Goal: Task Accomplishment & Management: Complete application form

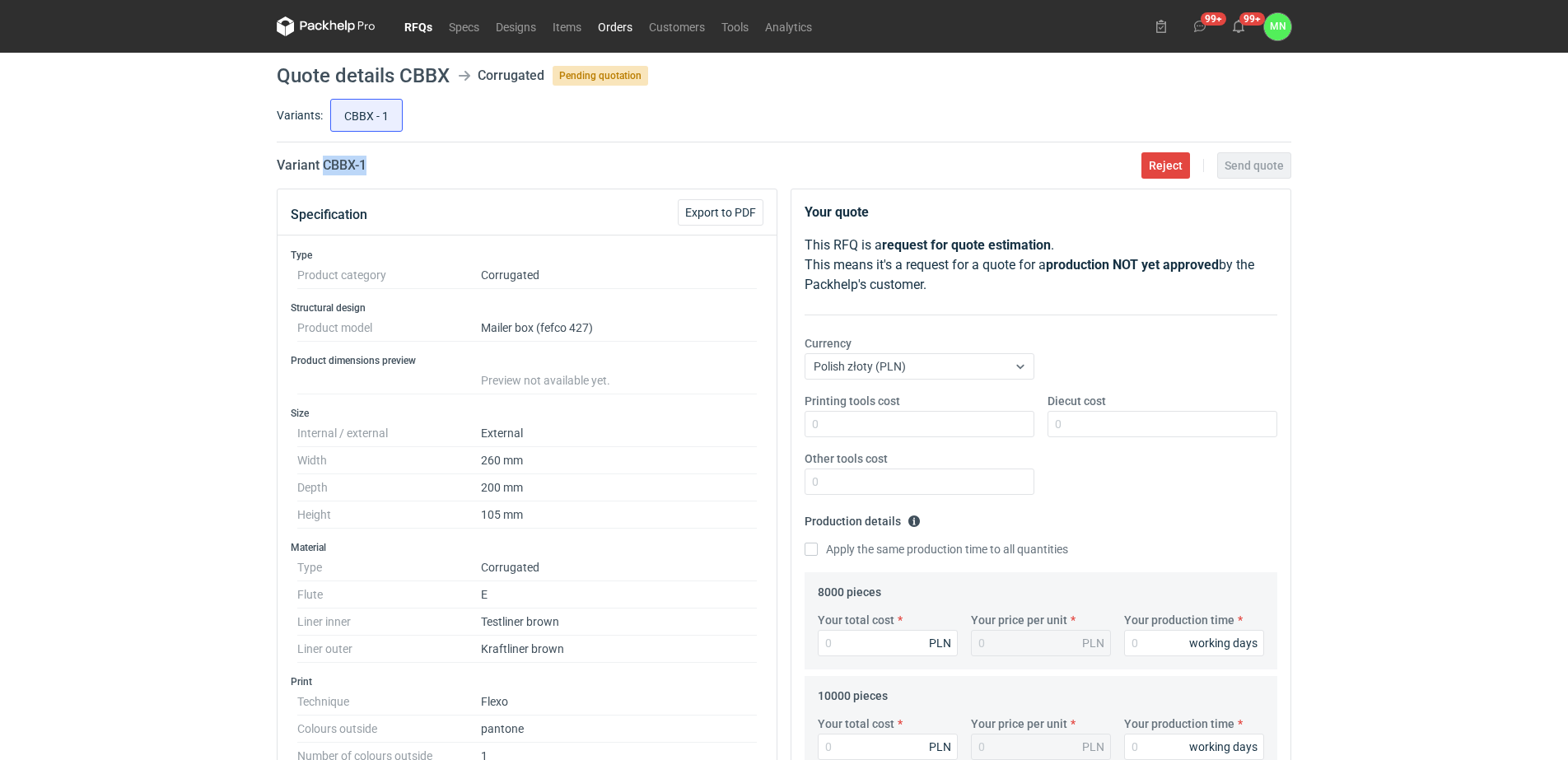
click at [607, 21] on link "Orders" at bounding box center [615, 26] width 51 height 20
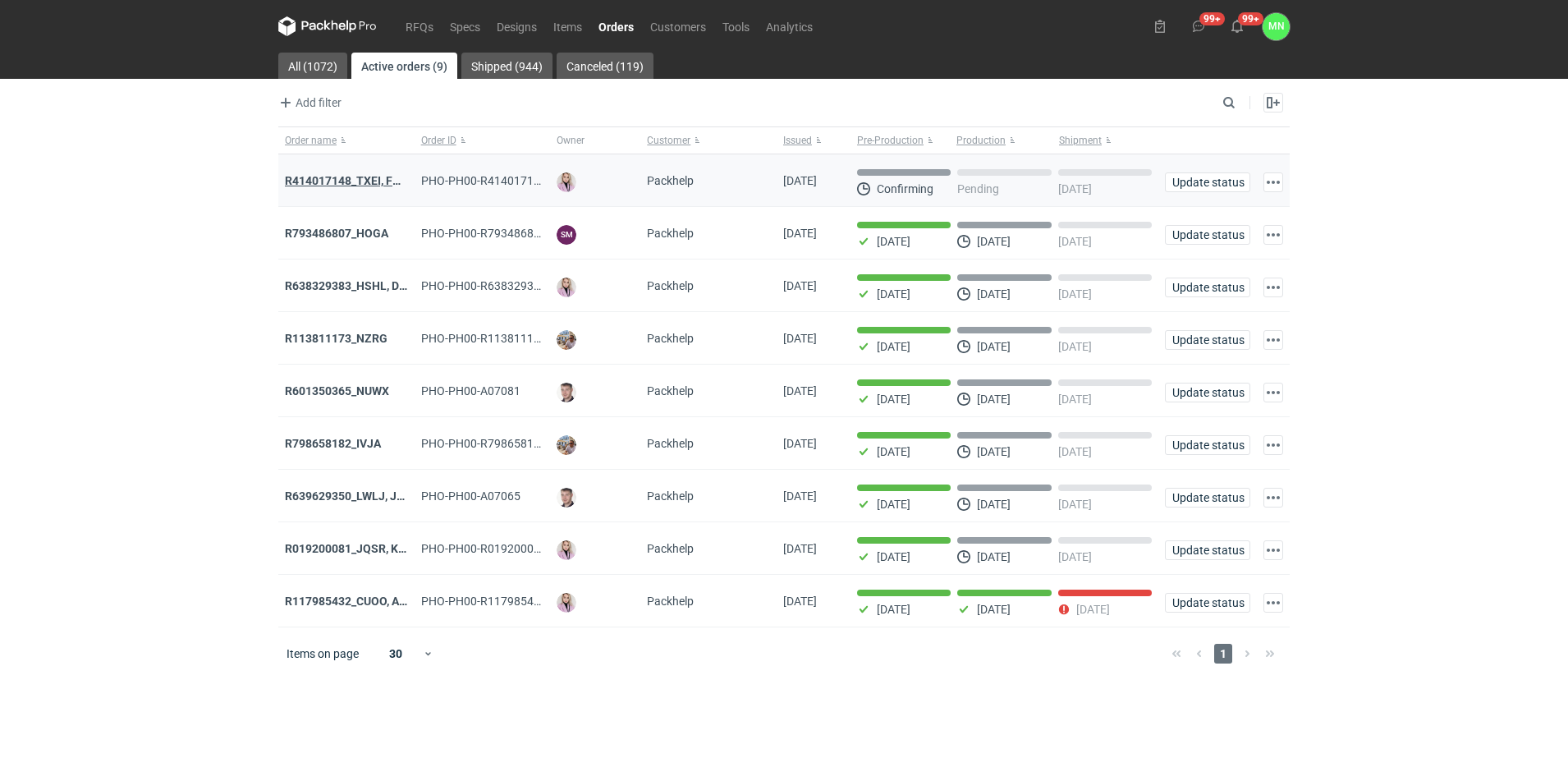
click at [365, 179] on strong "R414017148_TXEI, FODU, EARC" at bounding box center [366, 180] width 165 height 13
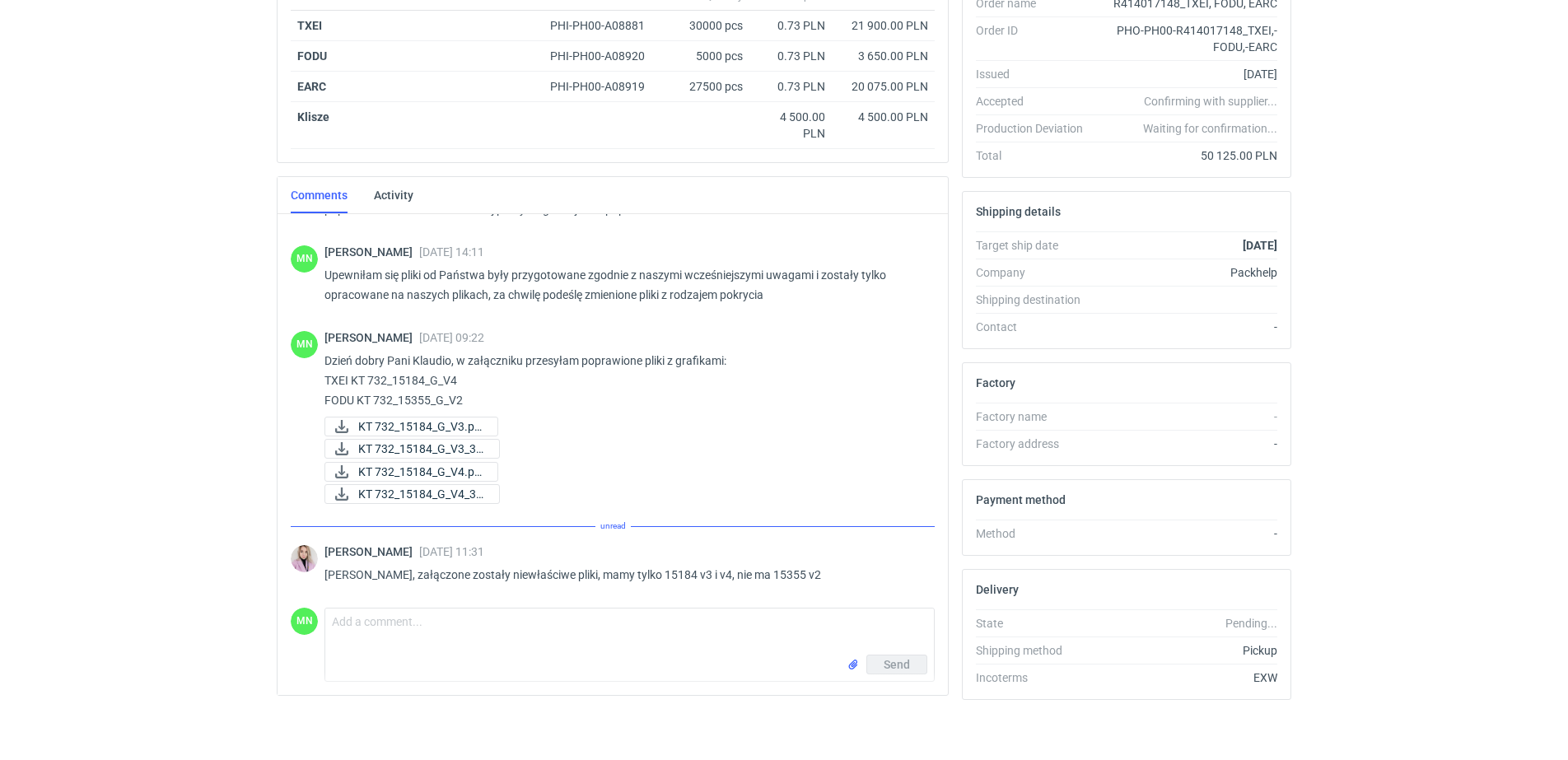
scroll to position [557, 0]
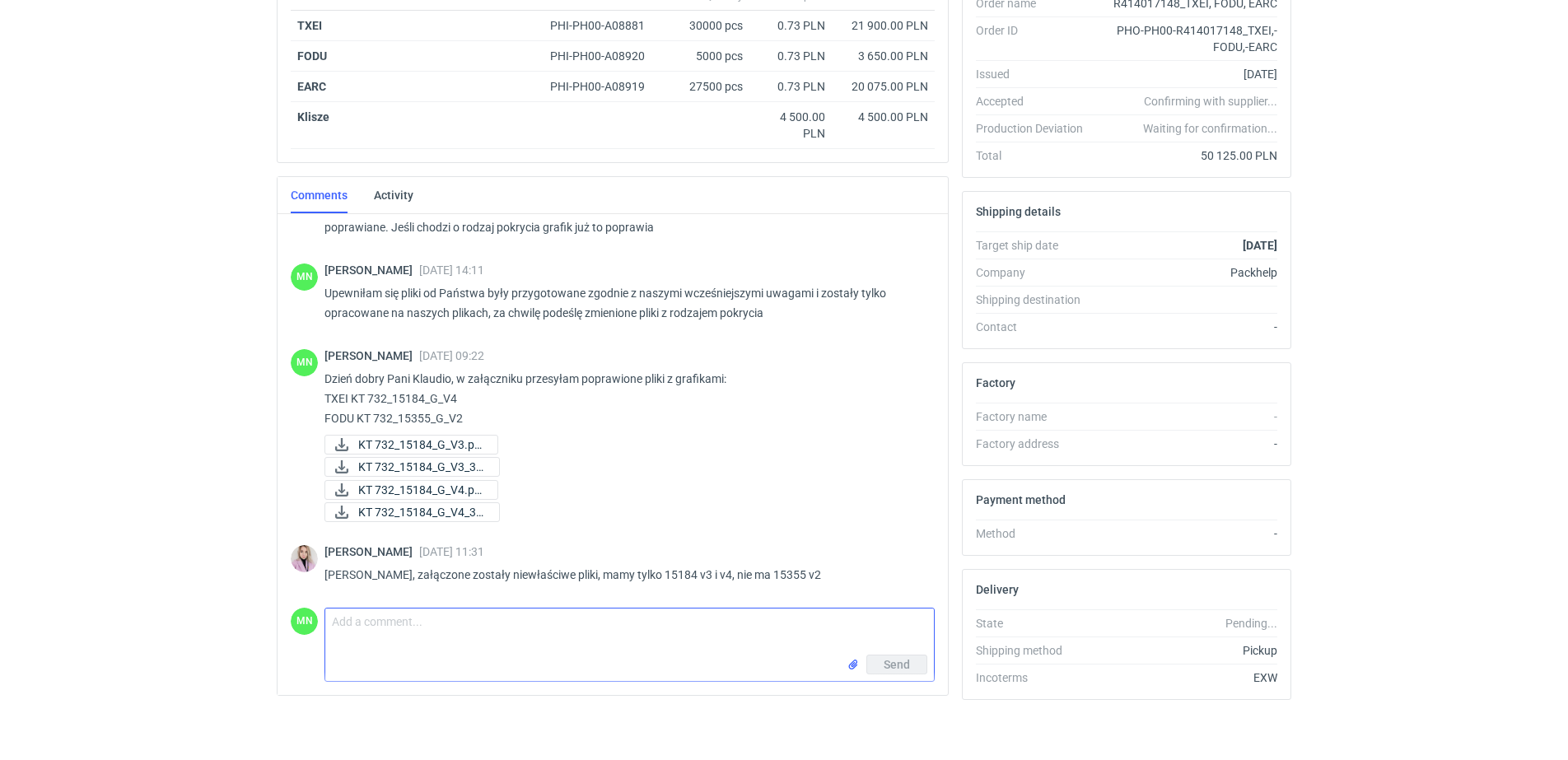
click at [564, 609] on textarea "Comment message" at bounding box center [630, 631] width 609 height 46
click at [854, 667] on input "file" at bounding box center [853, 665] width 13 height 18
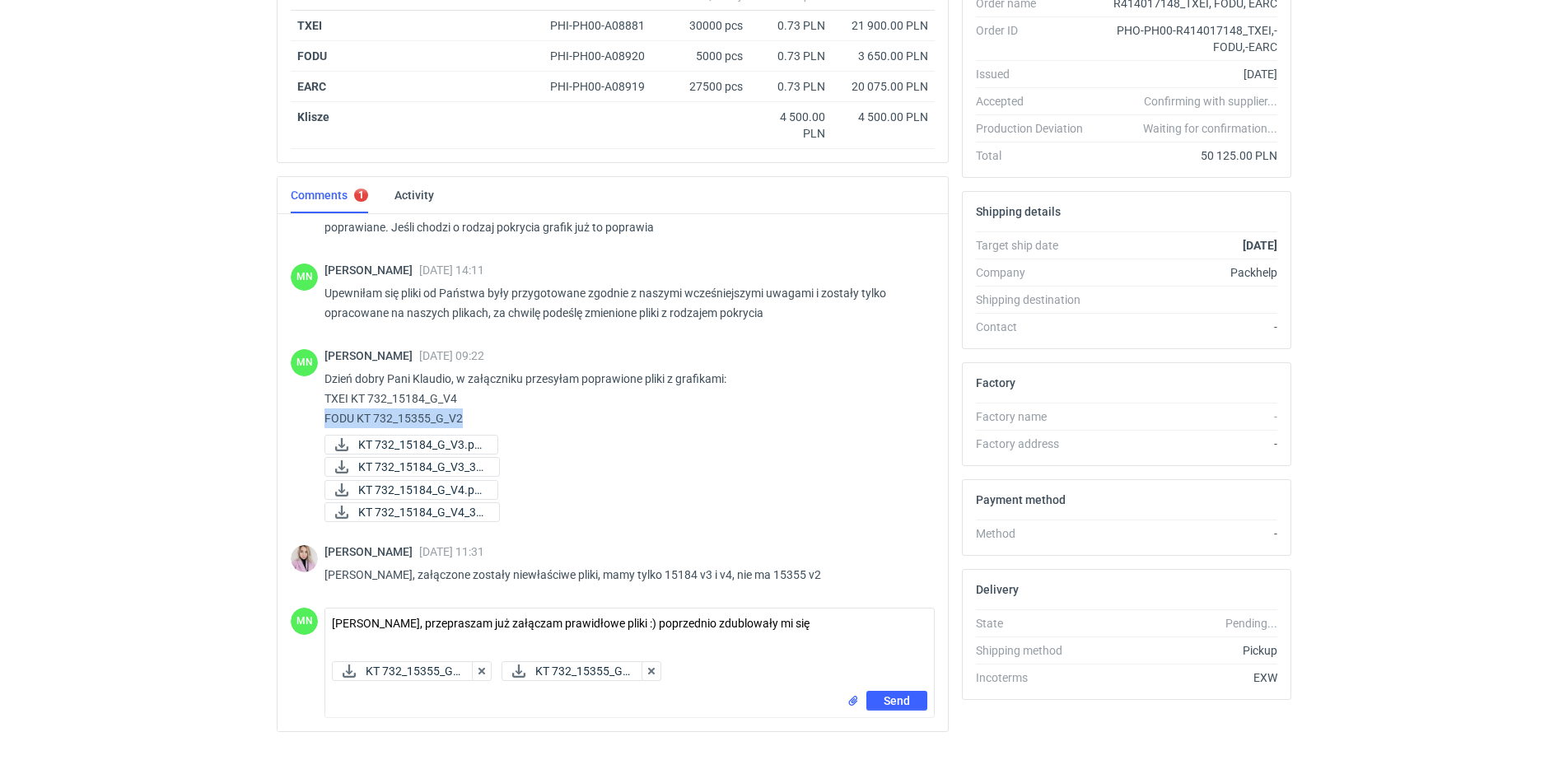
drag, startPoint x: 465, startPoint y: 415, endPoint x: 316, endPoint y: 421, distance: 149.1
click at [316, 421] on div "MN Małgorzata Nowotna 19 Aug 2025 09:22 Dzień dobry Pani Klaudio, w załączniku …" at bounding box center [613, 437] width 645 height 196
copy p "FODU KT 732_15355_G_V2"
click at [822, 630] on textarea "Pani Klaudio, przepraszam już załączam prawidłowe pliki :) poprzednio zdublował…" at bounding box center [630, 631] width 609 height 46
paste textarea "FODU KT 732_15355_G_V2"
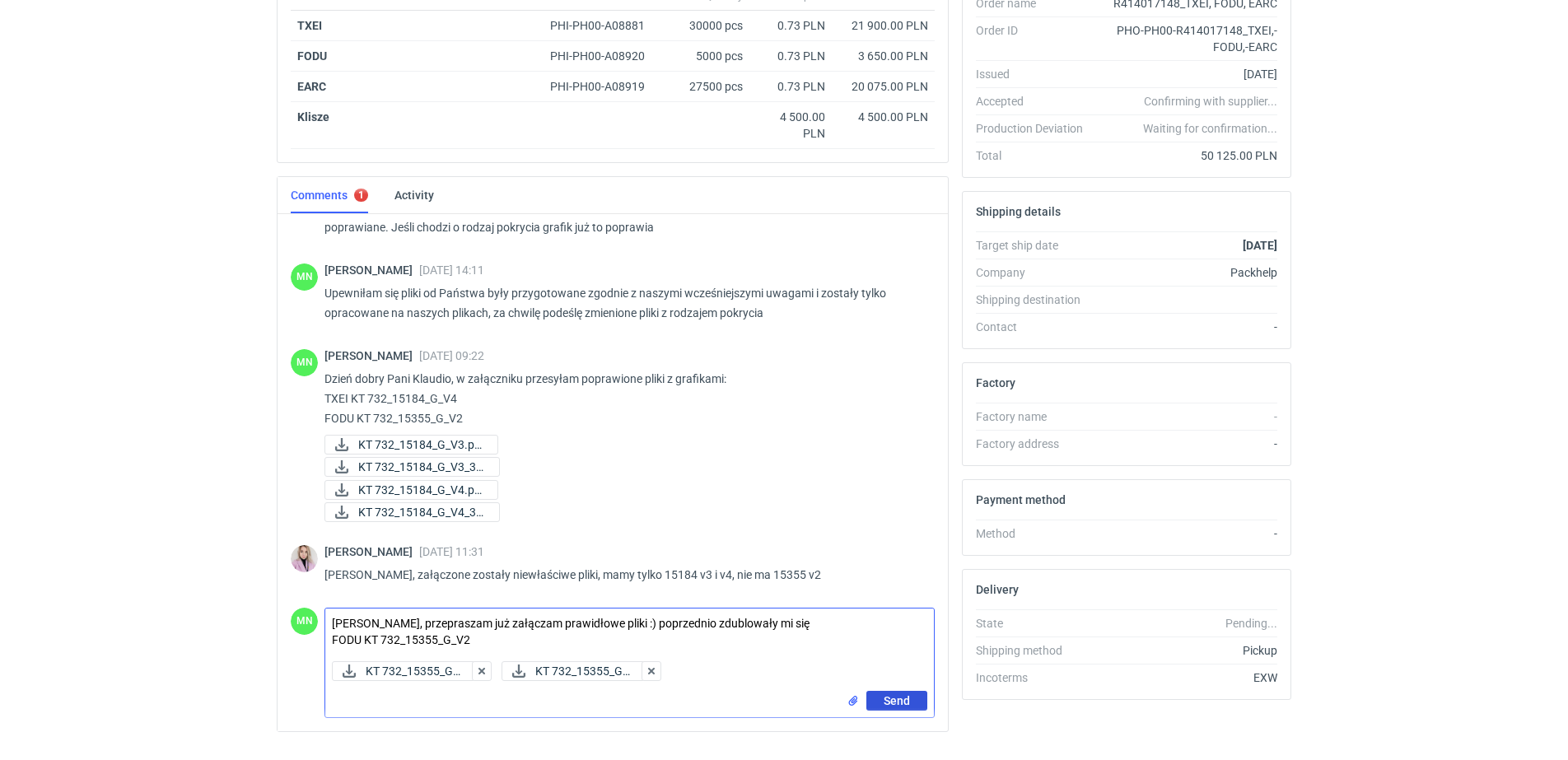
type textarea "Pani Klaudio, przepraszam już załączam prawidłowe pliki :) poprzednio zdublował…"
click at [905, 698] on span "Send" at bounding box center [896, 700] width 26 height 11
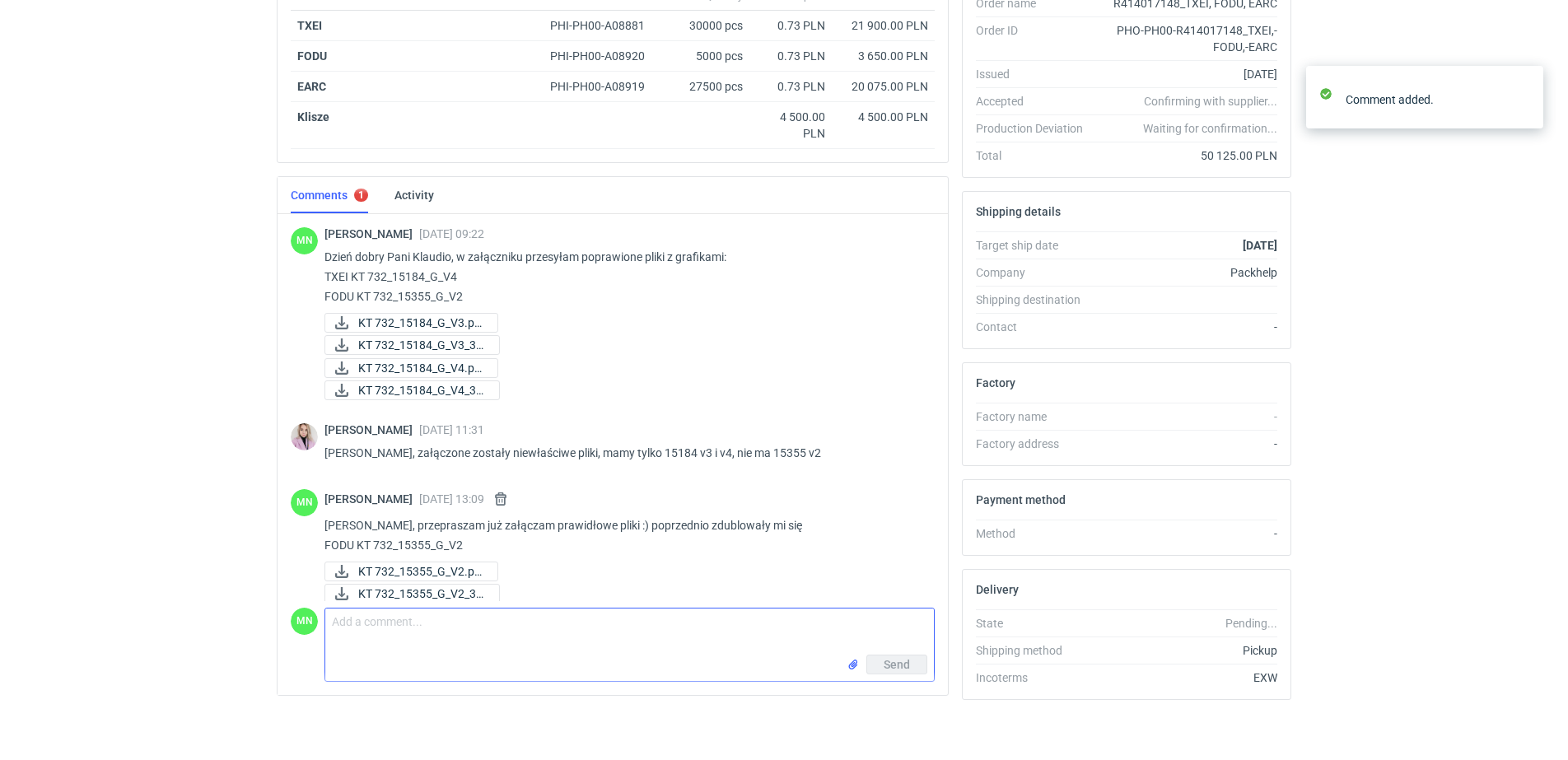
scroll to position [694, 0]
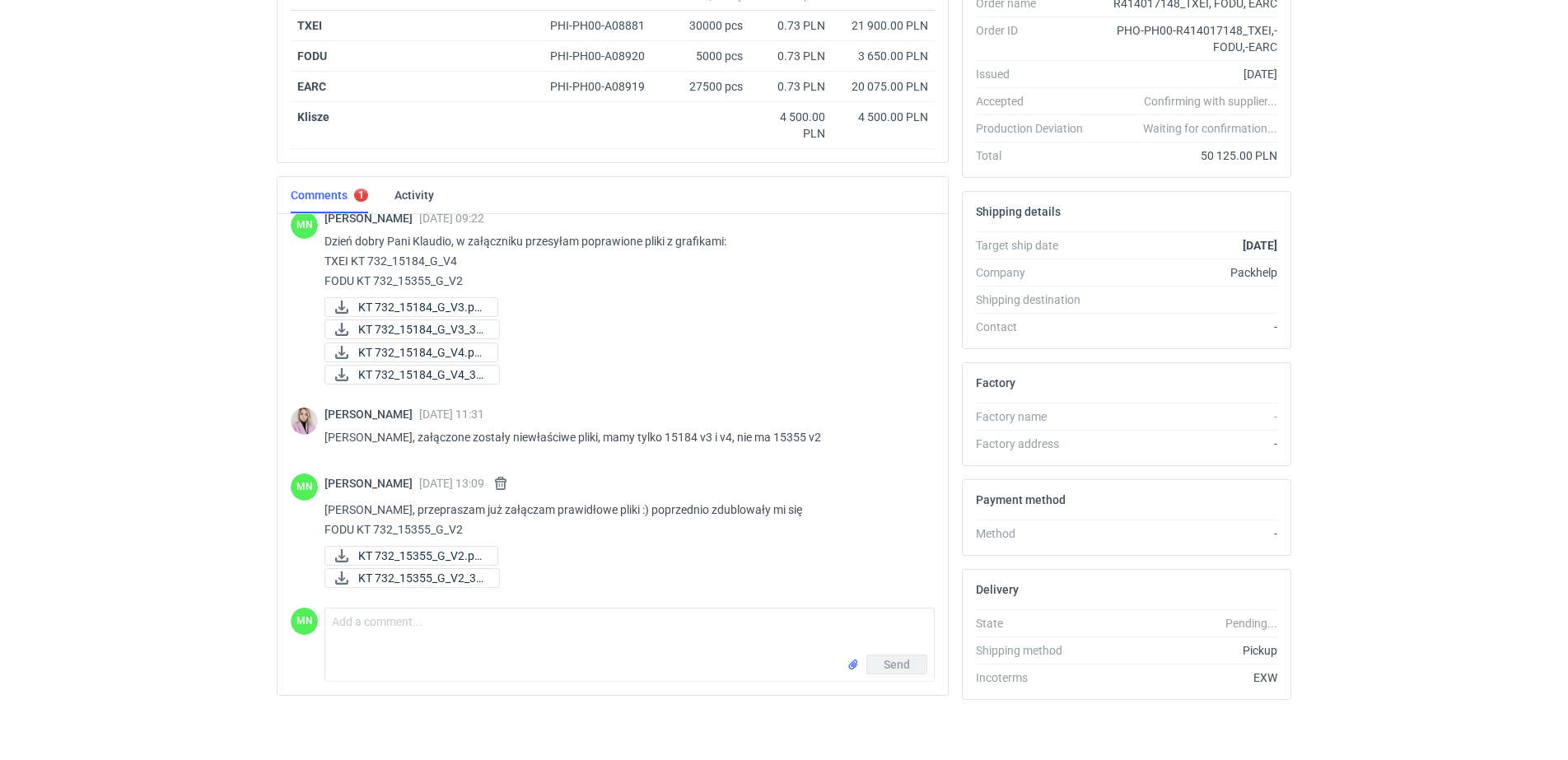
click at [451, 256] on p "Dzień dobry Pani Klaudio, w załączniku przesyłam poprawione pliki z grafikami: …" at bounding box center [623, 261] width 597 height 60
drag, startPoint x: 437, startPoint y: 257, endPoint x: 320, endPoint y: 264, distance: 117.2
click at [320, 264] on div "MN Małgorzata Nowotna 19 Aug 2025 09:22 Dzień dobry Pani Klaudio, w załączniku …" at bounding box center [613, 299] width 645 height 196
copy p "TXEI KT 732_15184_G_V4"
click at [369, 639] on textarea "Comment message" at bounding box center [630, 631] width 609 height 46
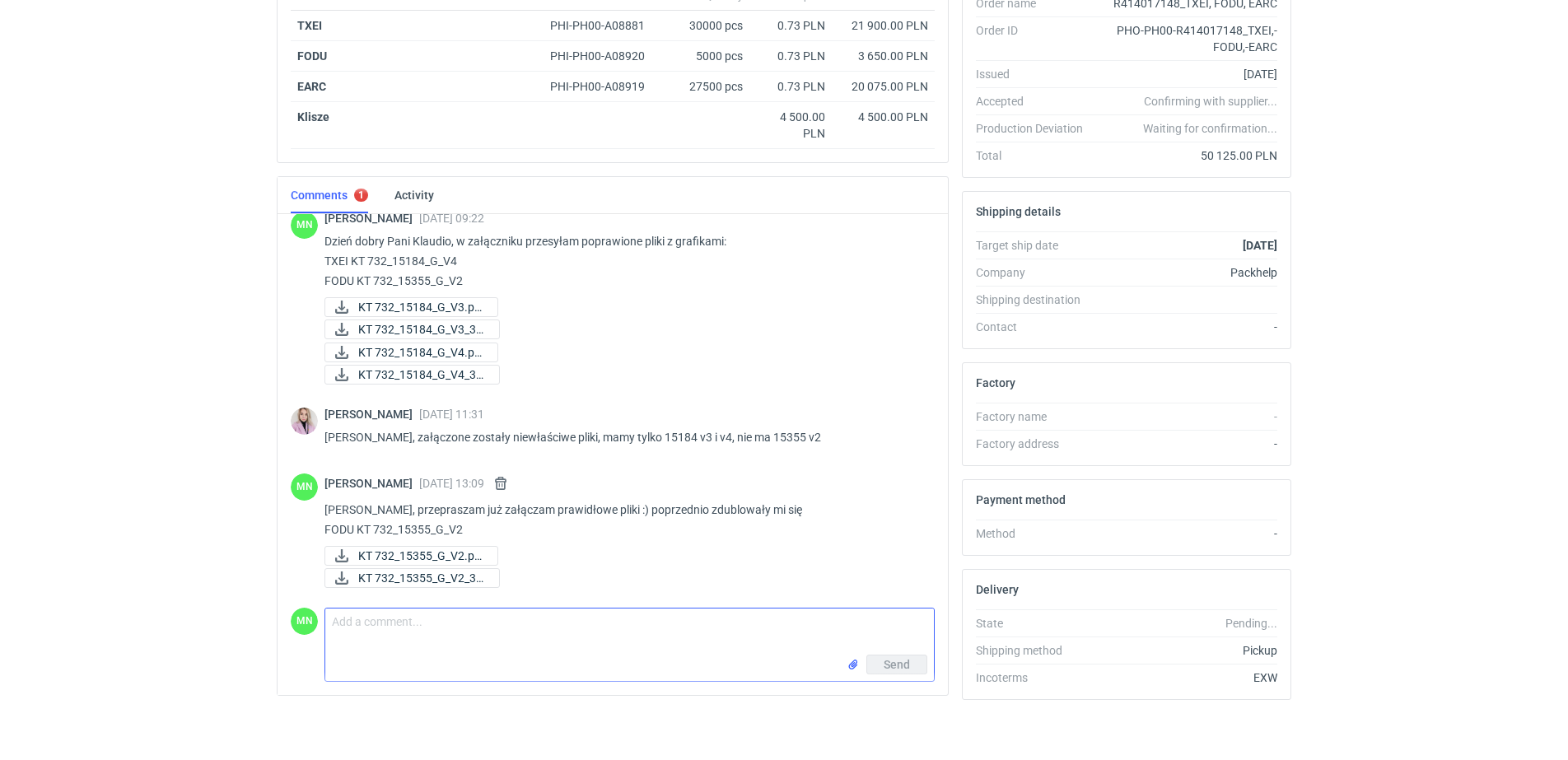
paste textarea "TXEI KT 732_15184_G_V4"
type textarea "TXEI KT 732_15184_G_V4"
click at [856, 661] on input "file" at bounding box center [853, 665] width 13 height 18
click at [897, 705] on span "Send" at bounding box center [896, 700] width 26 height 11
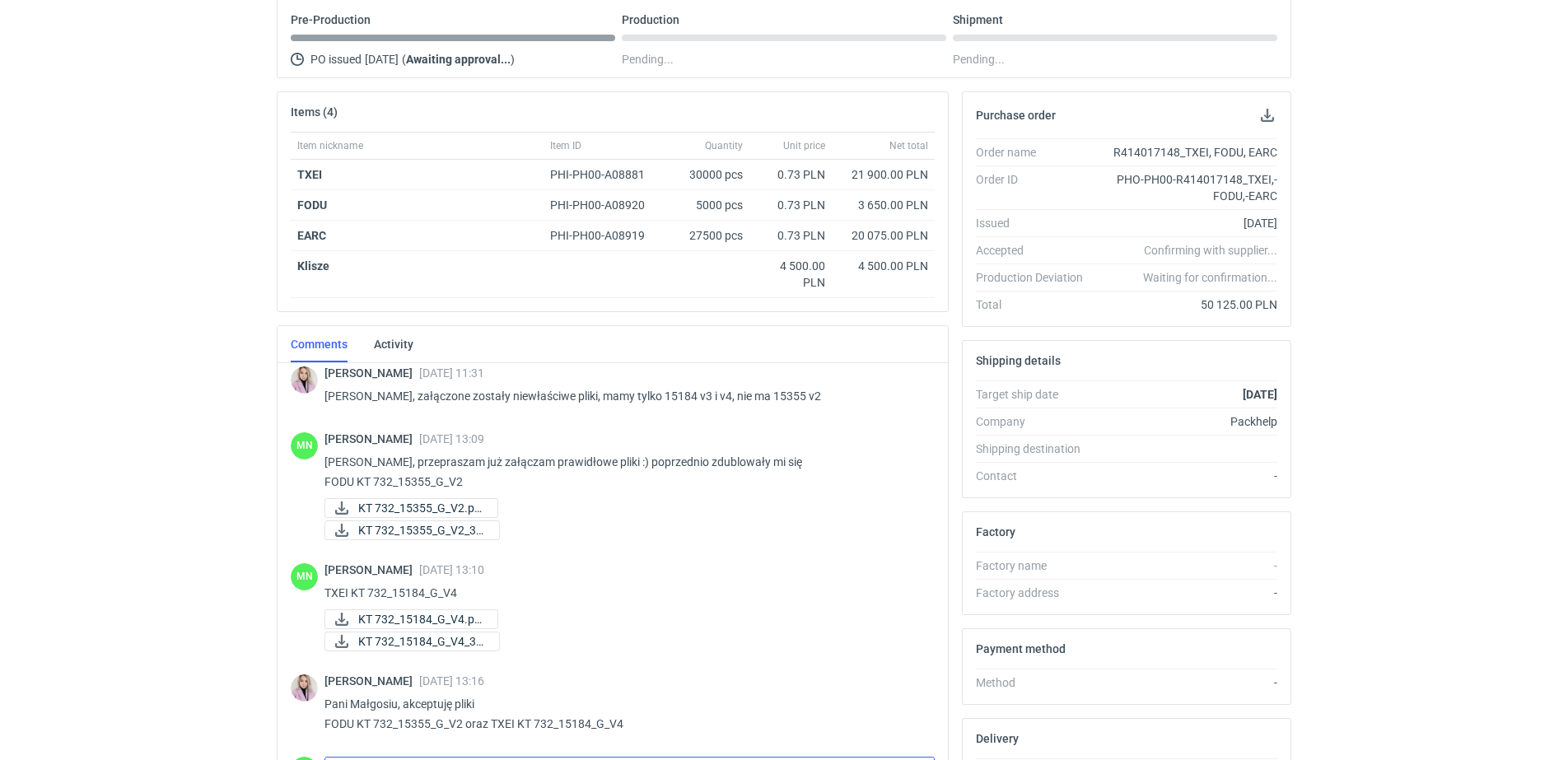
scroll to position [0, 0]
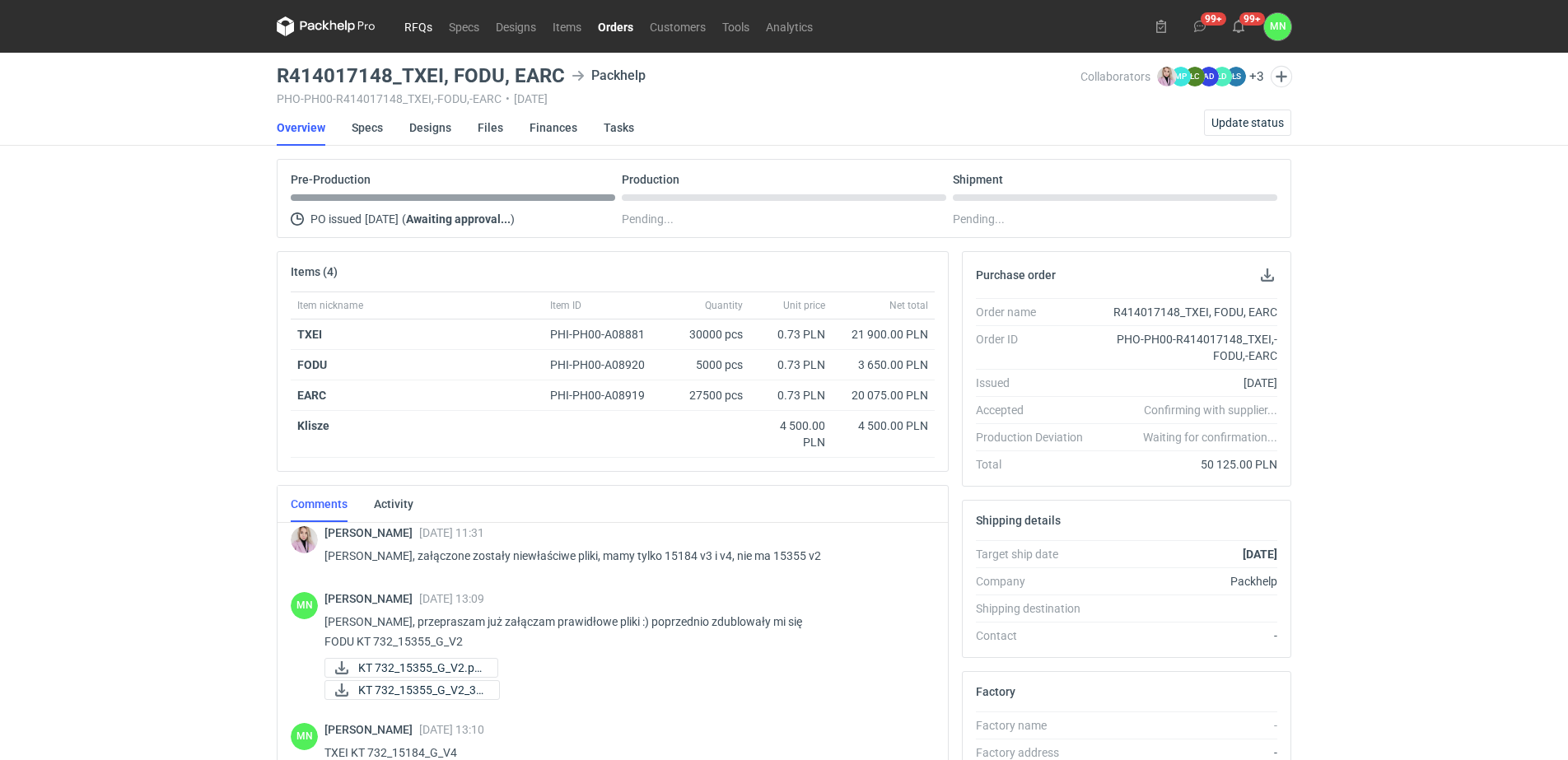
click at [418, 30] on link "RFQs" at bounding box center [419, 26] width 45 height 20
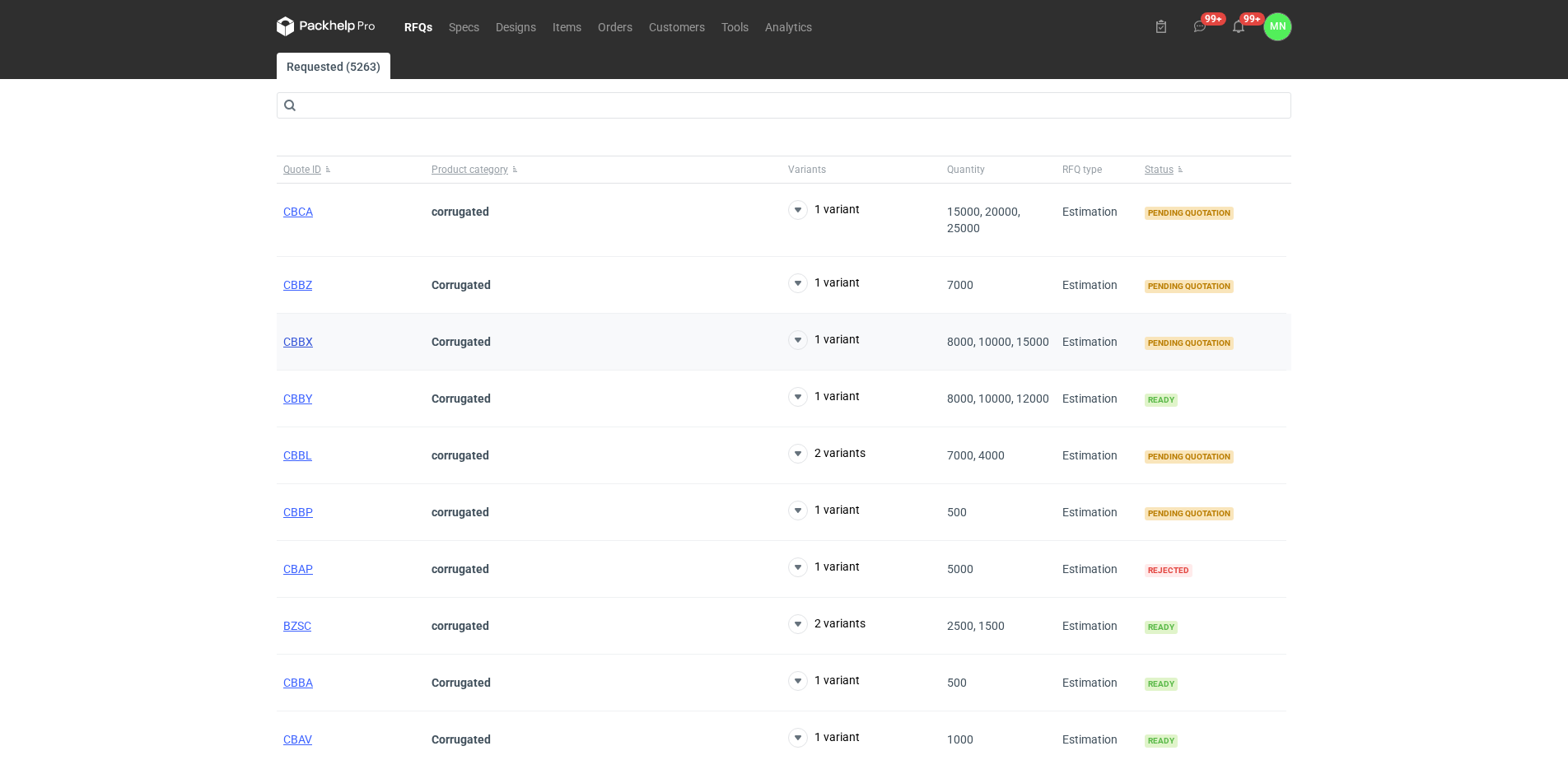
click at [304, 341] on span "CBBX" at bounding box center [298, 341] width 30 height 13
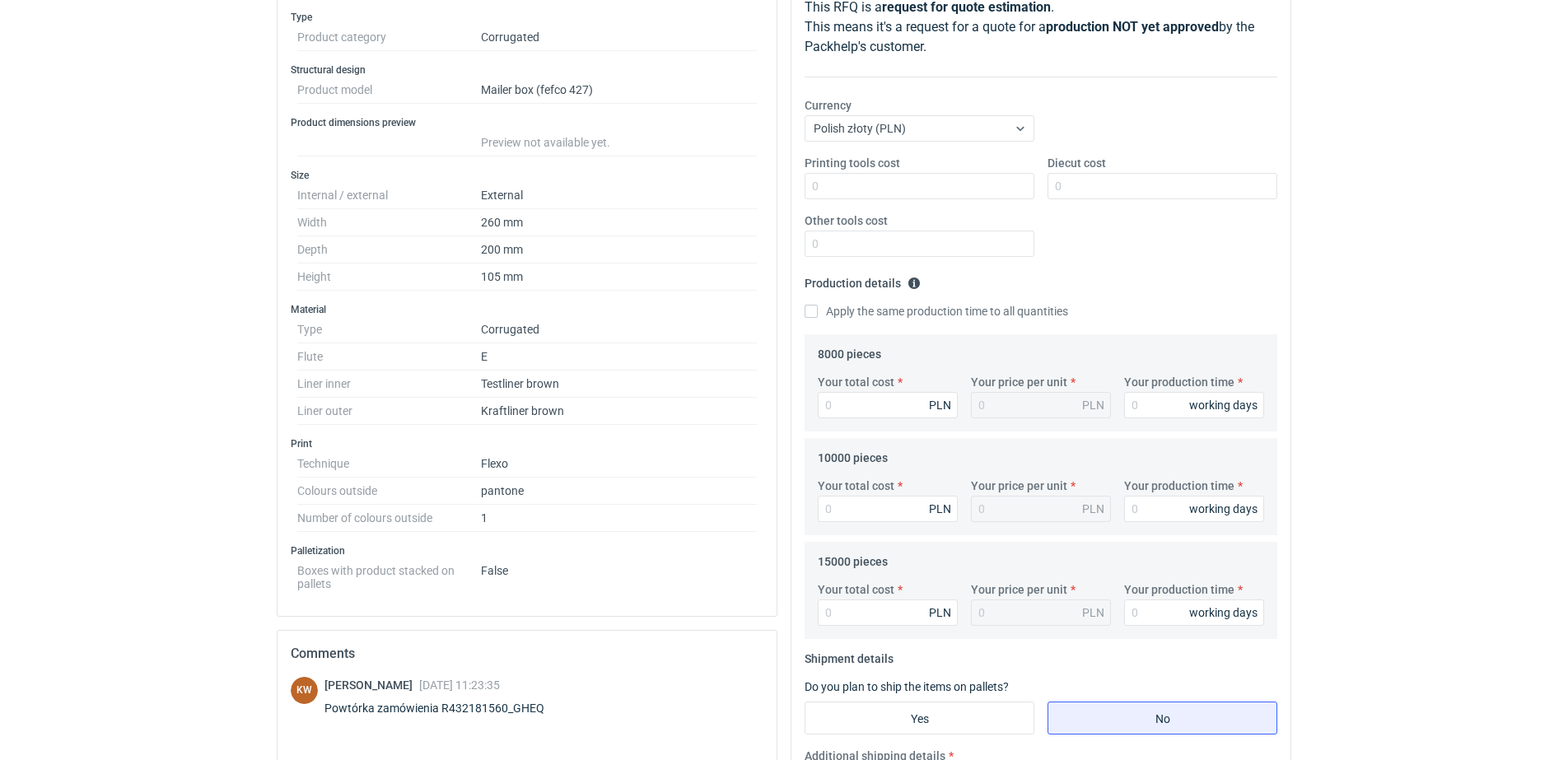
scroll to position [609, 0]
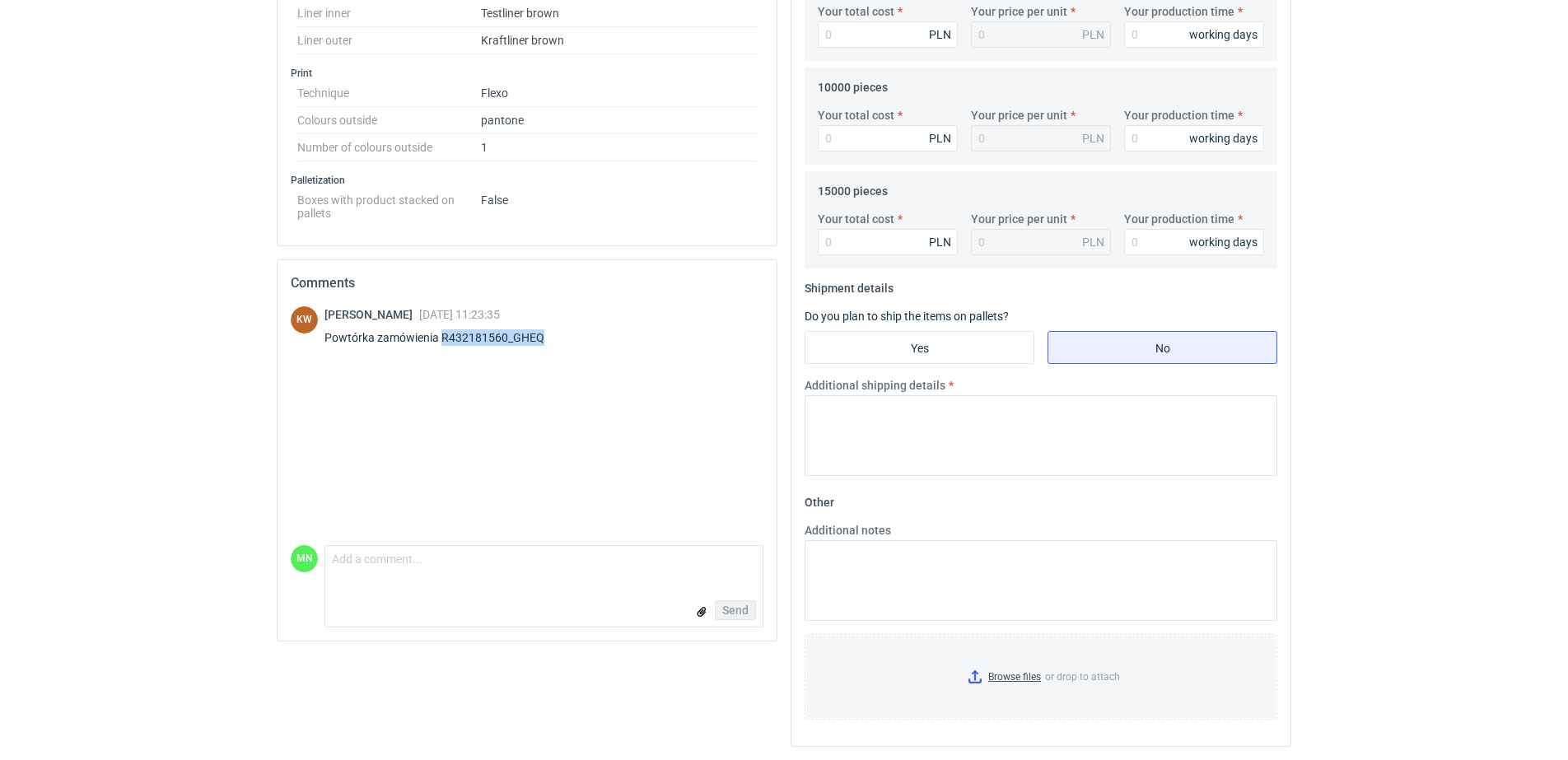
drag, startPoint x: 532, startPoint y: 337, endPoint x: 444, endPoint y: 337, distance: 88.0
click at [444, 337] on div "KW Klaudia Wiśniewska 19 Aug 2025 11:23:35 Powtórka zamówienia R432181560_GHEQ" at bounding box center [527, 328] width 473 height 46
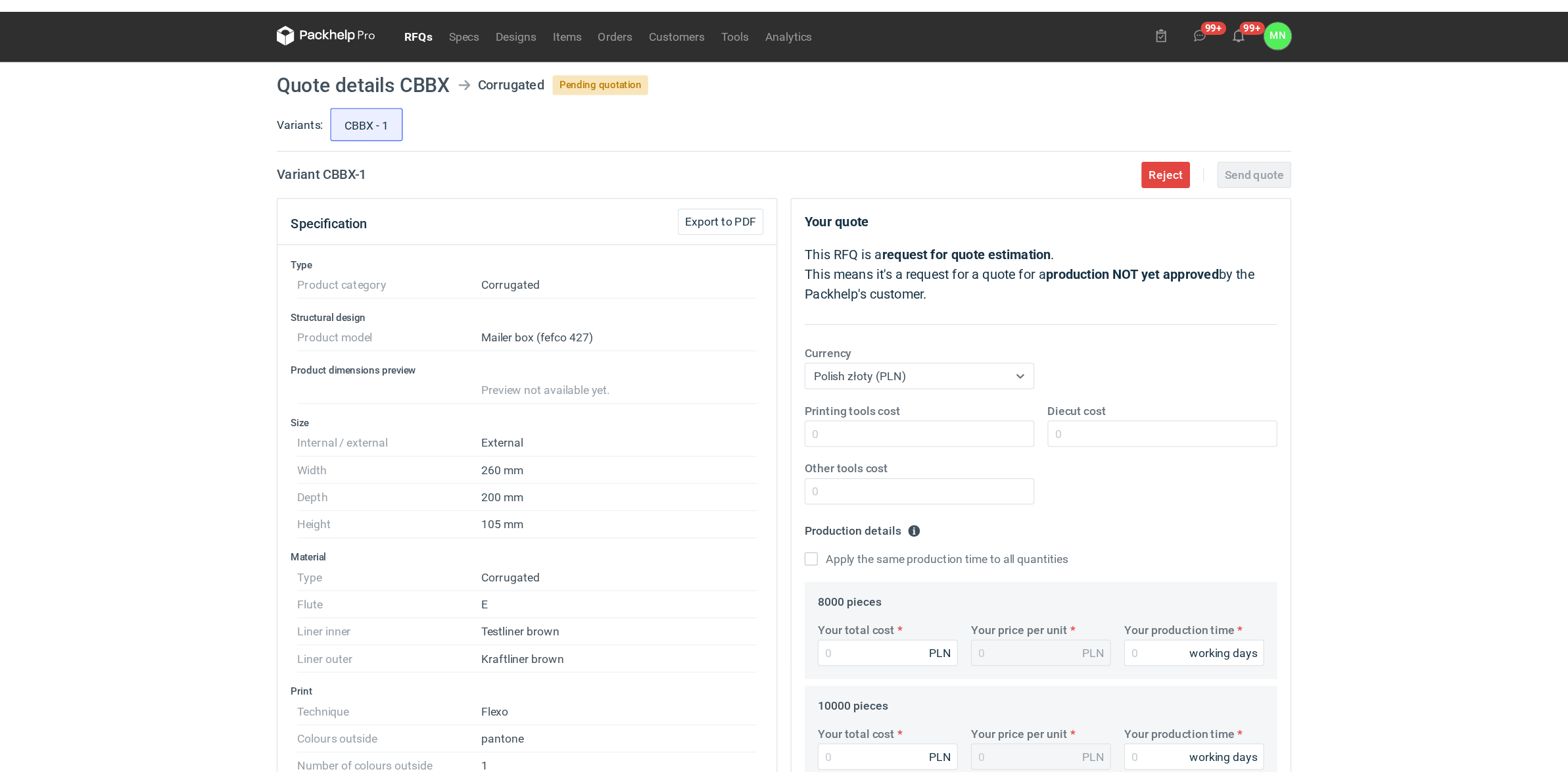
scroll to position [0, 0]
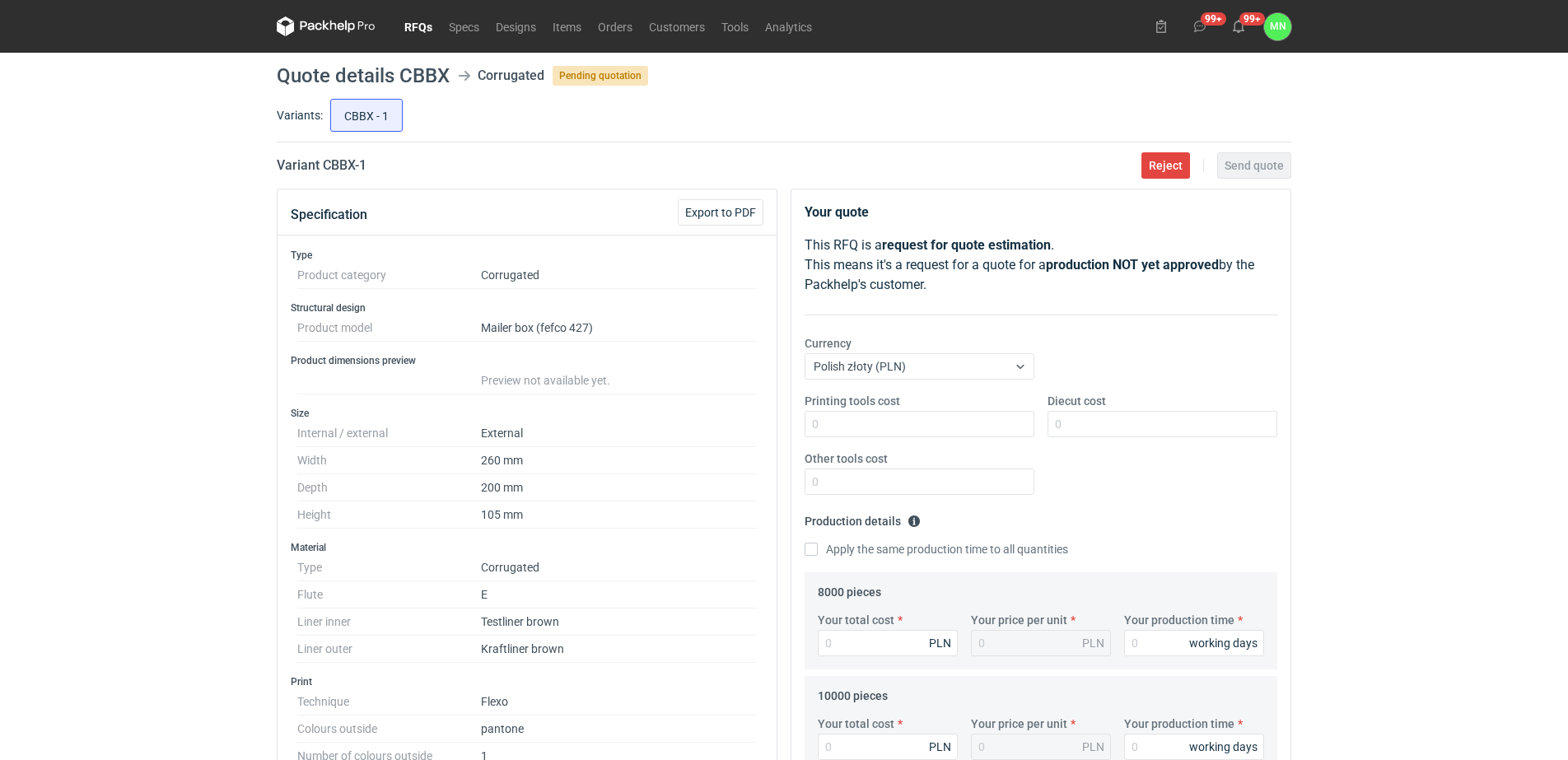
click at [336, 165] on h2 "Variant CBBX - 1" at bounding box center [322, 165] width 90 height 20
click at [335, 164] on h2 "Variant CBBX - 1" at bounding box center [322, 165] width 90 height 20
copy h2 "CBBX"
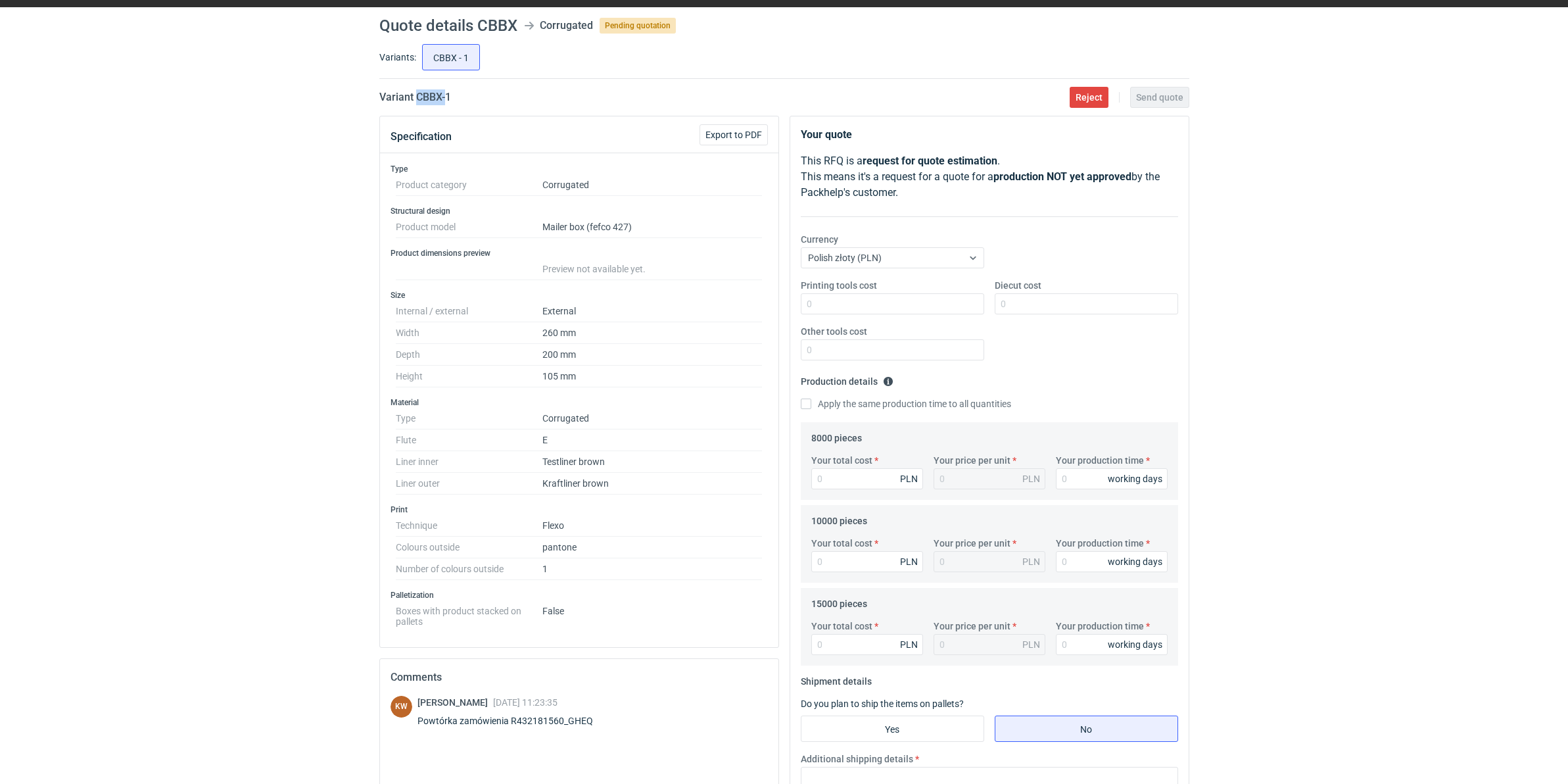
scroll to position [165, 0]
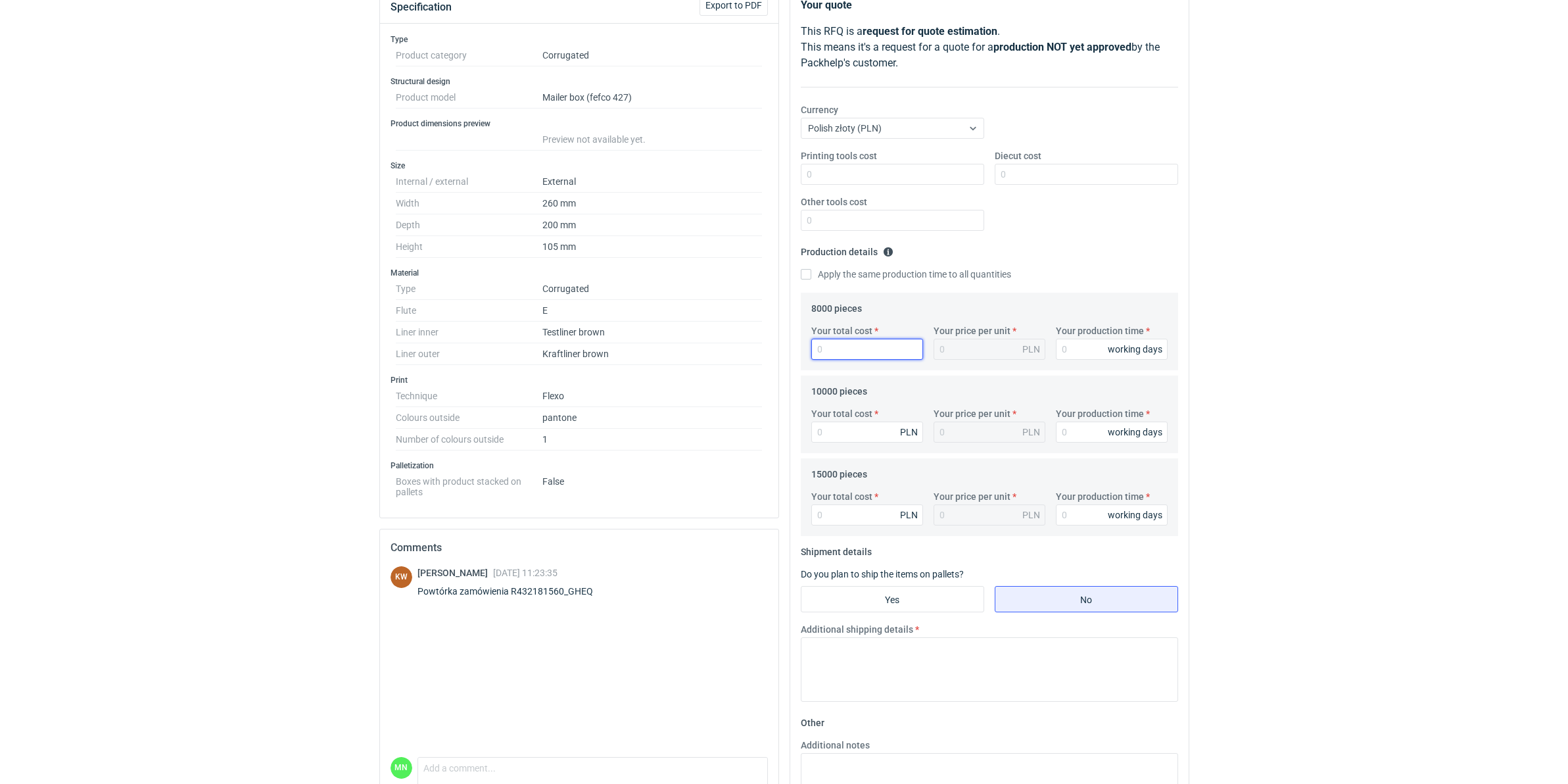
click at [882, 354] on input "Your total cost" at bounding box center [867, 349] width 112 height 21
type input "9520"
type input "1.19"
type input "9520"
click at [852, 441] on input "Your total cost" at bounding box center [867, 432] width 112 height 21
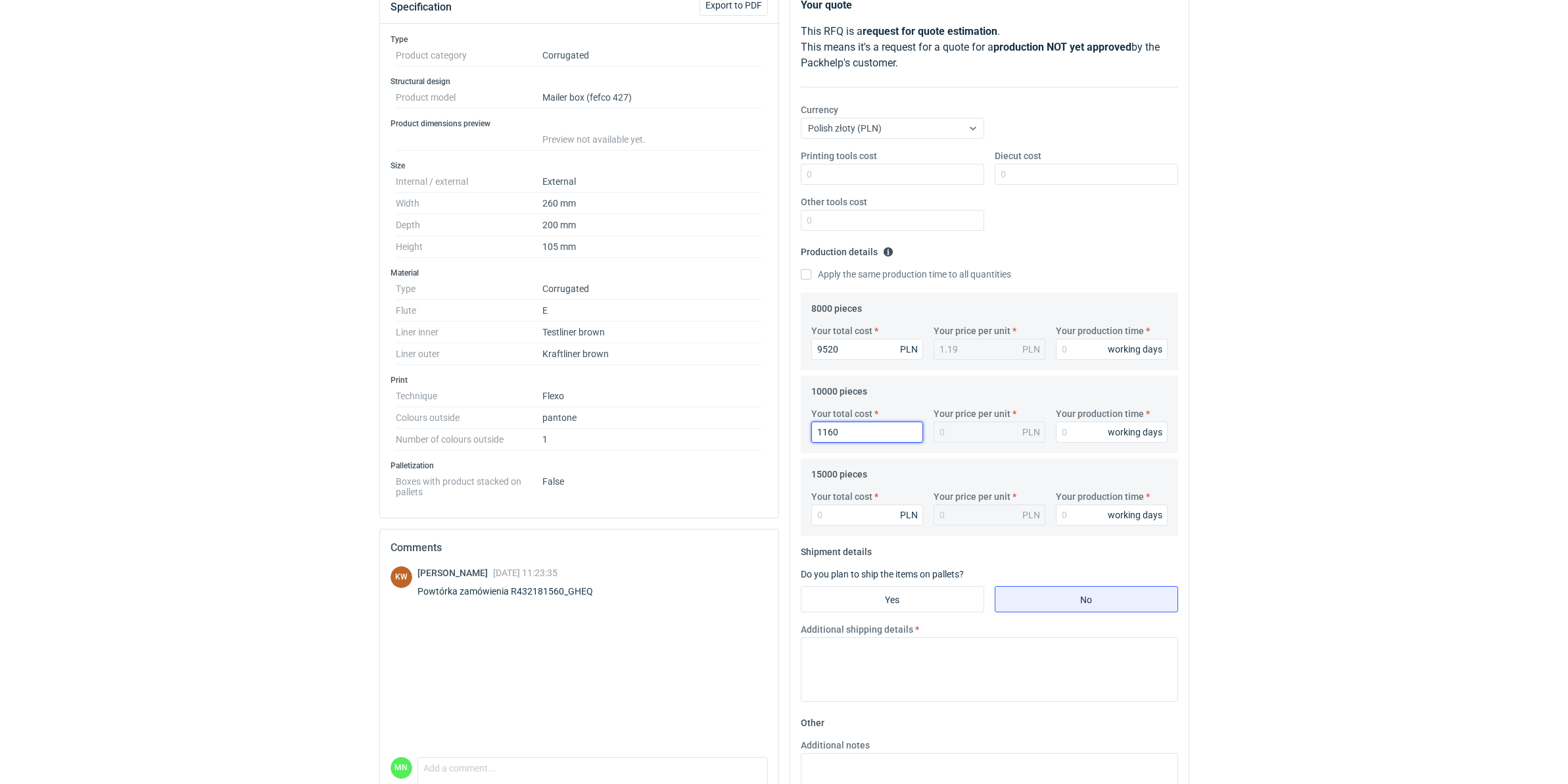
type input "11600"
type input "1.16"
type input "11600"
type input "10"
type input "13680"
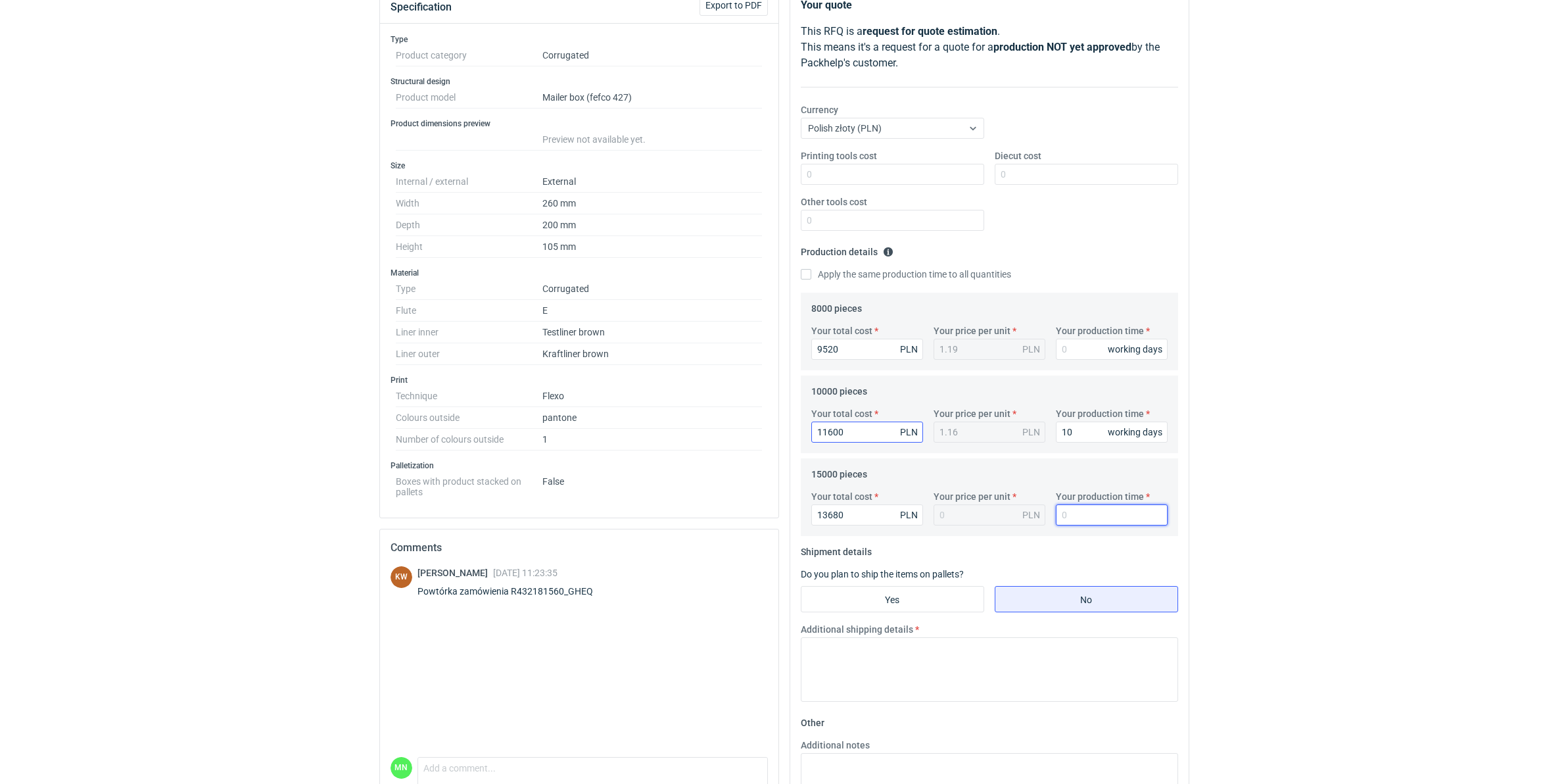
type input "0.91"
type input "10"
click at [1067, 352] on input "Your production time" at bounding box center [1112, 349] width 112 height 21
type input "10"
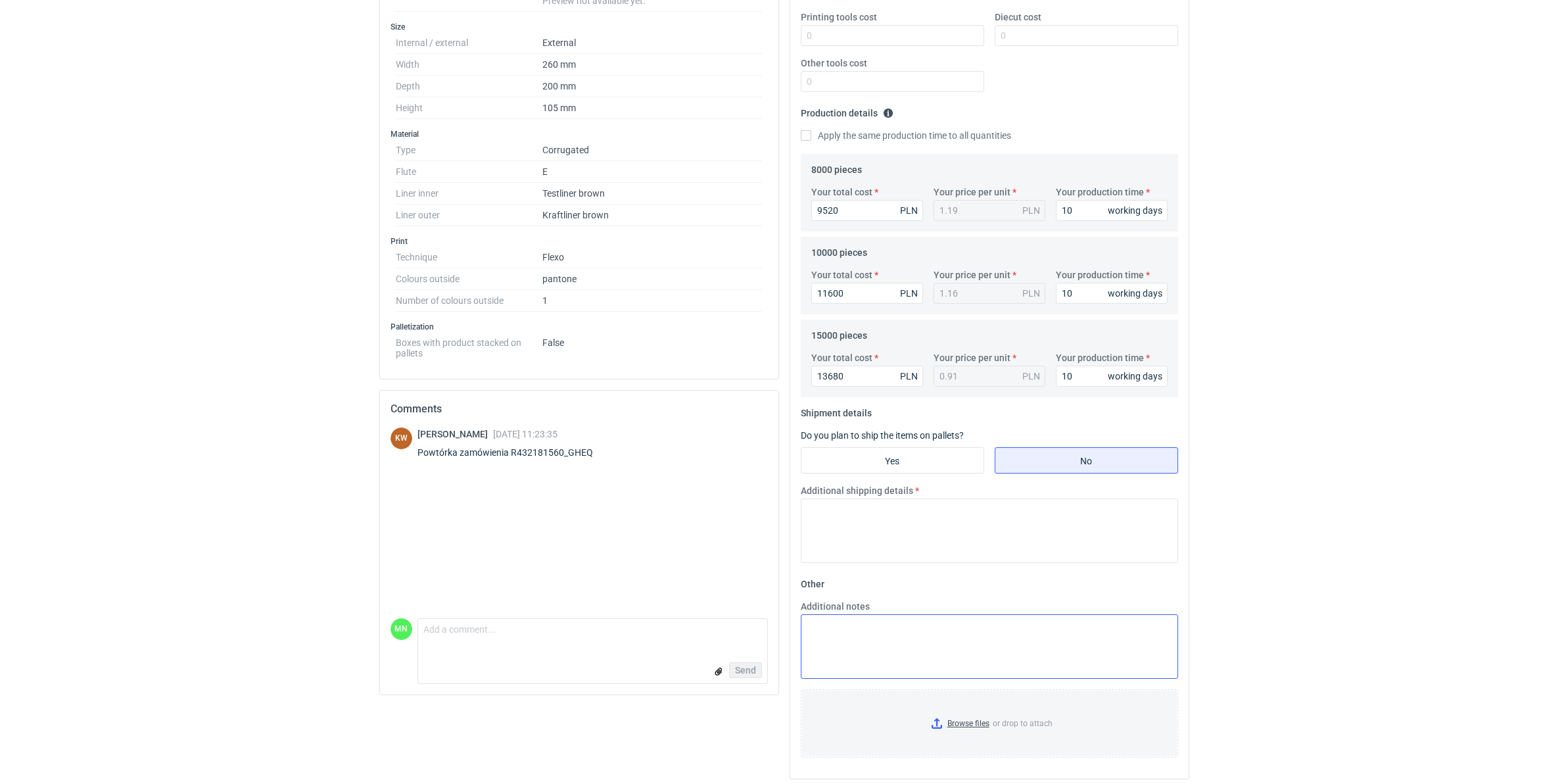
scroll to position [311, 0]
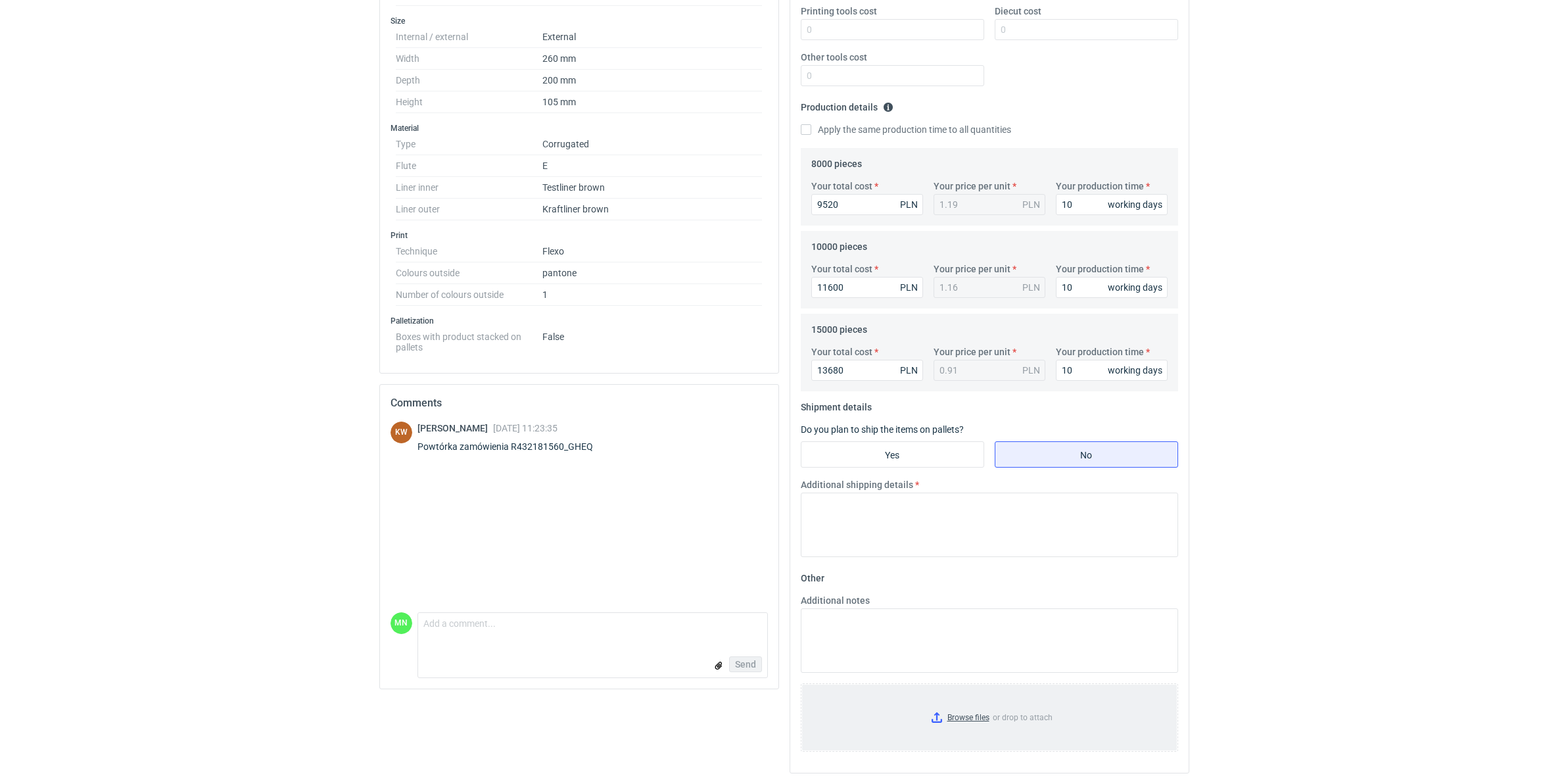
click at [975, 606] on input "Browse files or drop to attach" at bounding box center [989, 717] width 375 height 66
click at [911, 448] on input "Yes" at bounding box center [892, 453] width 182 height 25
radio input "true"
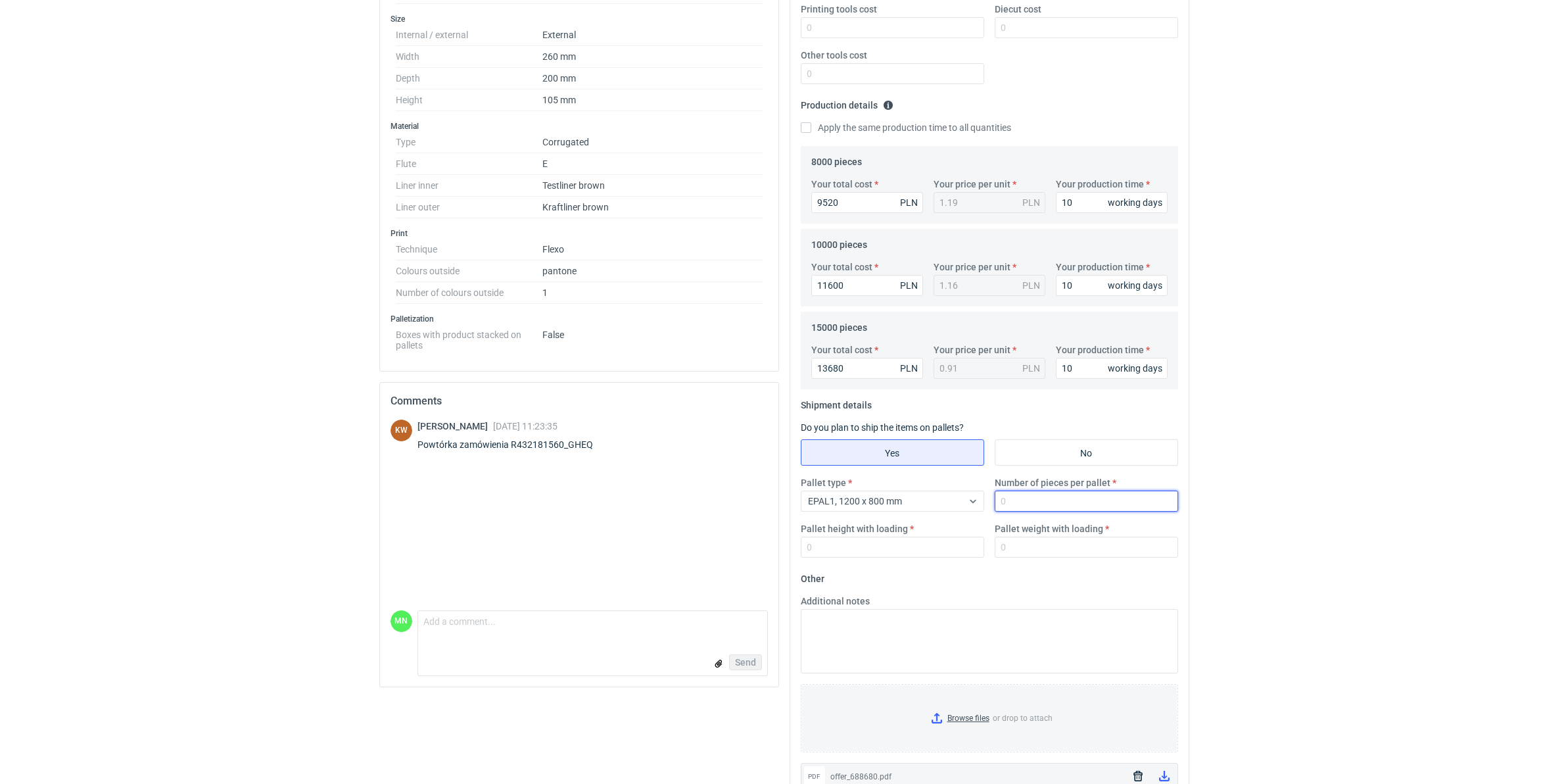
click at [1040, 498] on input "Number of pieces per pallet" at bounding box center [1086, 501] width 183 height 21
type input "920"
type input "1800"
click at [1045, 556] on input "Pallet weight with loading" at bounding box center [1086, 547] width 183 height 21
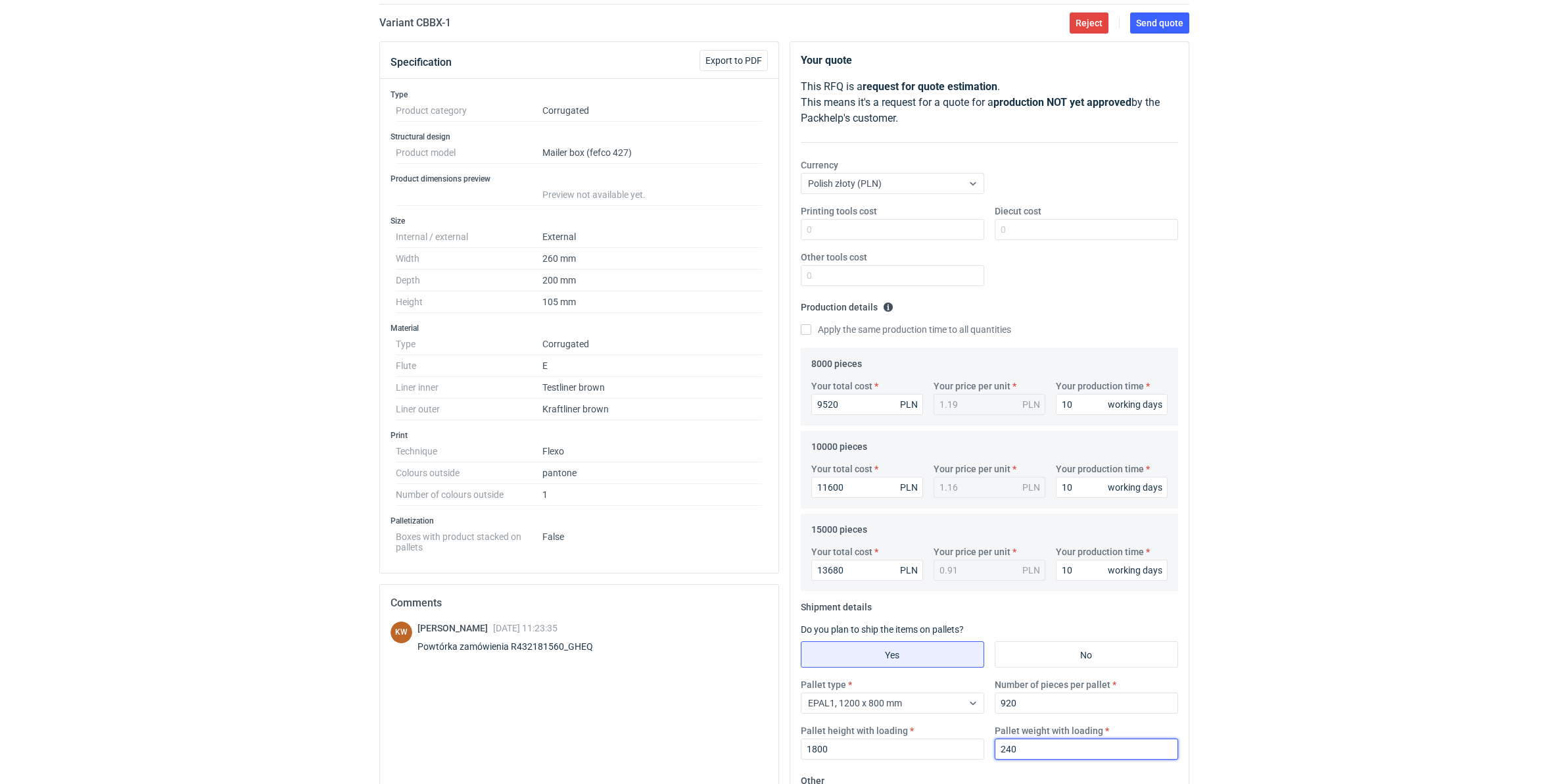
scroll to position [65, 0]
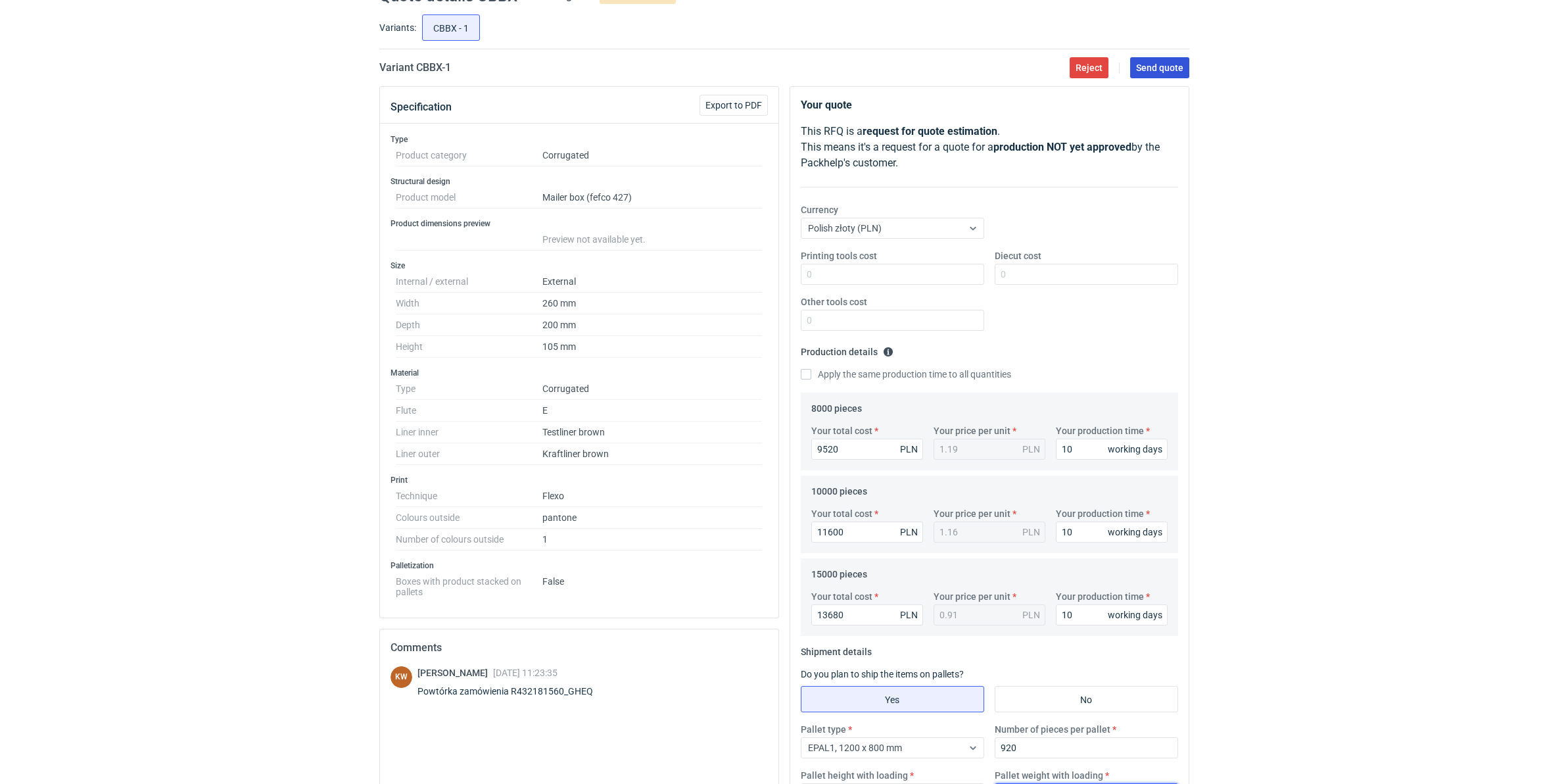
type input "240"
click at [1144, 66] on span "Send quote" at bounding box center [1160, 68] width 48 height 9
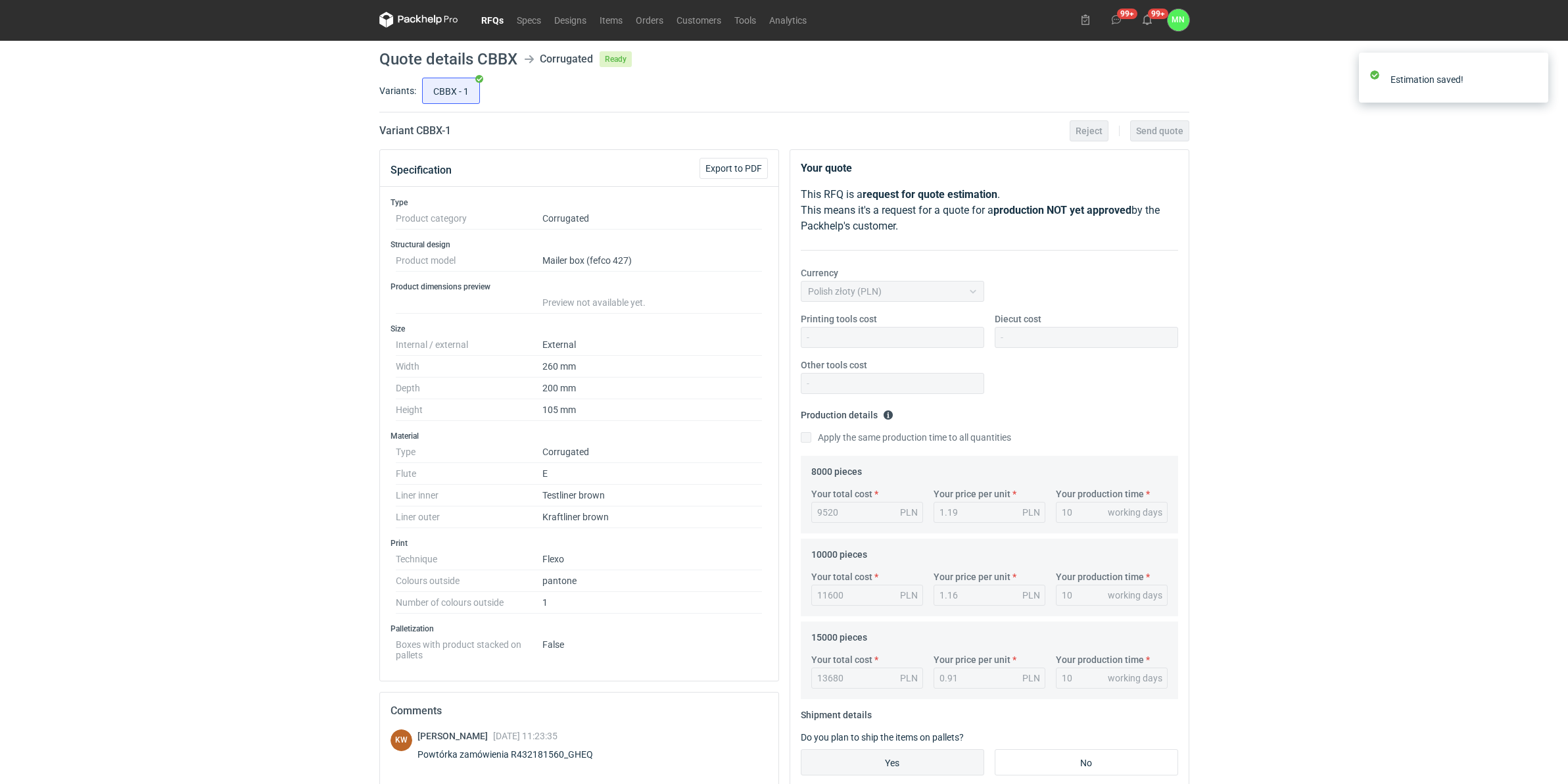
scroll to position [0, 0]
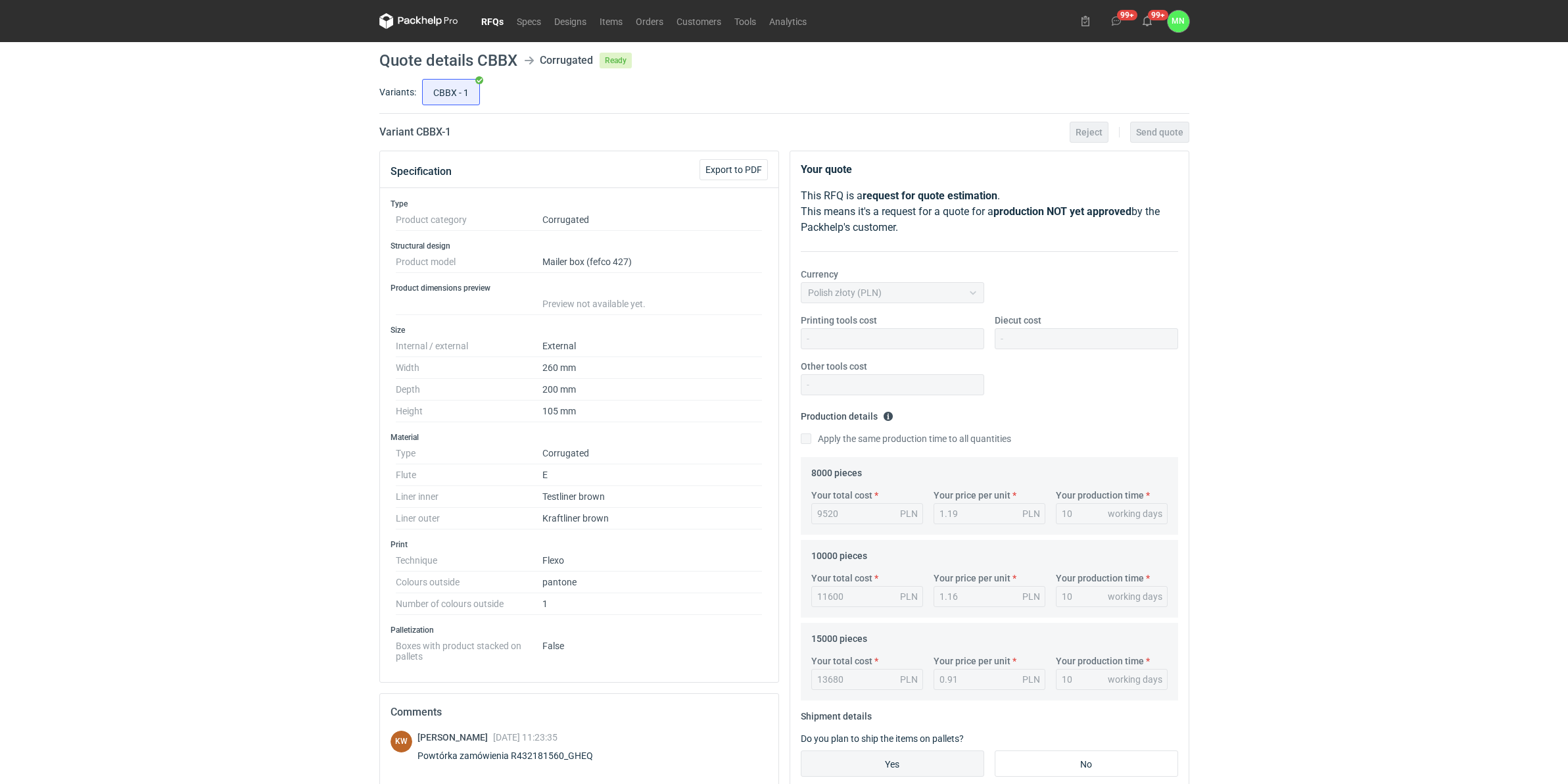
click at [487, 24] on link "RFQs" at bounding box center [493, 21] width 36 height 16
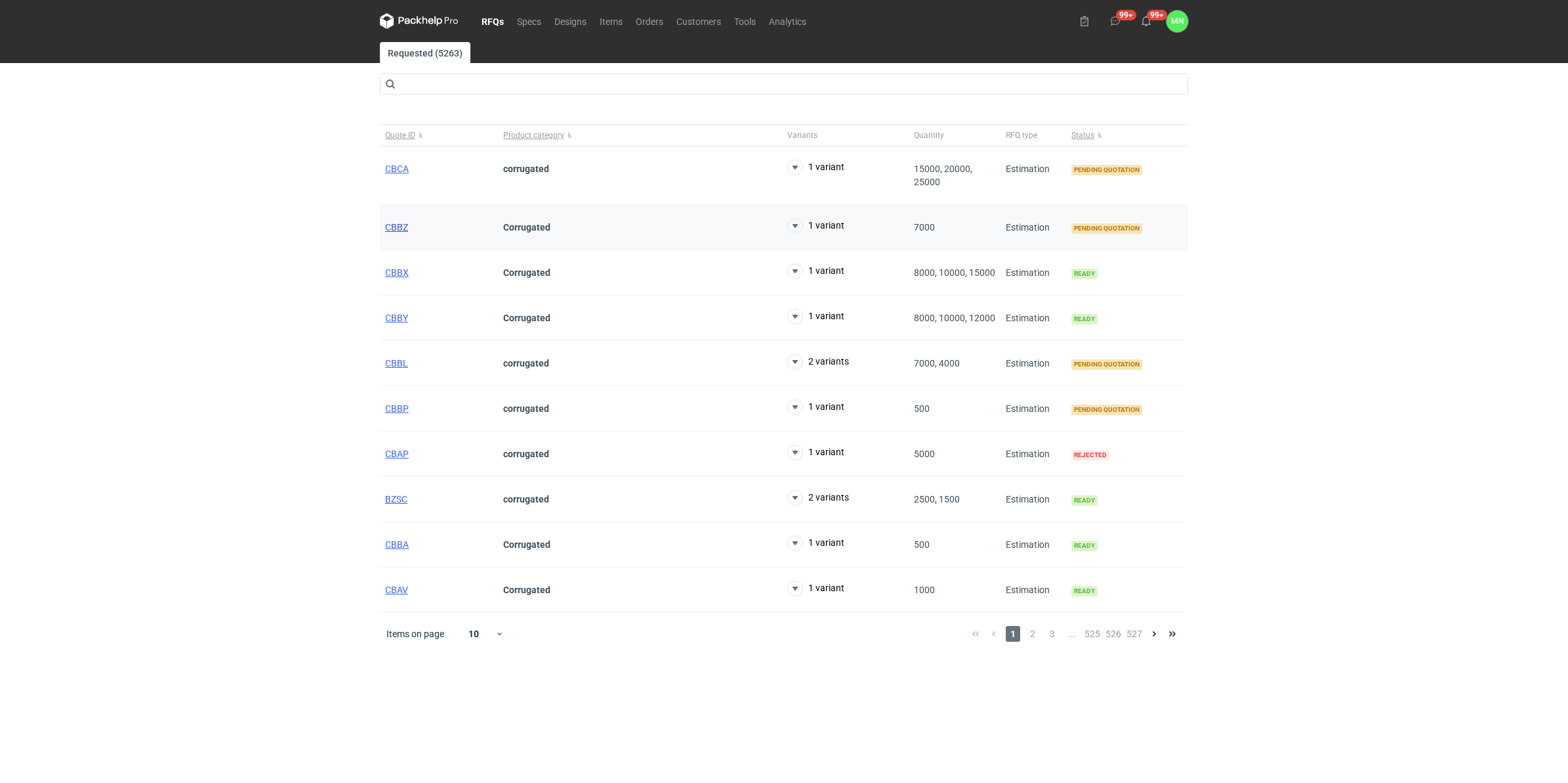
click at [390, 227] on span "CBBZ" at bounding box center [396, 227] width 23 height 10
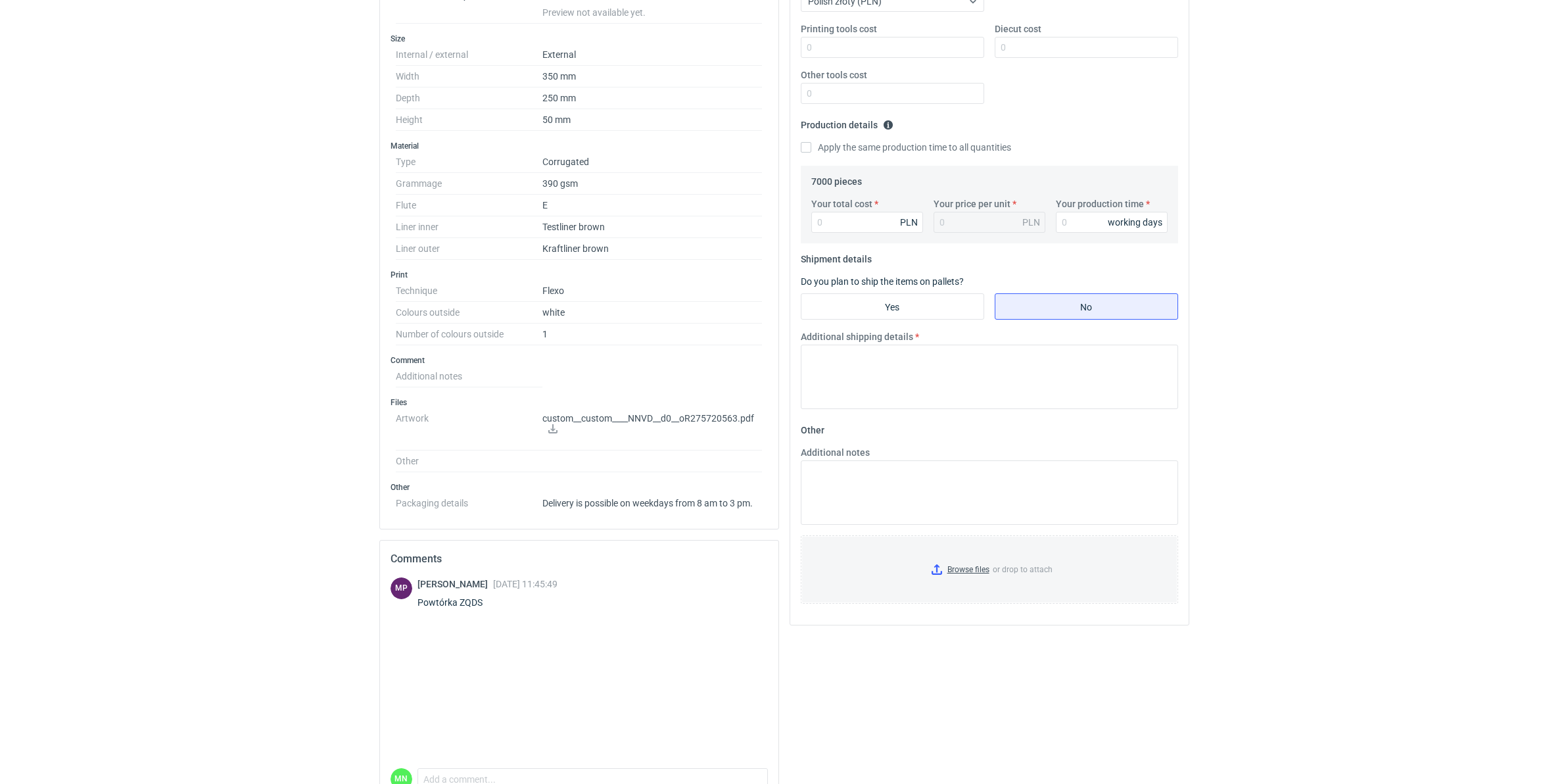
scroll to position [329, 0]
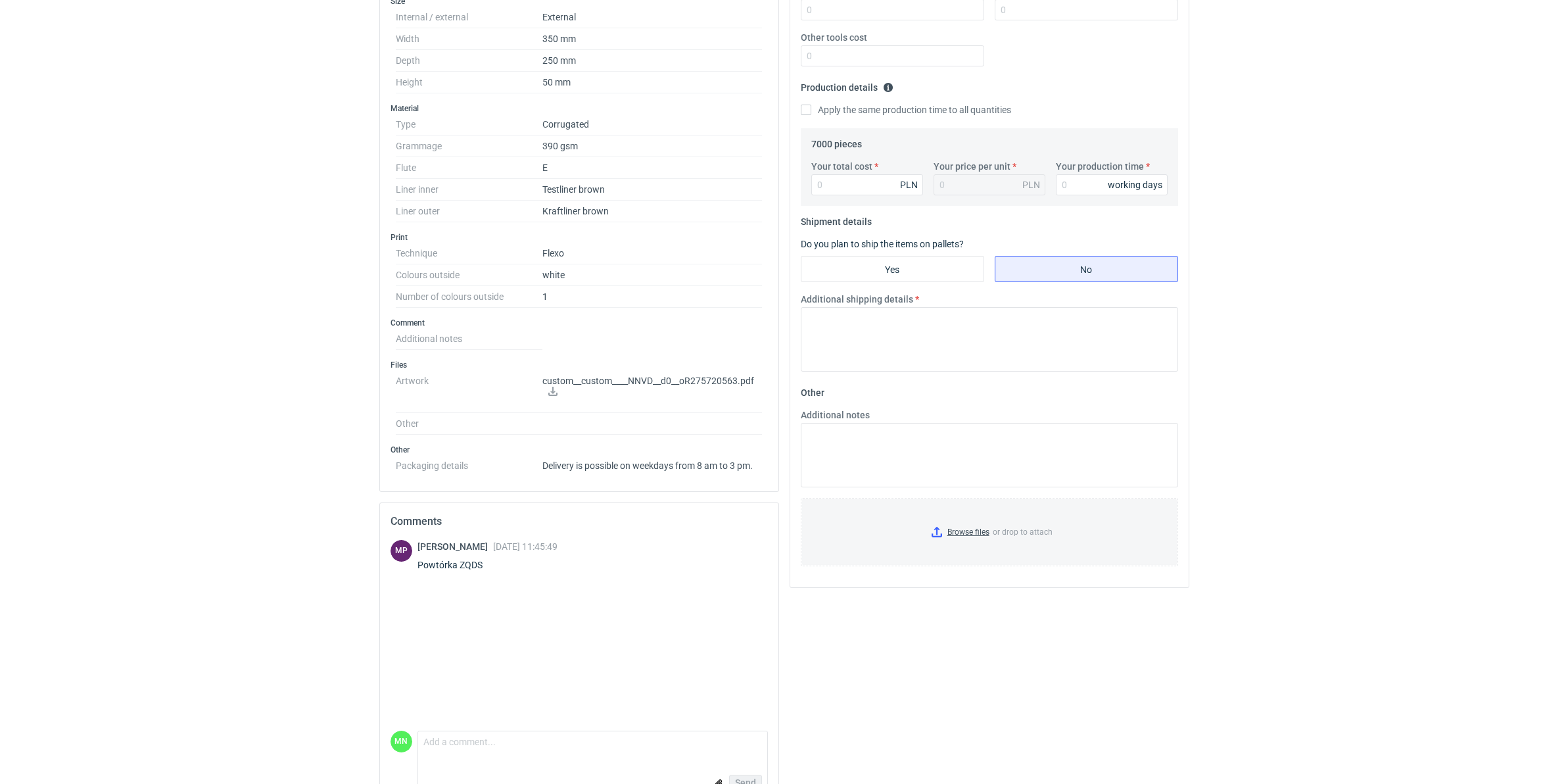
click at [474, 564] on div "Powtórka ZQDS" at bounding box center [488, 565] width 140 height 13
copy div "ZQDS"
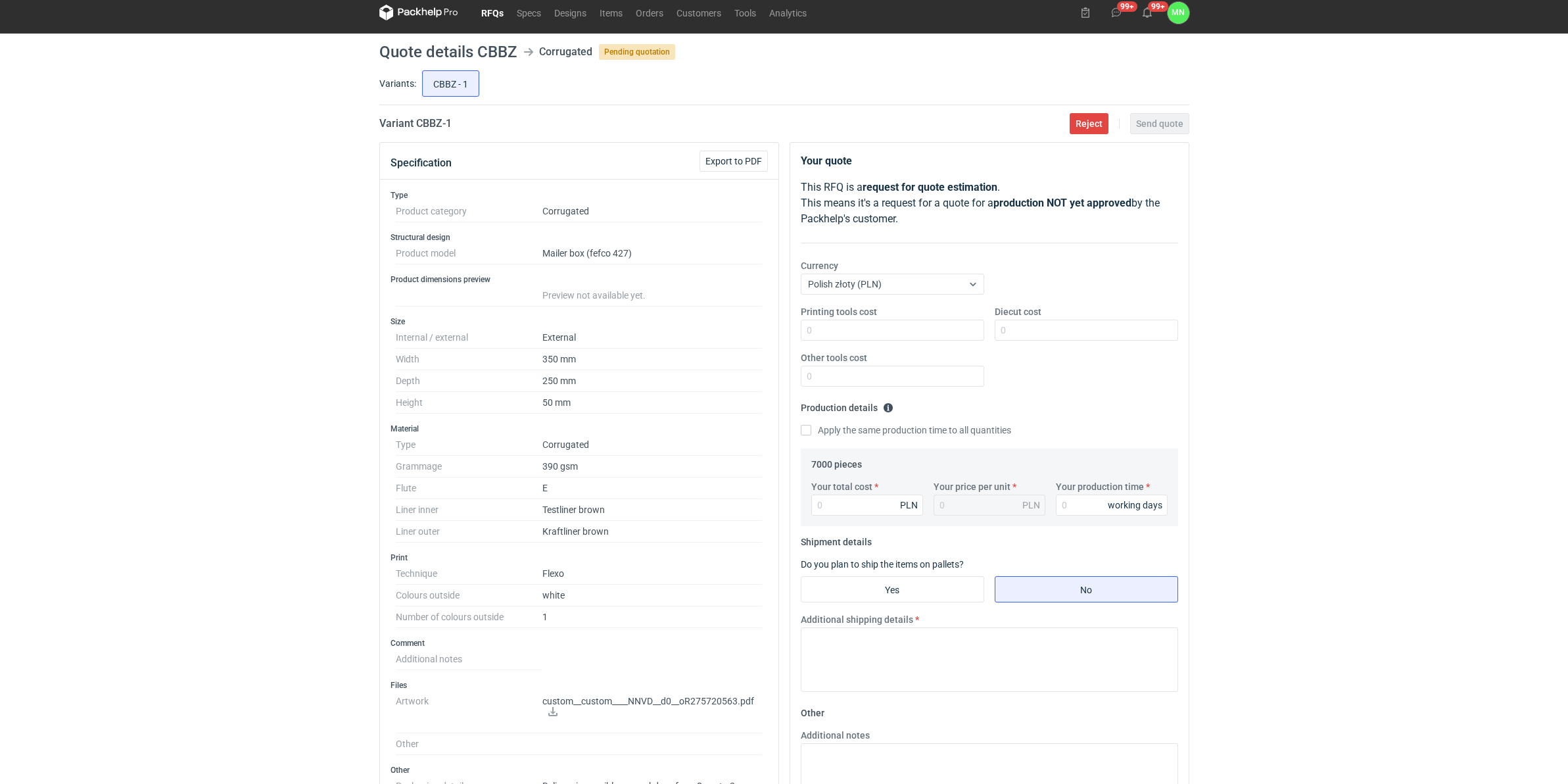
scroll to position [0, 0]
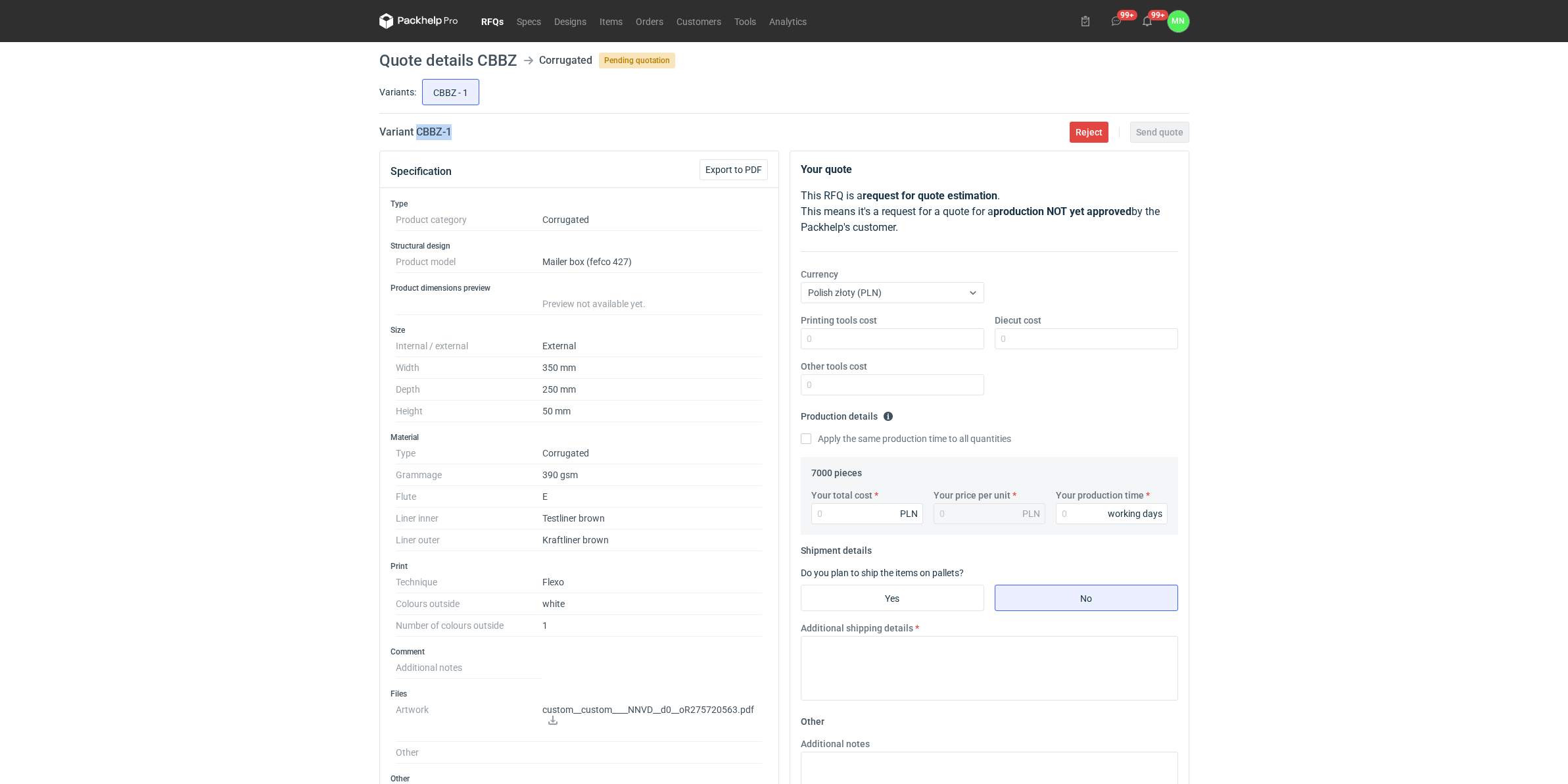
drag, startPoint x: 464, startPoint y: 128, endPoint x: 418, endPoint y: 128, distance: 46.0
click at [418, 128] on div "Variant CBBZ - 1 Reject Send quote" at bounding box center [785, 132] width 810 height 16
copy h2 "CBBZ - 1"
click at [462, 133] on div "Variant CBBZ - 1 Reject Send quote" at bounding box center [785, 132] width 810 height 16
drag, startPoint x: 465, startPoint y: 132, endPoint x: 413, endPoint y: 132, distance: 52.0
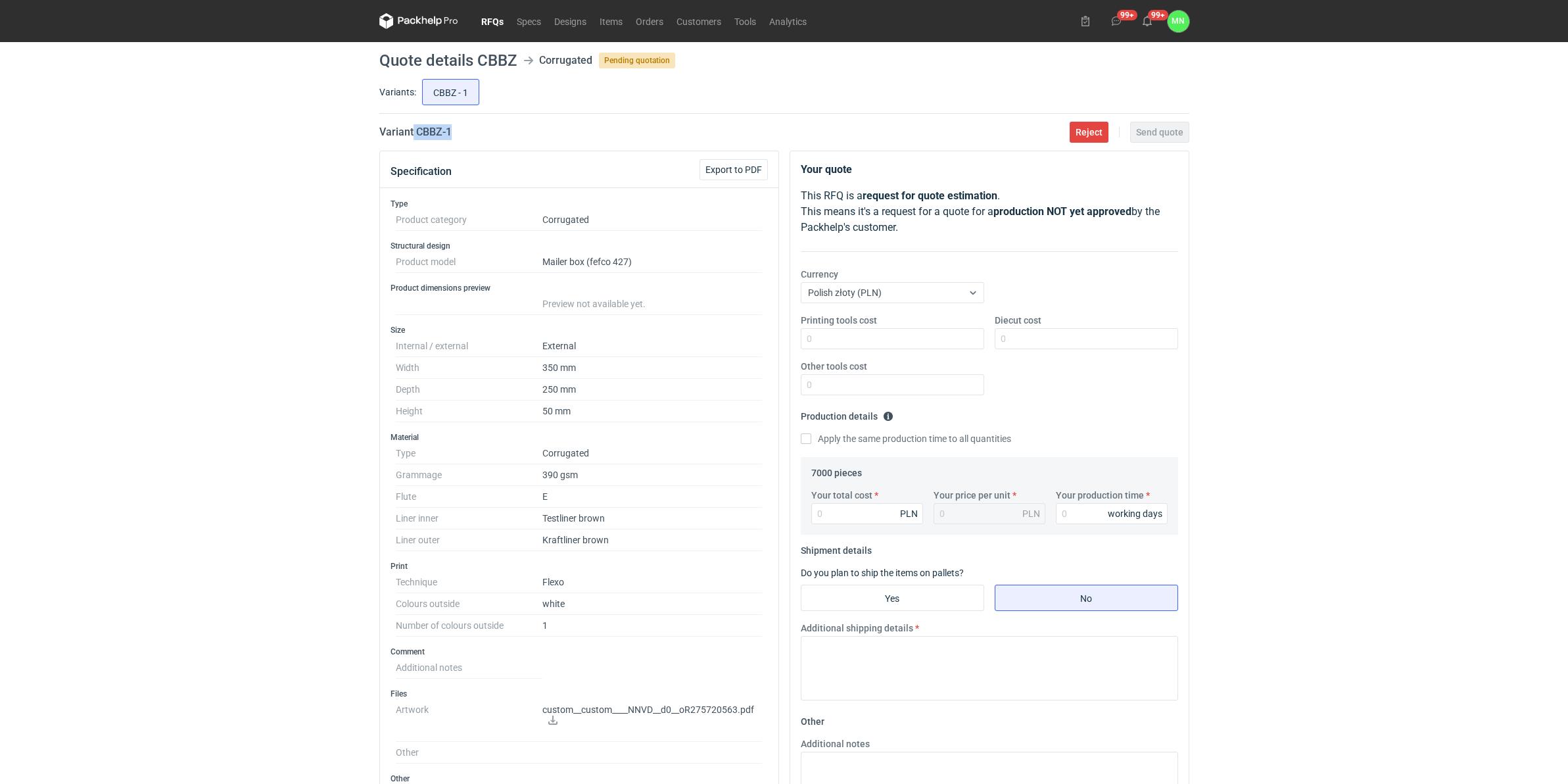
click at [413, 132] on div "Variant CBBZ - 1 Reject Send quote" at bounding box center [785, 132] width 810 height 16
copy h2 "CBBZ - 1"
click at [858, 509] on input "Your total cost" at bounding box center [867, 514] width 112 height 21
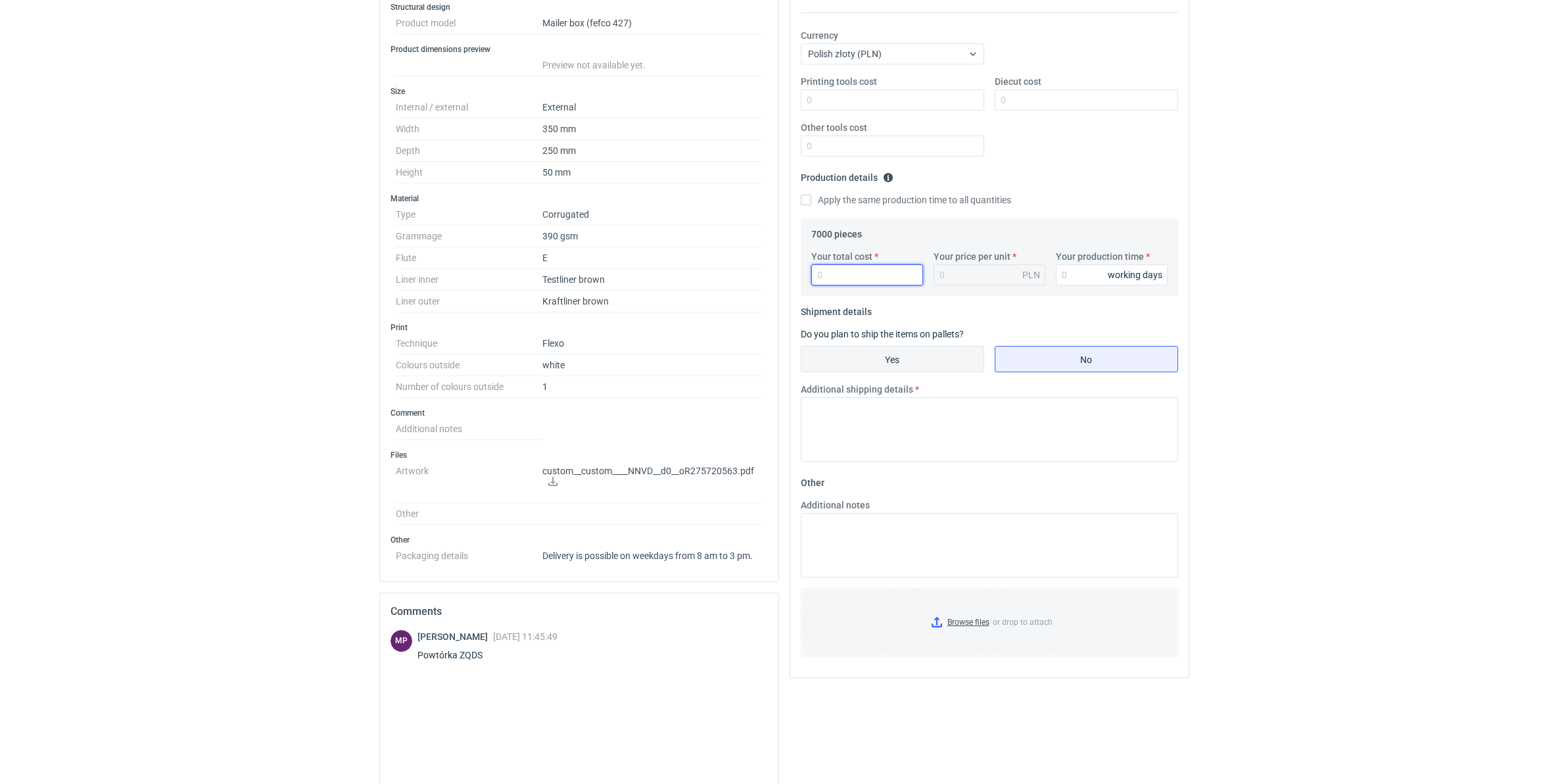
scroll to position [246, 0]
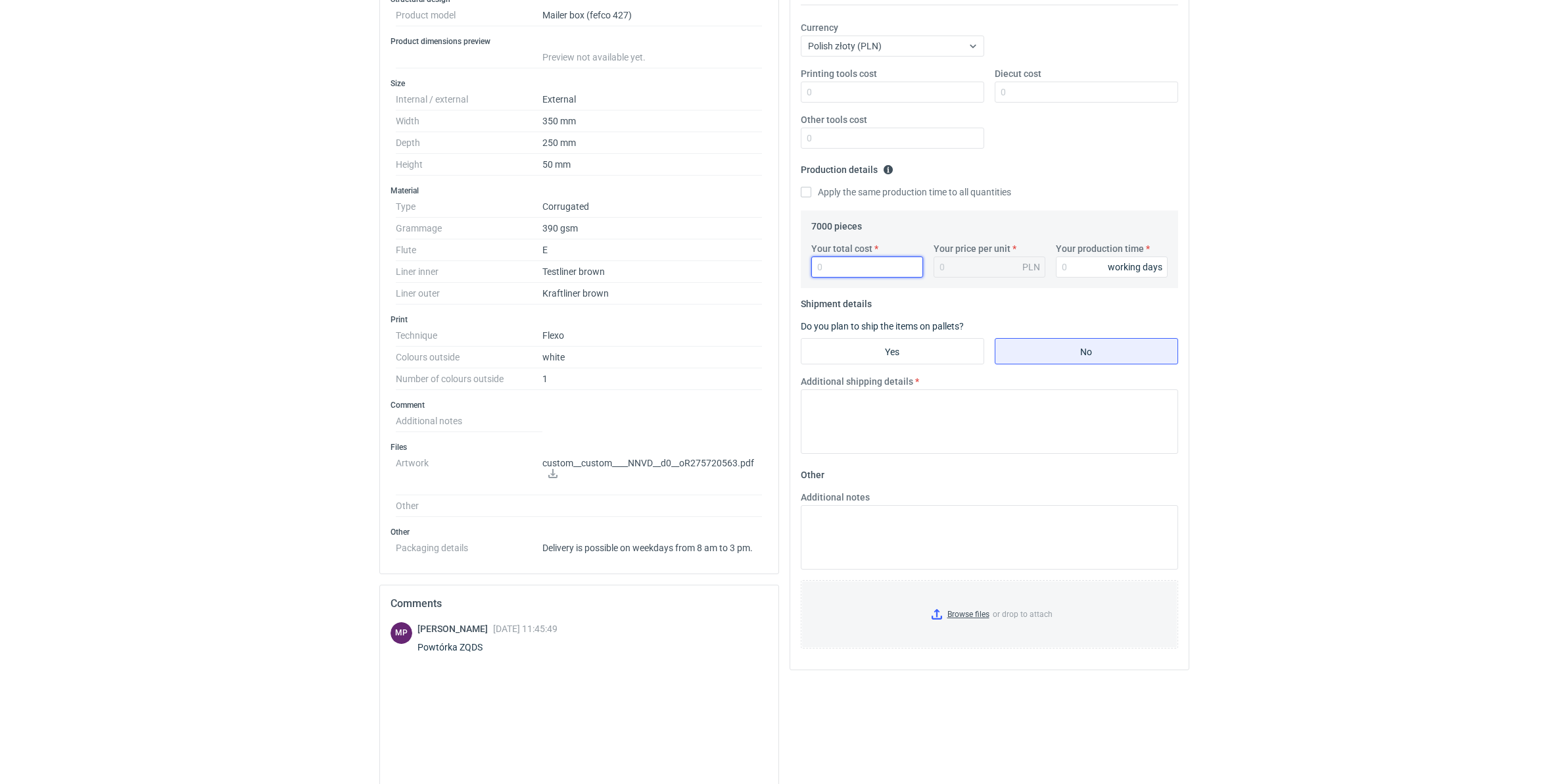
click at [870, 264] on input "Your total cost" at bounding box center [867, 267] width 112 height 21
type input "7070"
type input "1.01"
type input "7070"
type input "10"
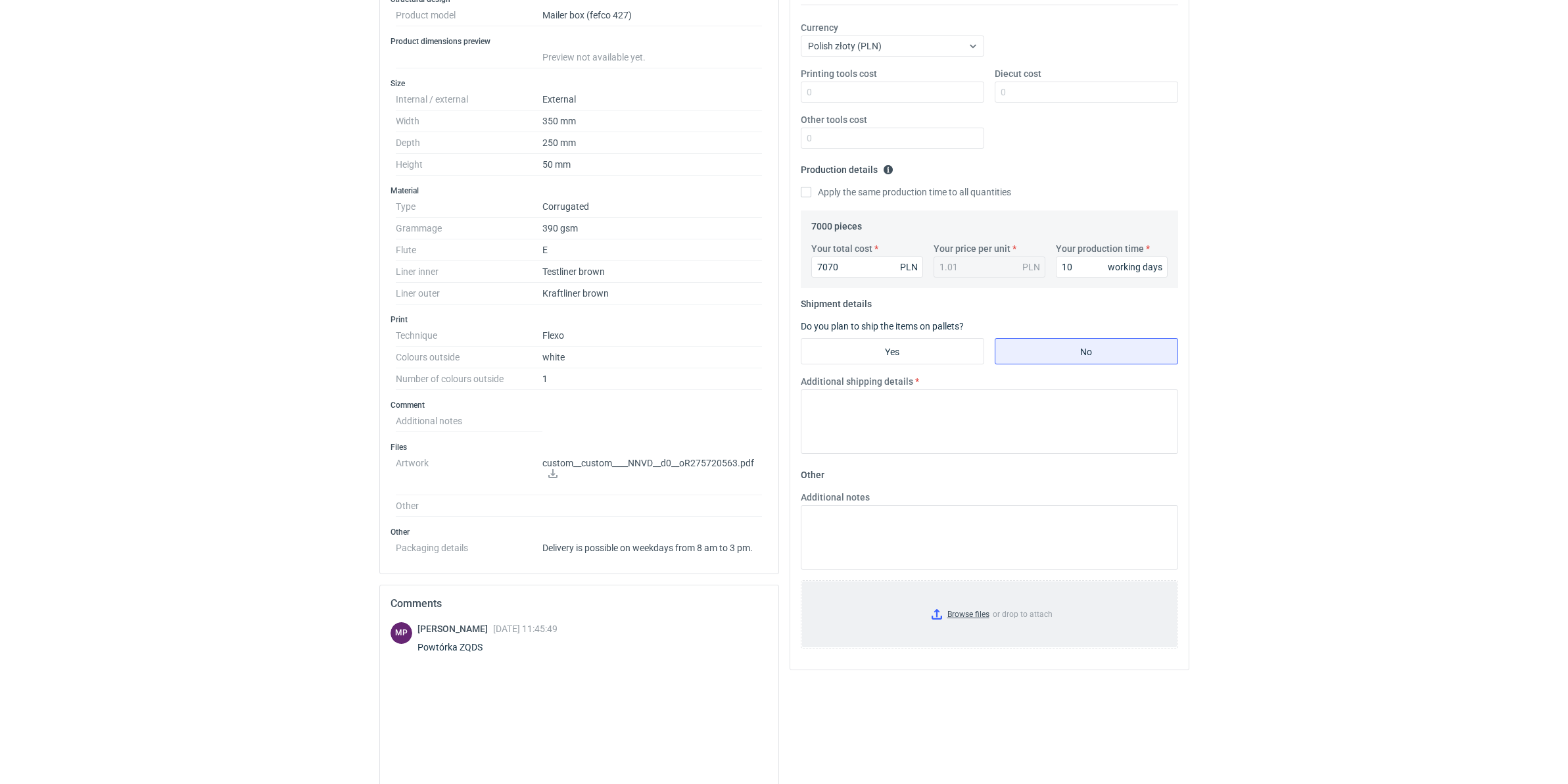
click at [977, 606] on input "Browse files or drop to attach" at bounding box center [989, 614] width 375 height 66
click at [975, 352] on input "Yes" at bounding box center [892, 351] width 182 height 25
radio input "true"
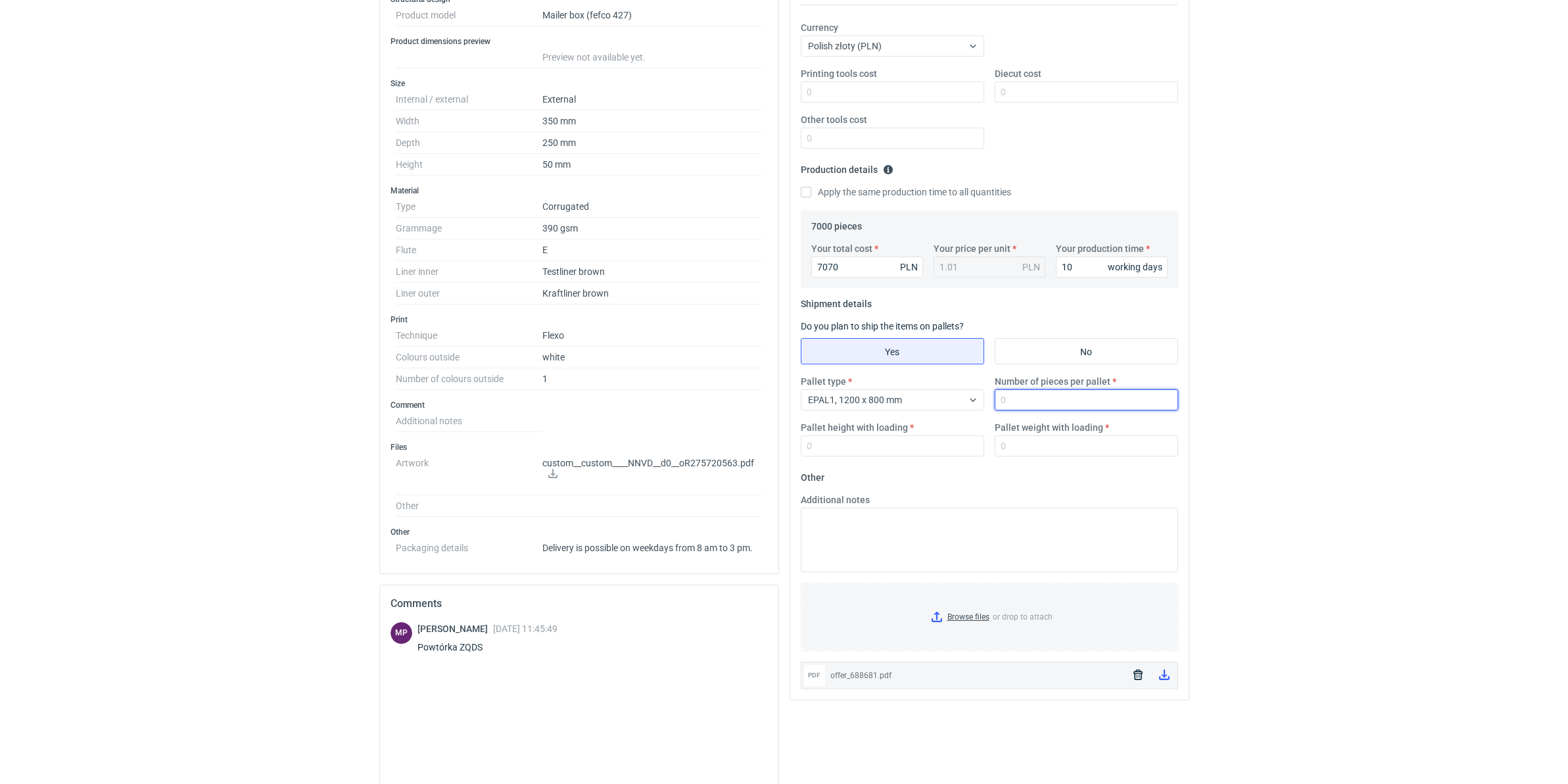
click at [998, 409] on input "Number of pieces per pallet" at bounding box center [1086, 400] width 183 height 21
type input "13650"
type input "1800"
click at [1086, 462] on div "Pallet type EPAL1, 1200 x 800 mm Number of pieces per pallet 13650 Pallet heigh…" at bounding box center [989, 421] width 388 height 92
click at [1072, 448] on input "Pallet weight with loading" at bounding box center [1086, 446] width 183 height 21
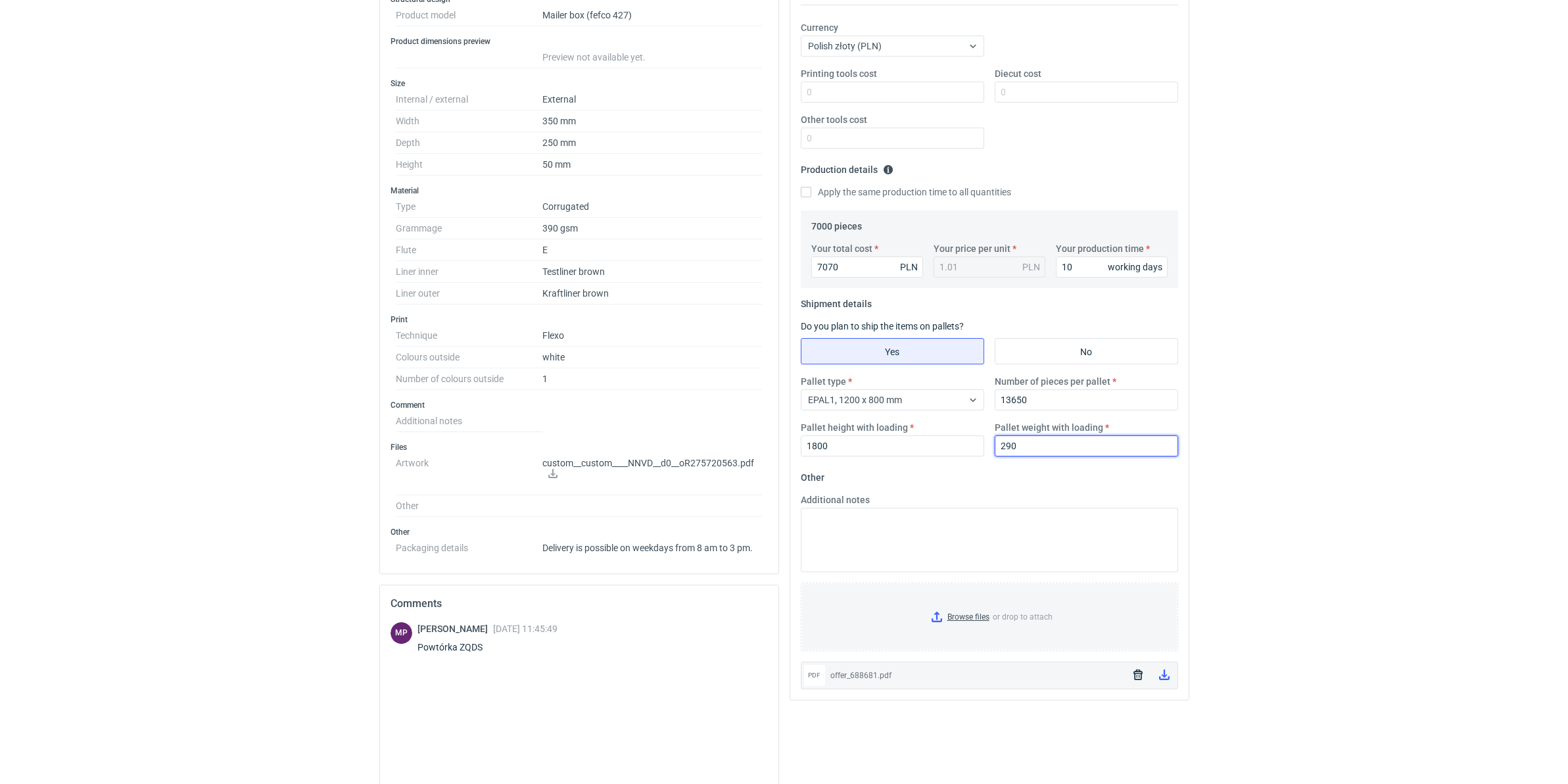
type input "290"
click at [1227, 391] on div "RFQs Specs Designs Items Orders Customers Tools Analytics 99+ 99+ MN Małgorzata…" at bounding box center [784, 145] width 1568 height 784
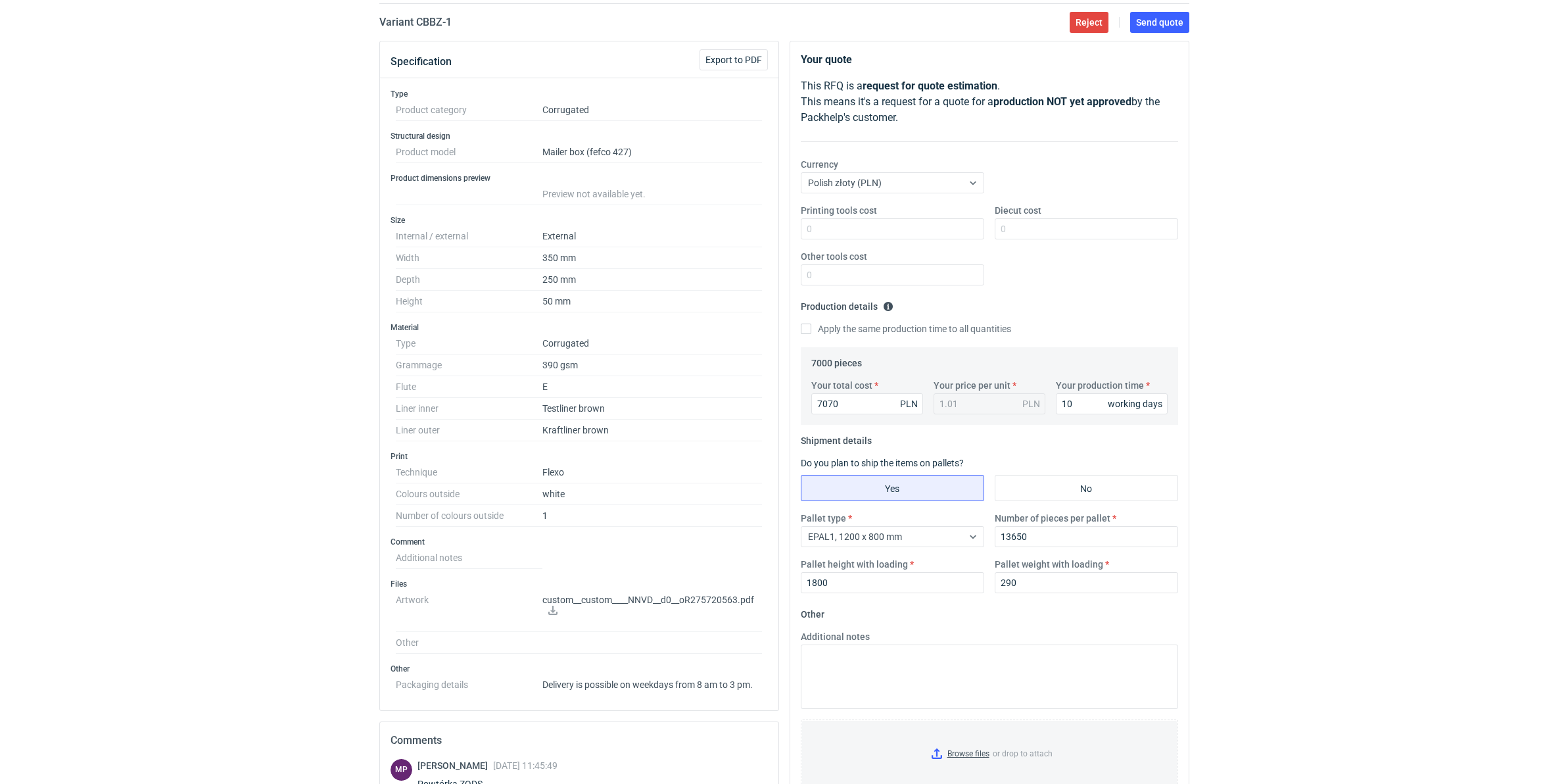
scroll to position [0, 0]
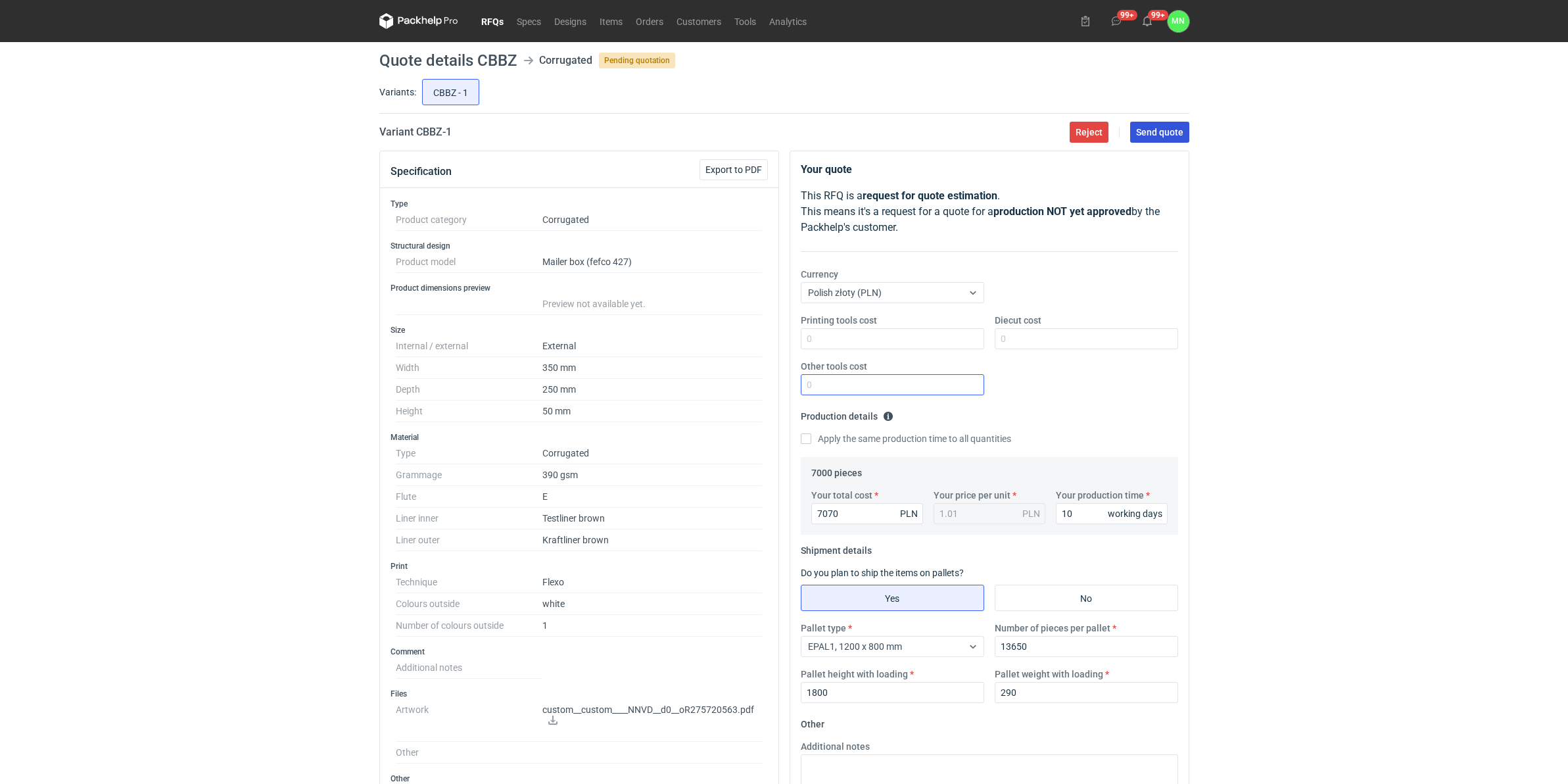
drag, startPoint x: 1178, startPoint y: 133, endPoint x: 934, endPoint y: 379, distance: 346.5
click at [1178, 133] on span "Send quote" at bounding box center [1160, 132] width 48 height 9
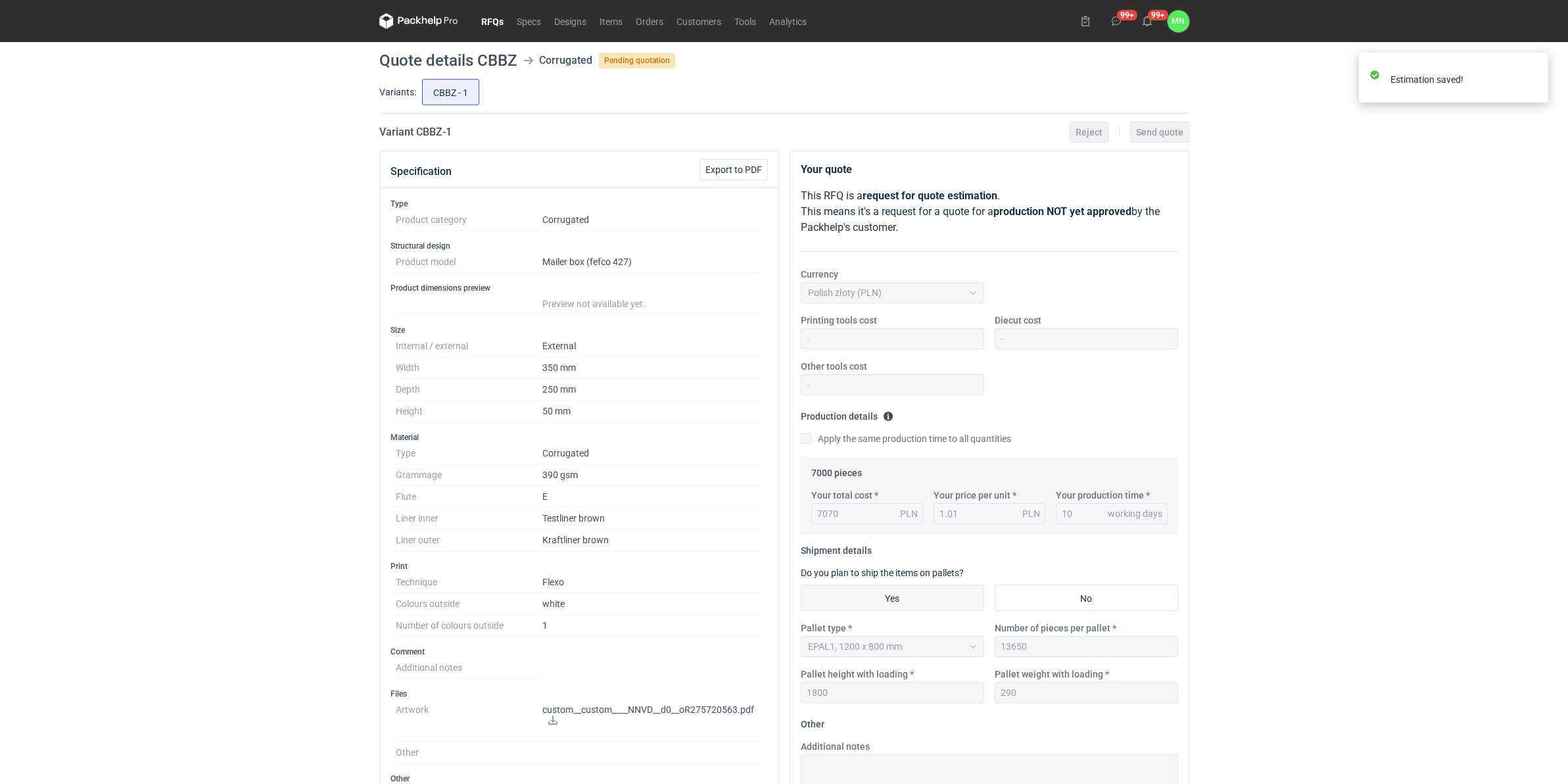
click at [488, 15] on link "RFQs" at bounding box center [493, 21] width 36 height 16
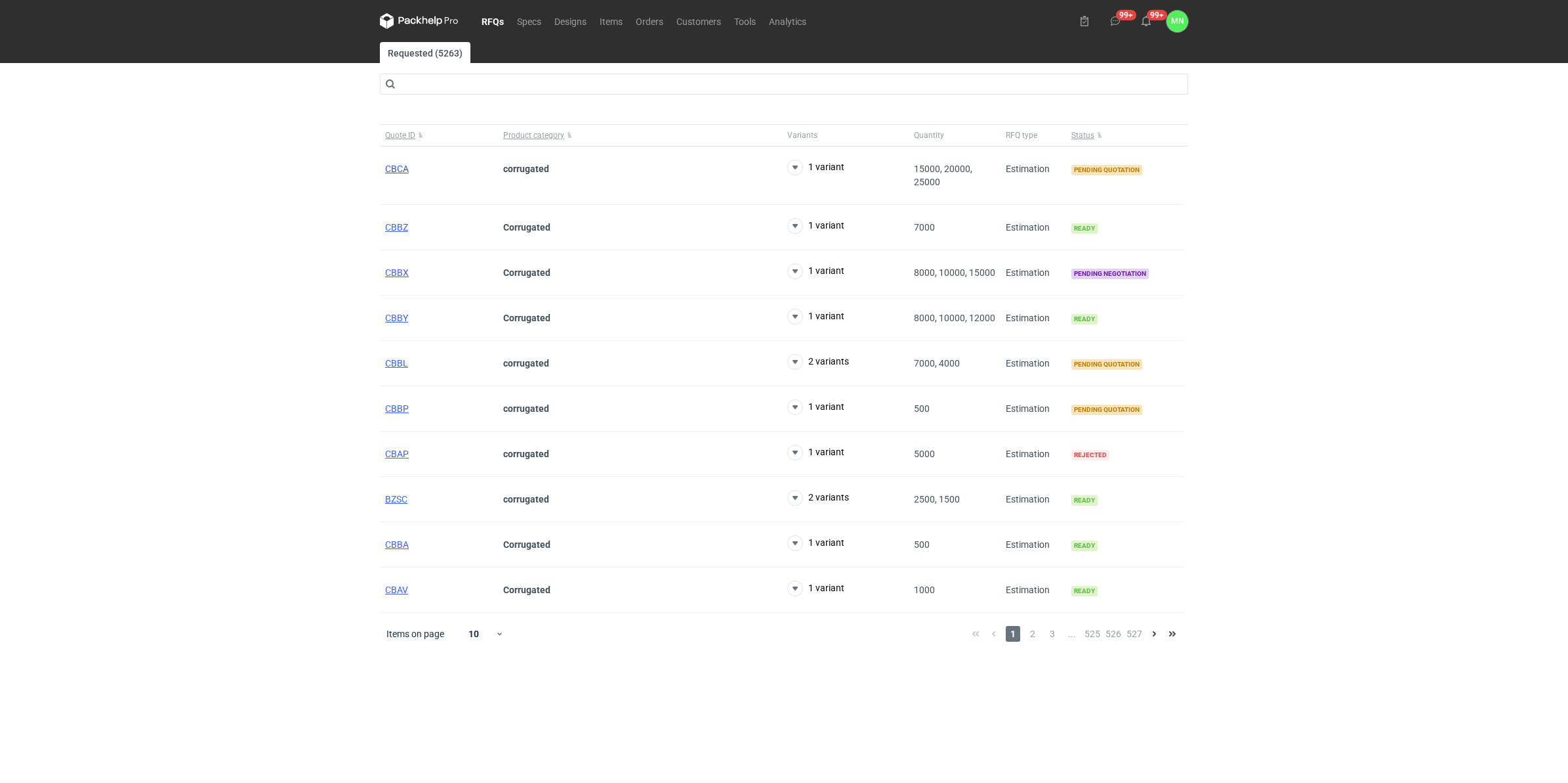
click at [406, 171] on span "CBCA" at bounding box center [397, 169] width 24 height 10
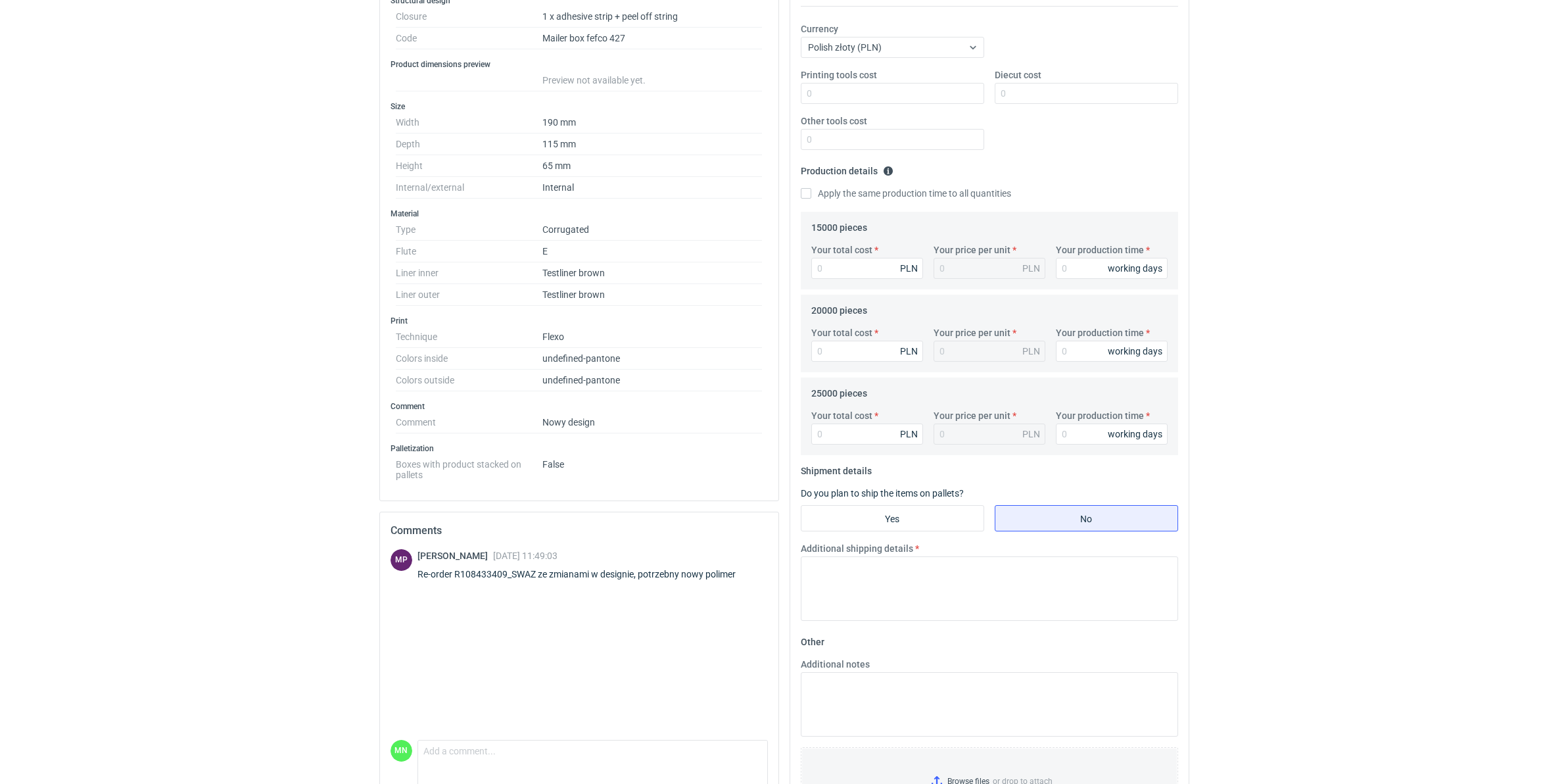
scroll to position [246, 0]
drag, startPoint x: 533, startPoint y: 576, endPoint x: 456, endPoint y: 576, distance: 77.0
click at [456, 576] on div "Re-order R108433409_SWAZ ze zmianami w designie, potrzebny nowy polimer" at bounding box center [584, 573] width 334 height 13
copy div "R108433409_SWAZ"
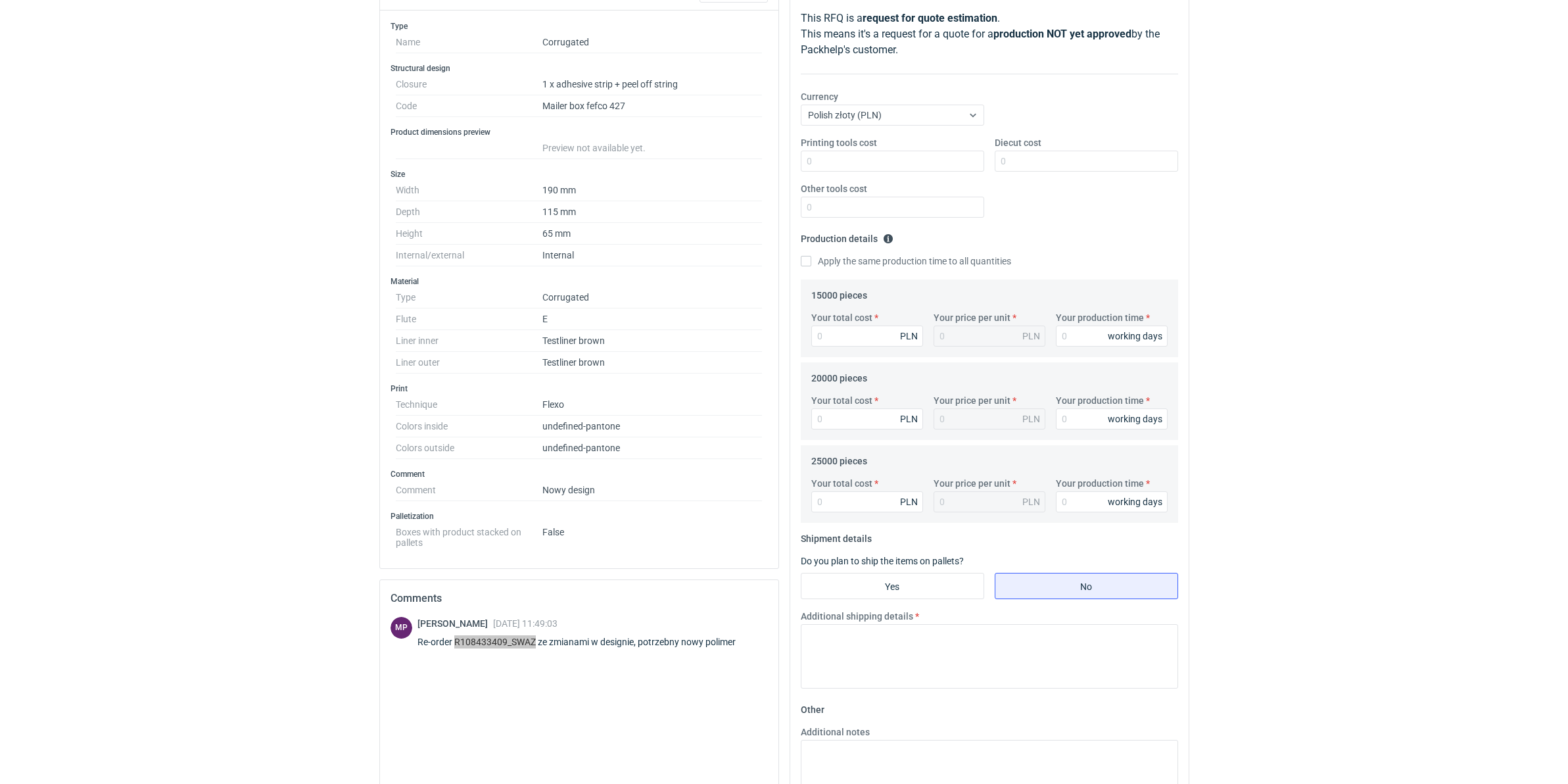
scroll to position [0, 0]
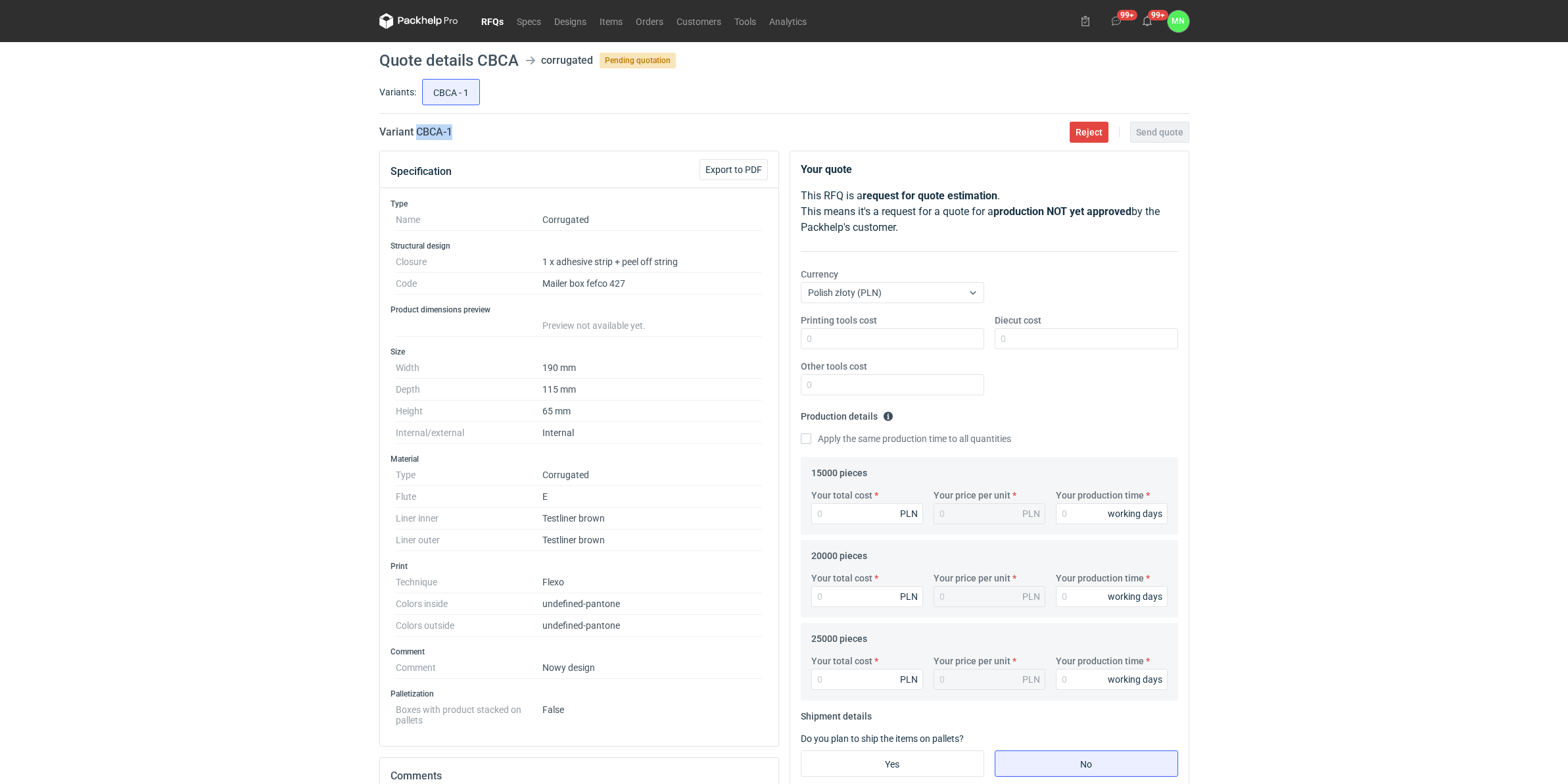
drag, startPoint x: 460, startPoint y: 127, endPoint x: 415, endPoint y: 127, distance: 45.0
click at [415, 127] on div "Variant CBCA - 1 Reject Send quote" at bounding box center [785, 132] width 810 height 16
copy h2 "CBCA - 1"
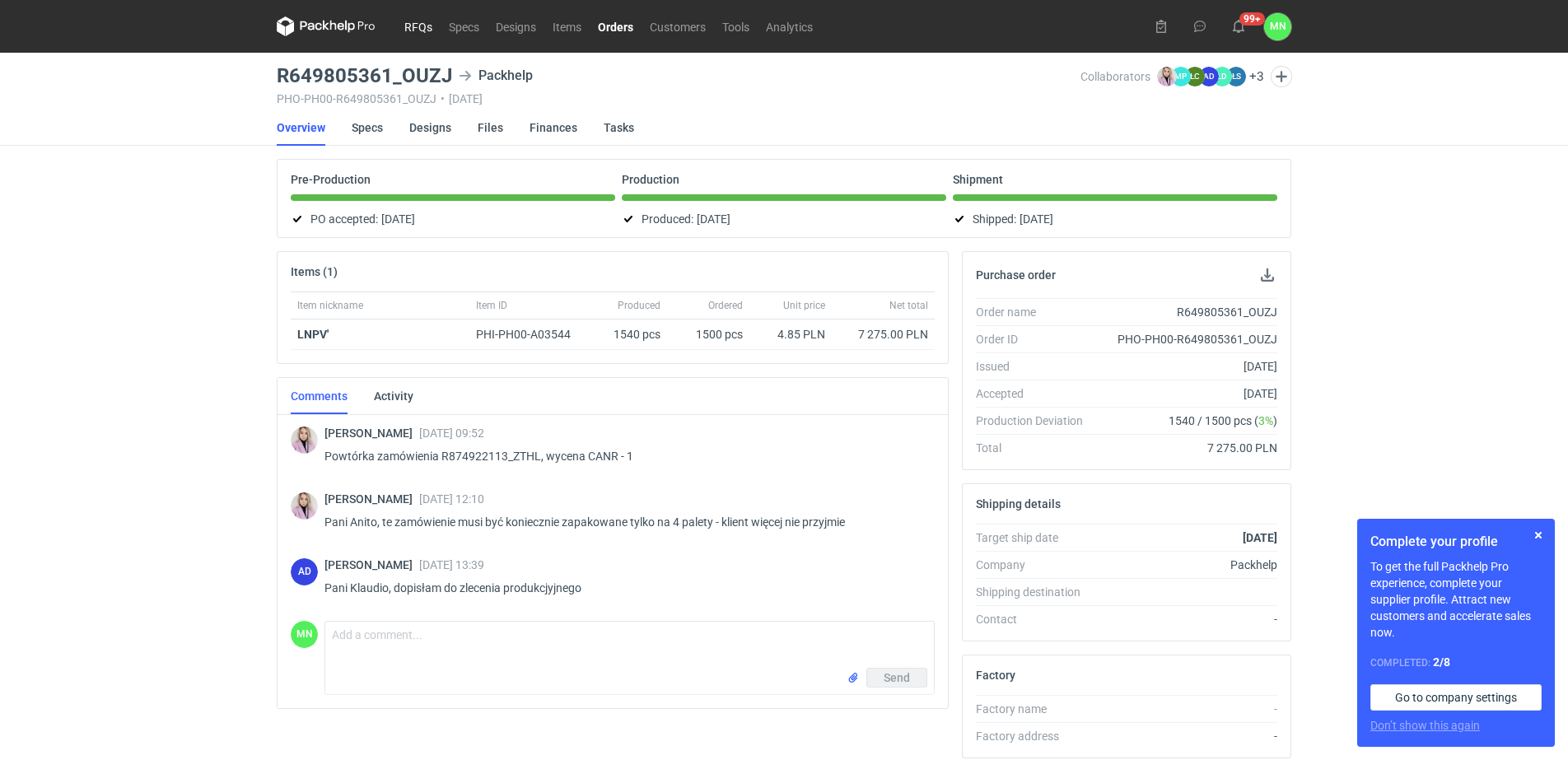
click at [400, 25] on nav "RFQs Specs Designs Items Orders Customers Tools Analytics" at bounding box center [549, 26] width 545 height 53
click at [402, 25] on link "RFQs" at bounding box center [419, 26] width 45 height 20
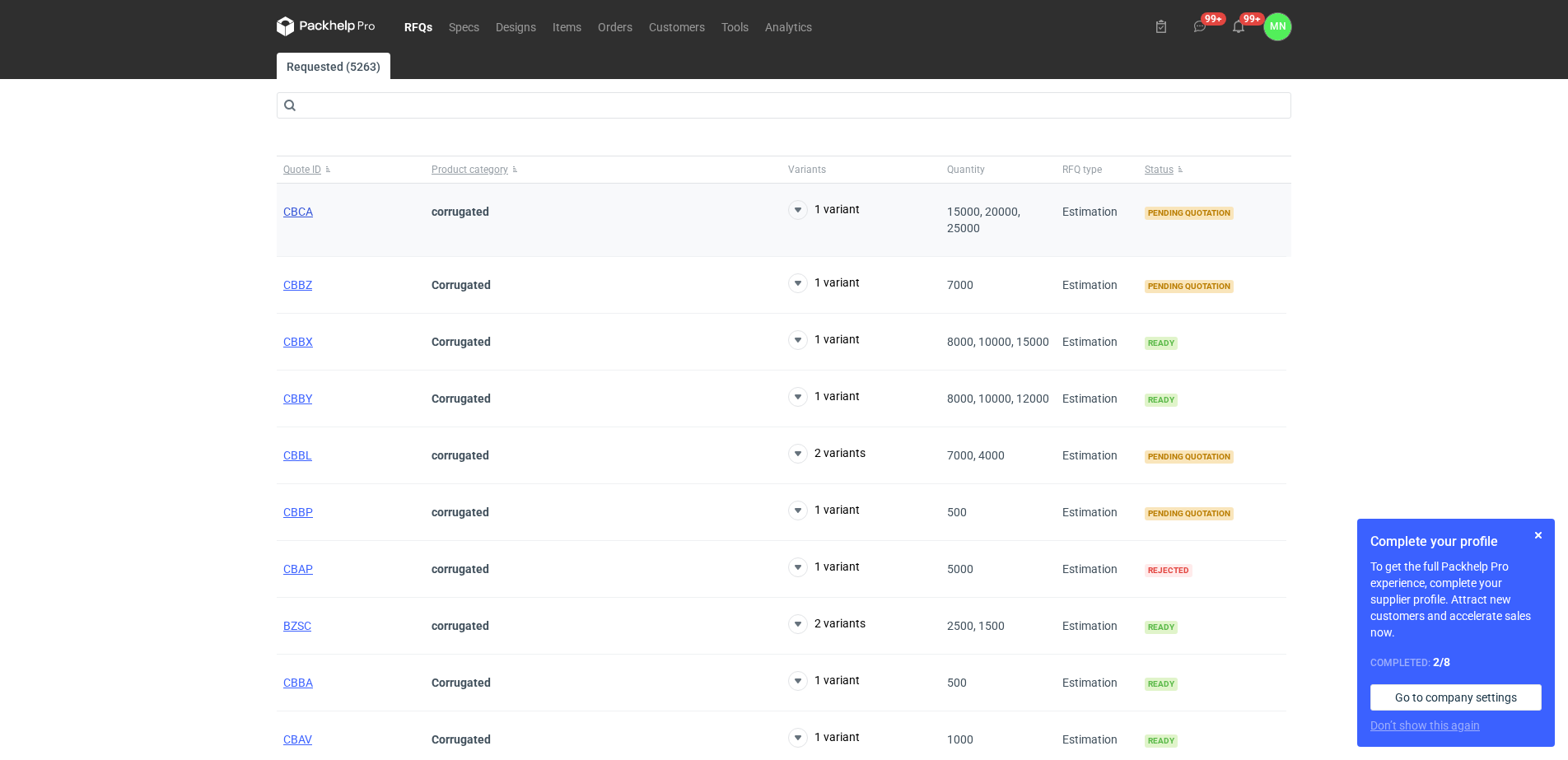
click at [300, 210] on span "CBCA" at bounding box center [298, 212] width 30 height 13
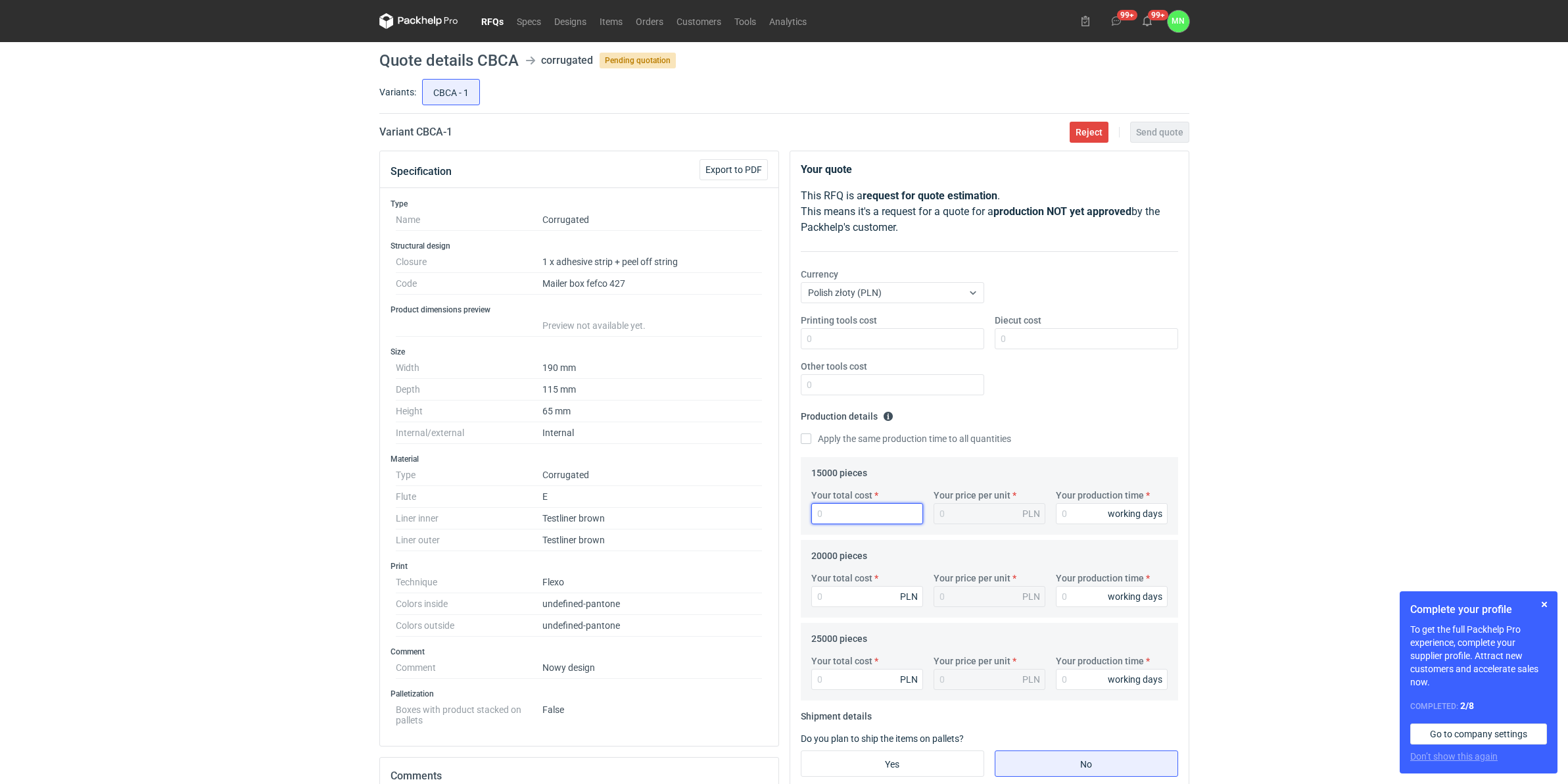
click at [881, 504] on input "Your total cost" at bounding box center [867, 514] width 112 height 21
type input "2"
type input "111"
type input "0.01"
type input "11550"
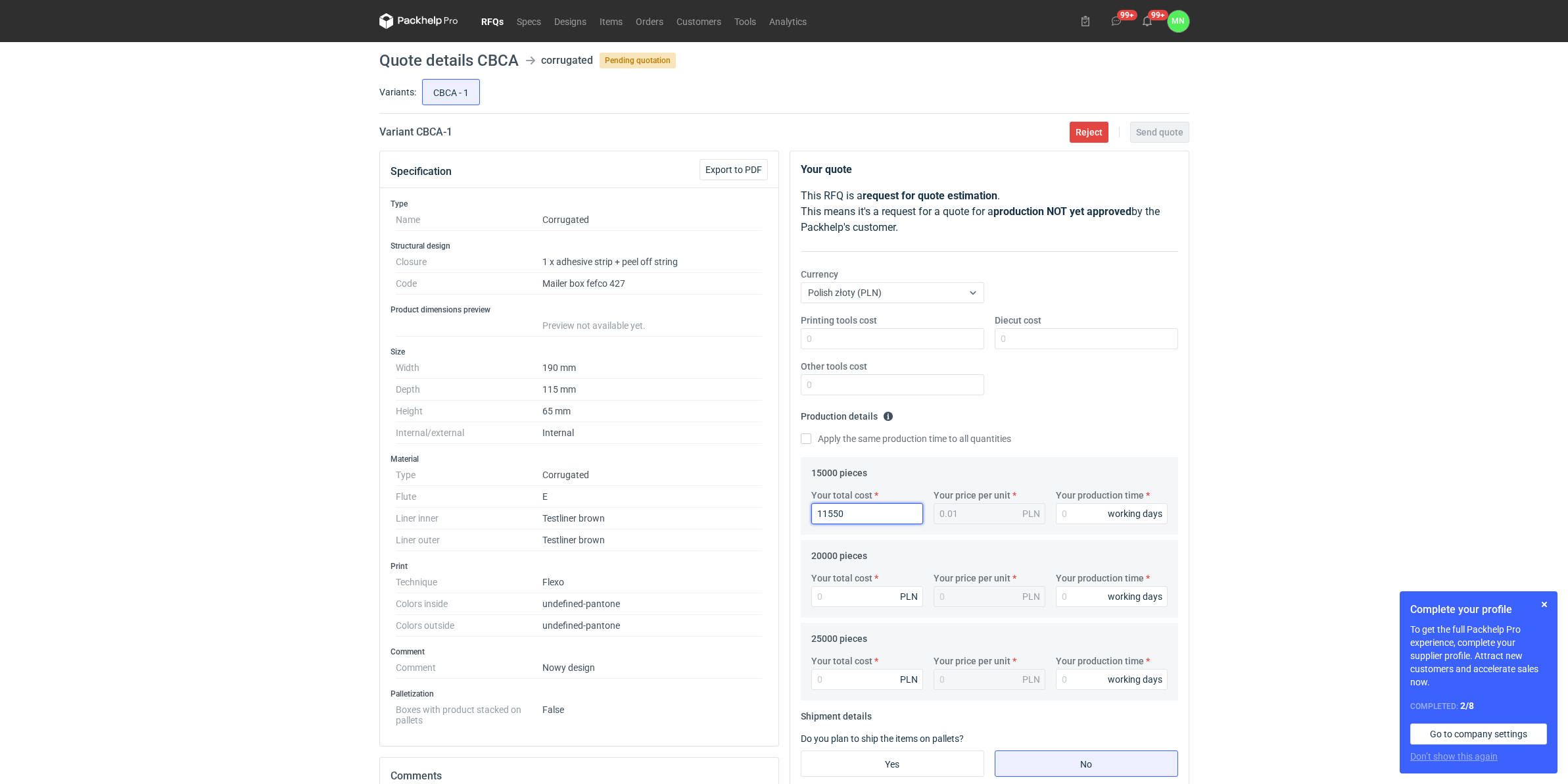
type input "0.77"
type input "11550"
click at [1092, 523] on input "Your production time" at bounding box center [1112, 514] width 112 height 21
type input "10"
click at [857, 605] on input "Your total cost" at bounding box center [867, 596] width 112 height 21
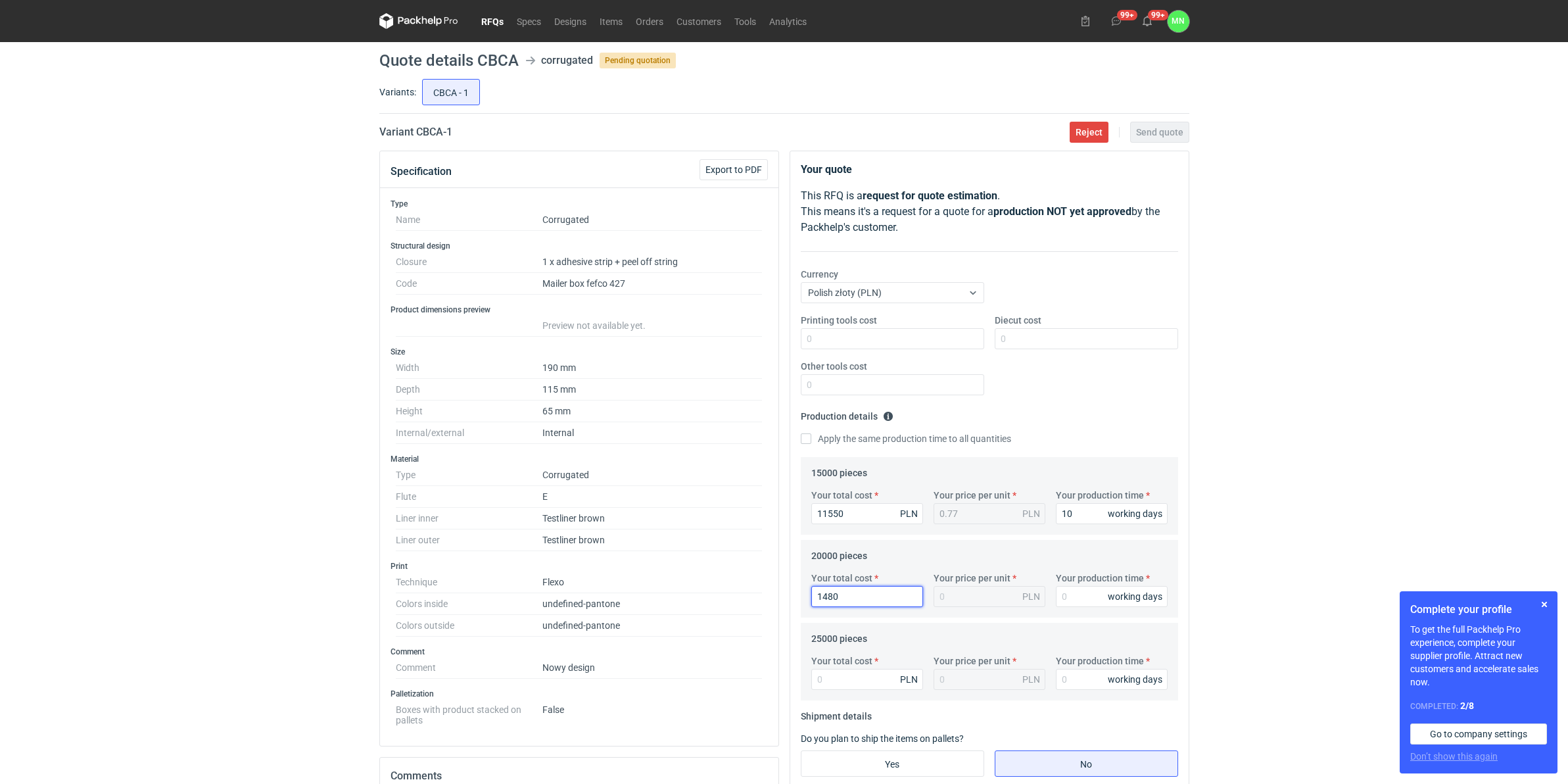
type input "14800"
type input "0.74"
type input "14800"
click at [849, 606] on input "Your total cost" at bounding box center [867, 679] width 112 height 21
type input "17250"
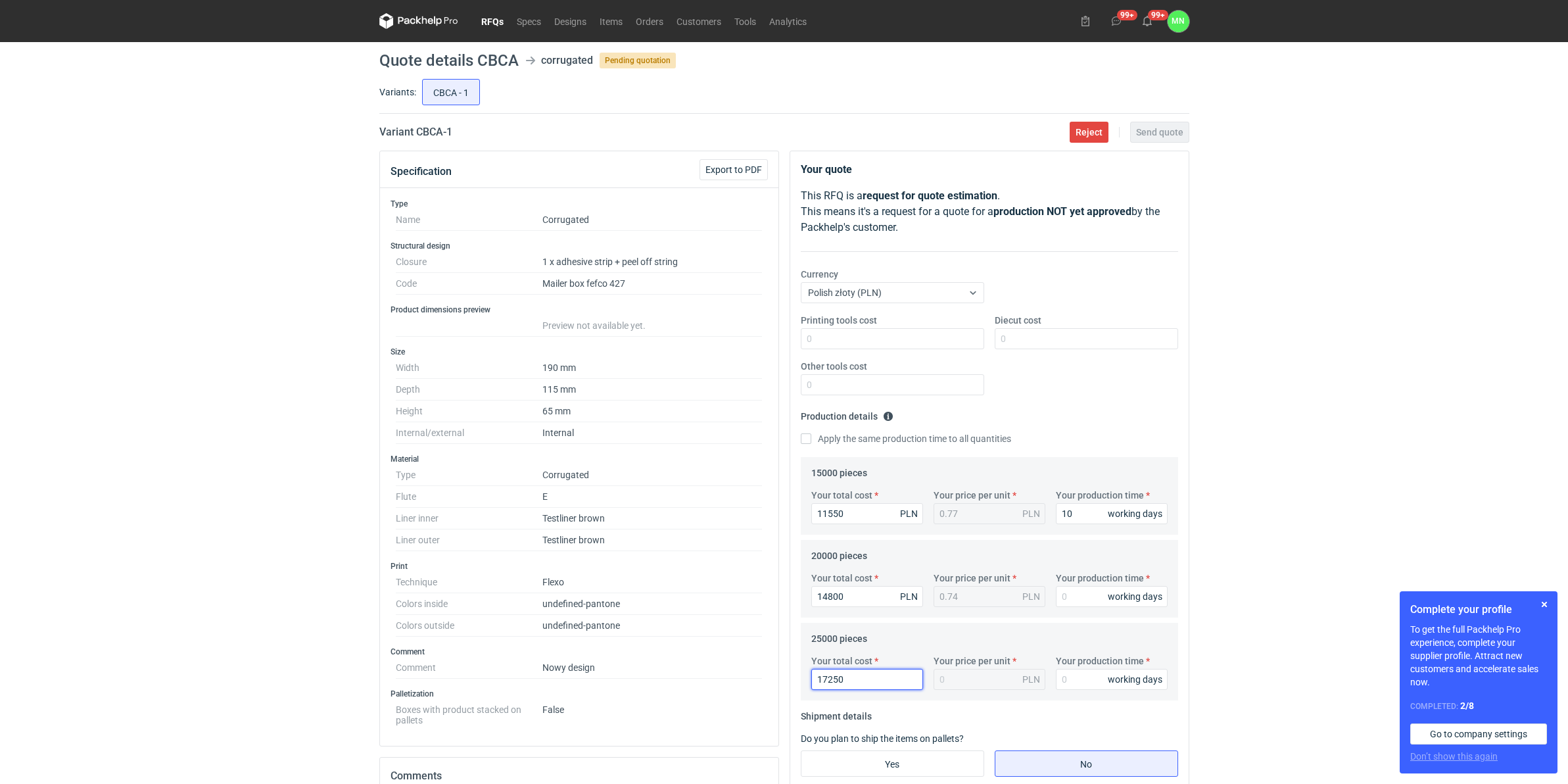
type input "0.69"
type input "17250"
click at [1104, 586] on input "Your production time" at bounding box center [1112, 596] width 112 height 21
type input "10"
click at [1067, 606] on input "Your production time" at bounding box center [1112, 679] width 112 height 21
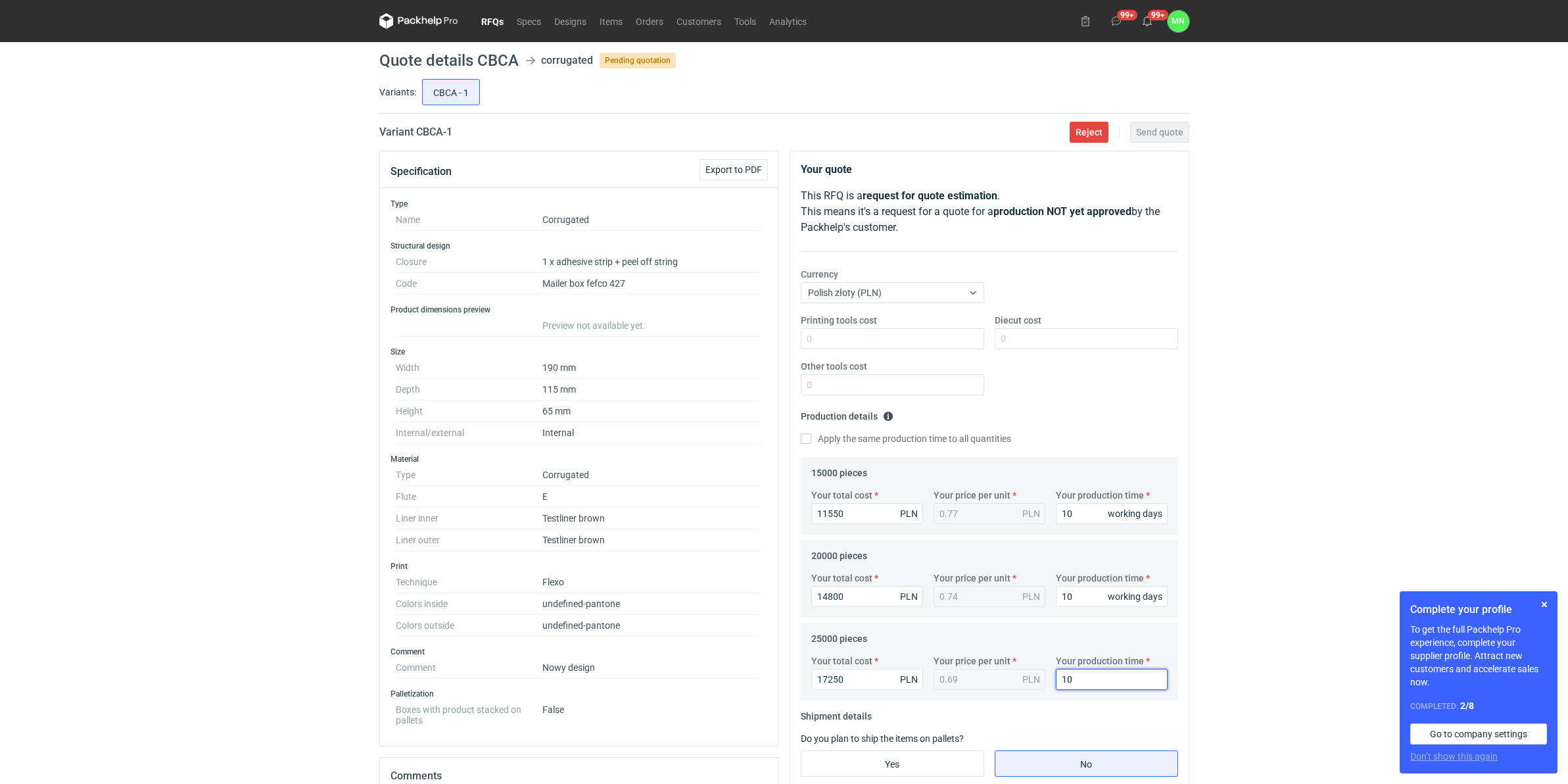
type input "10"
drag, startPoint x: 914, startPoint y: 768, endPoint x: 911, endPoint y: 781, distance: 13.3
click at [914, 606] on input "Yes" at bounding box center [892, 763] width 182 height 25
radio input "true"
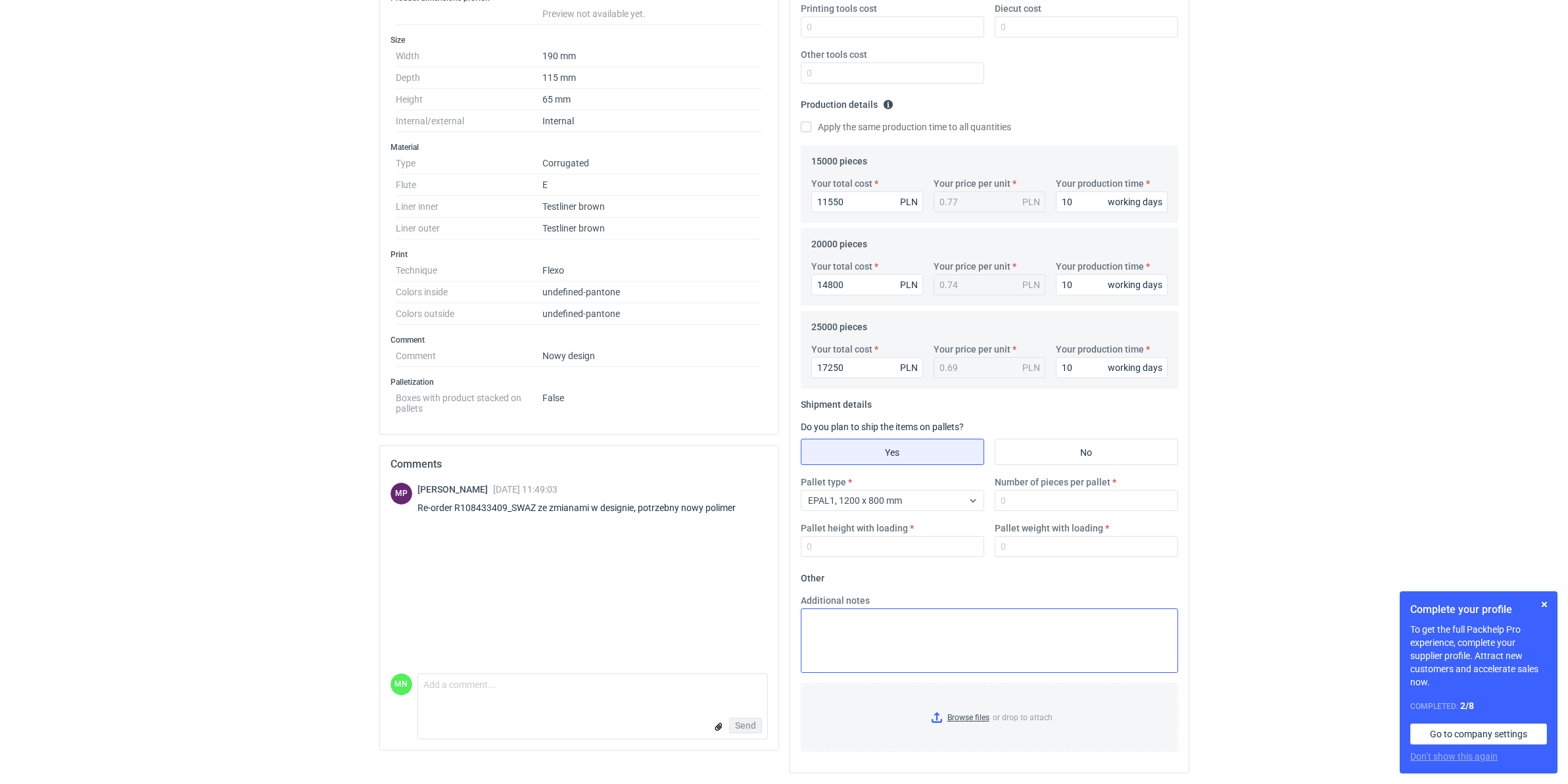
scroll to position [313, 0]
click at [962, 606] on input "Browse files or drop to attach" at bounding box center [989, 717] width 375 height 66
click at [1007, 547] on input "Pallet weight with loading" at bounding box center [1086, 545] width 183 height 21
type input "330"
click at [1016, 491] on input "Number of pieces per pallet" at bounding box center [1086, 499] width 183 height 21
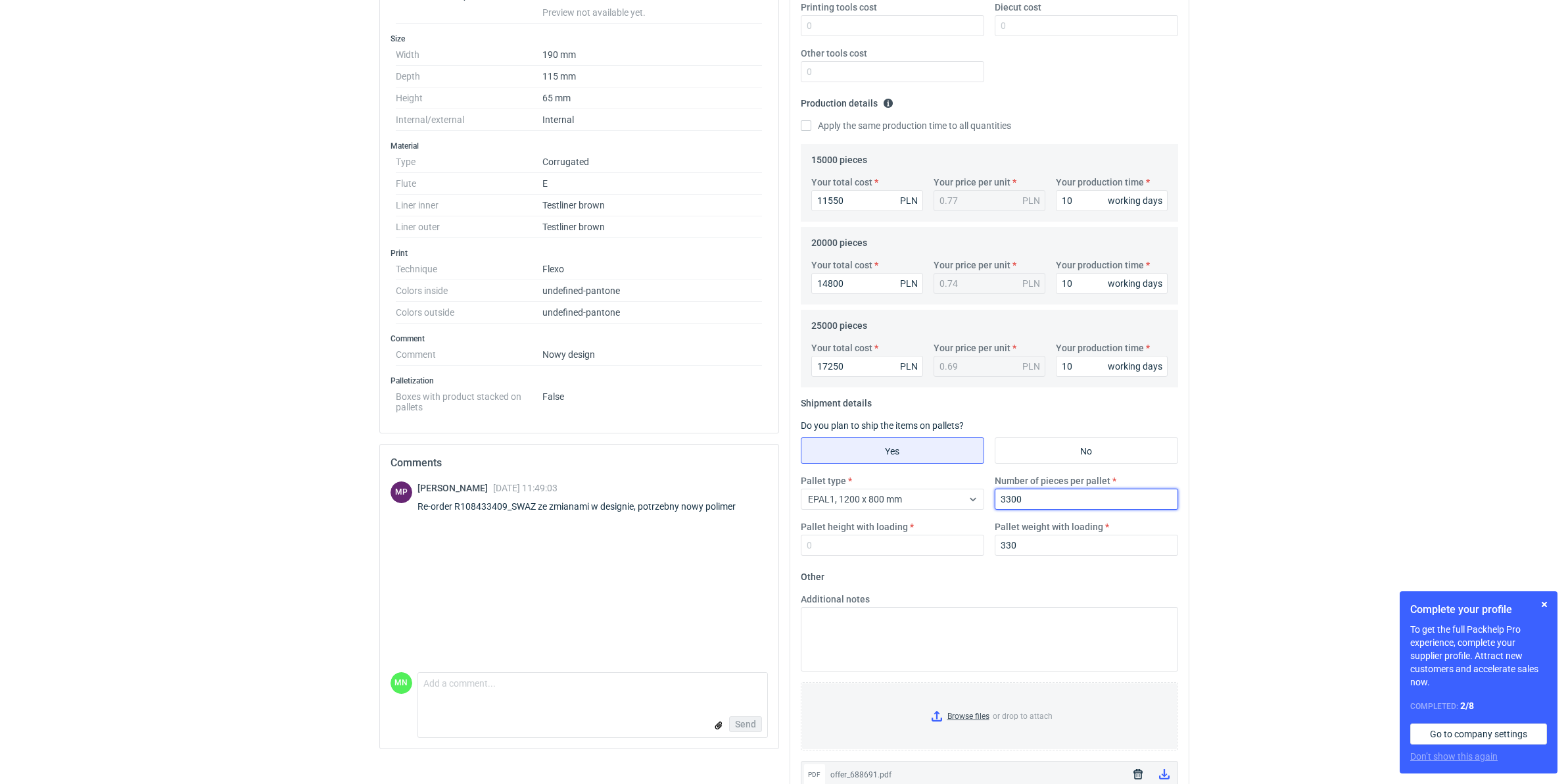
type input "3300"
type input "1800"
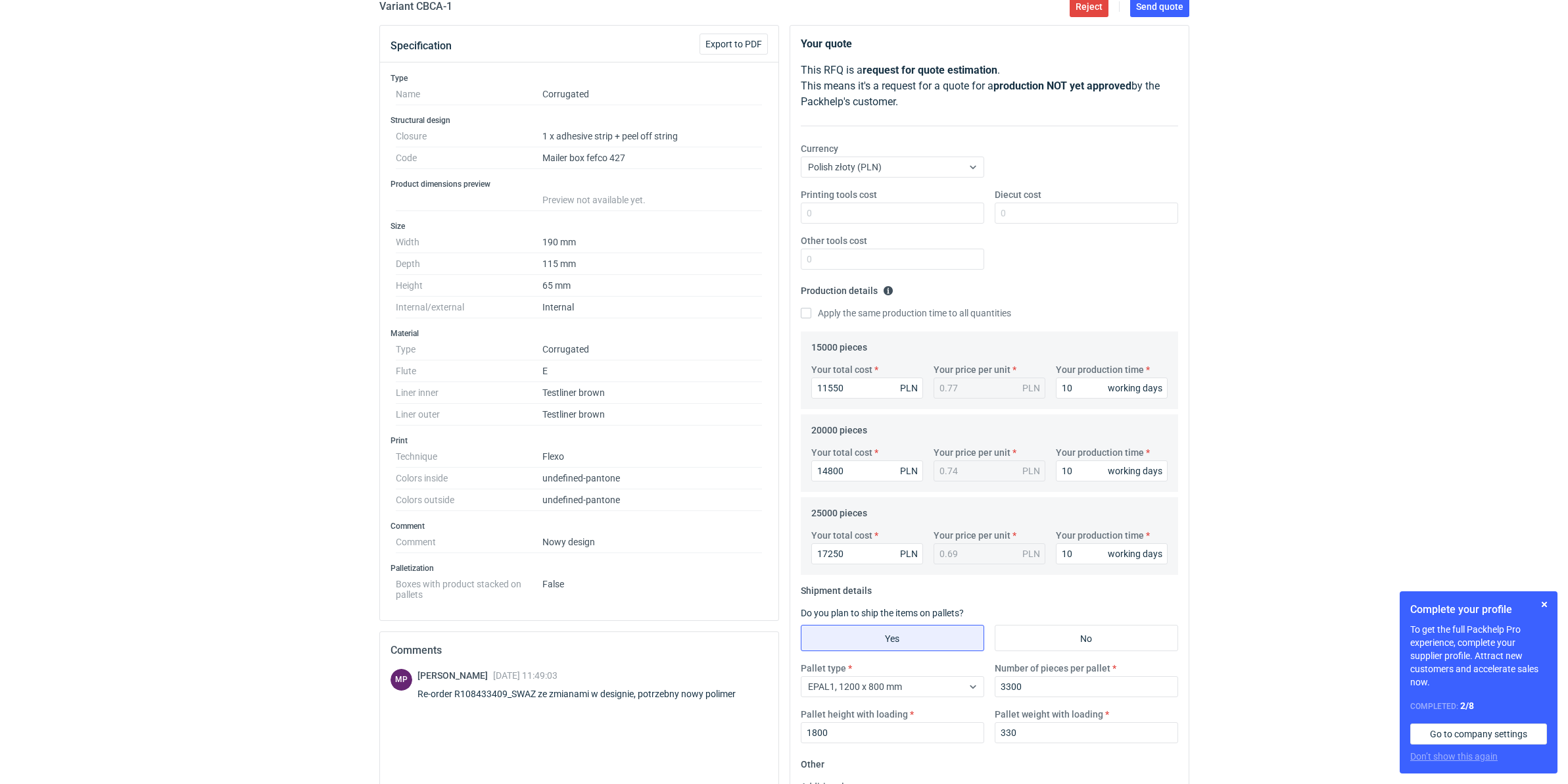
scroll to position [66, 0]
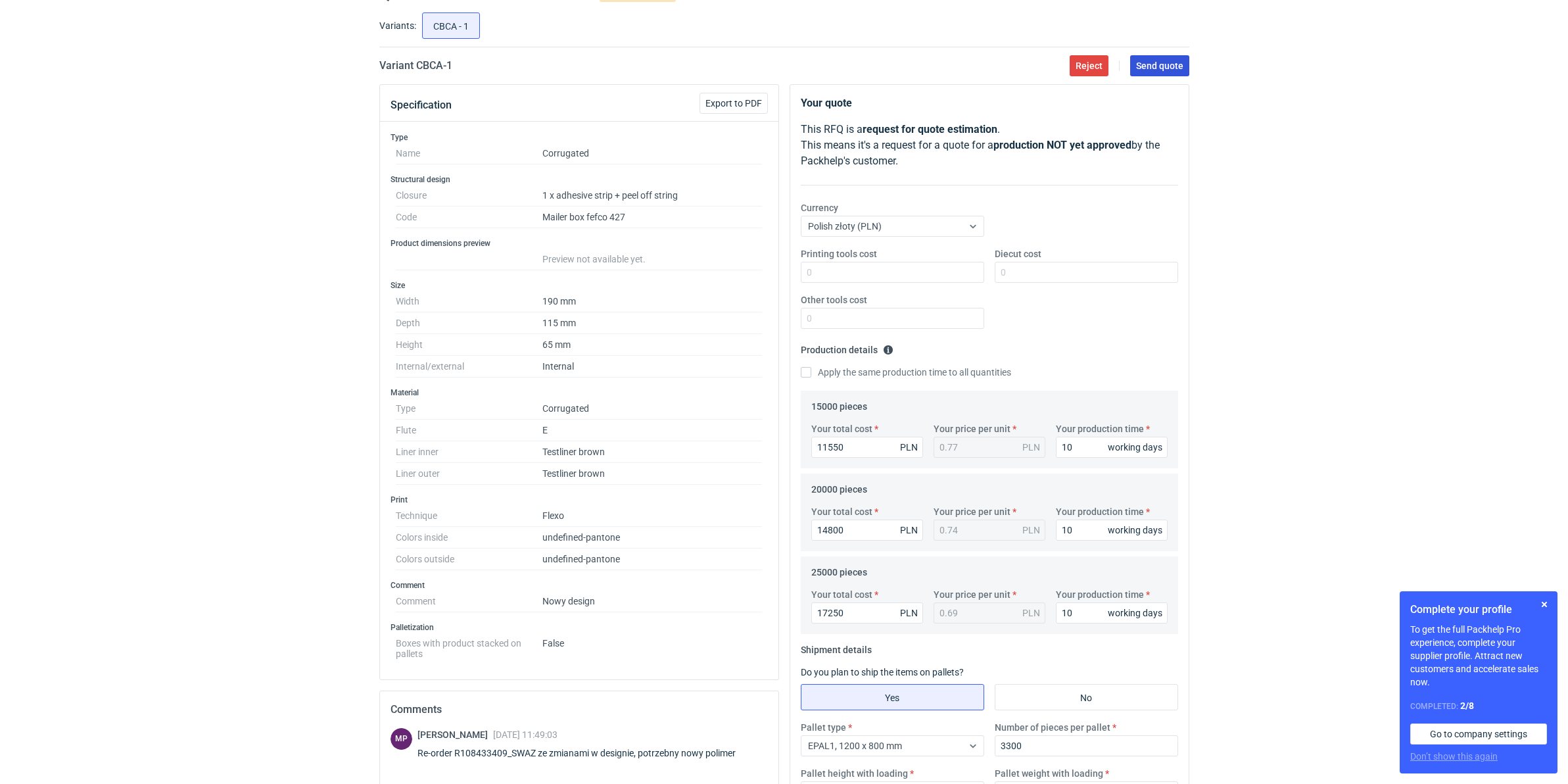
drag, startPoint x: 1138, startPoint y: 66, endPoint x: 1161, endPoint y: 142, distance: 79.4
click at [1138, 66] on span "Send quote" at bounding box center [1160, 66] width 48 height 9
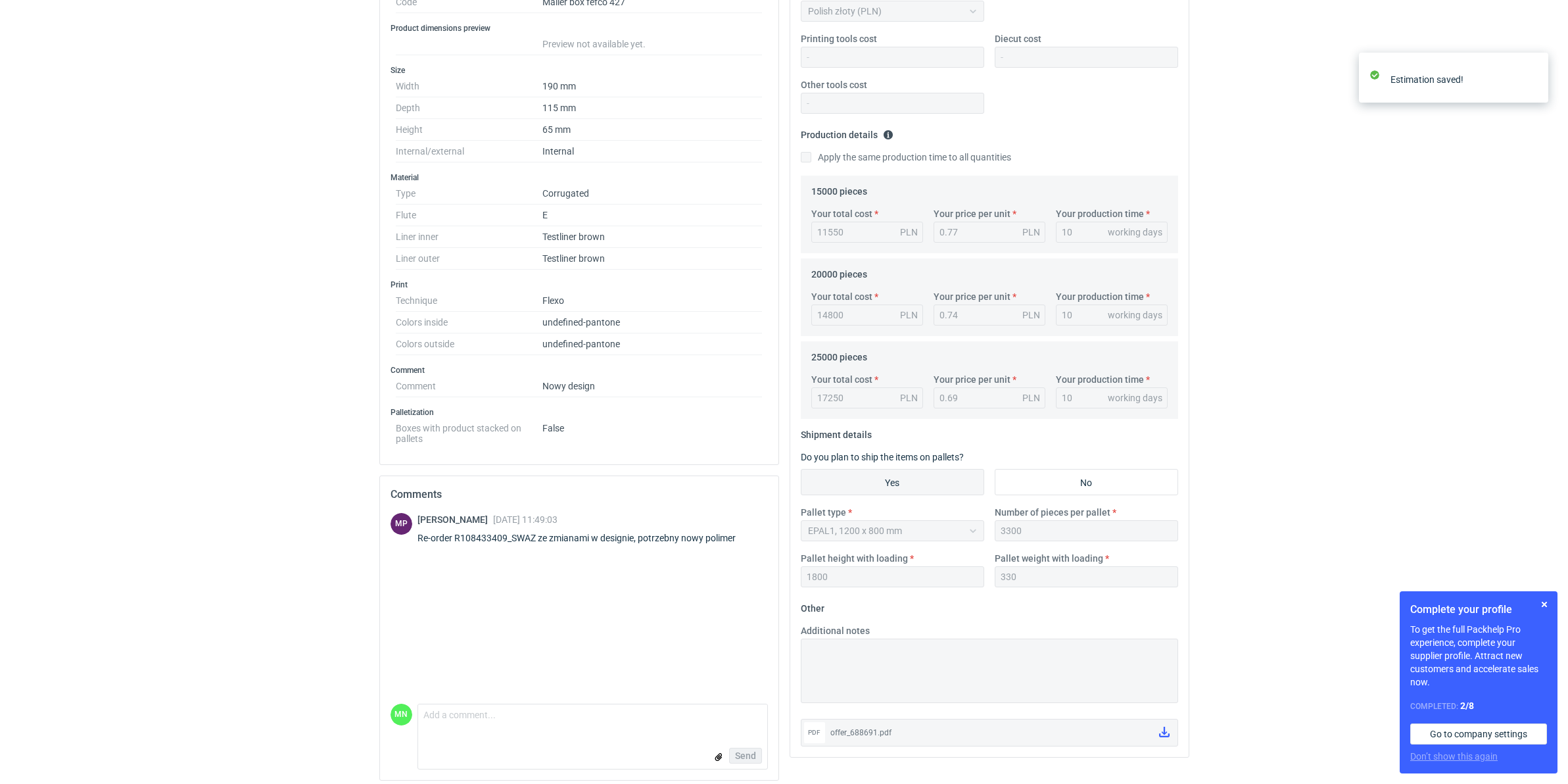
scroll to position [290, 0]
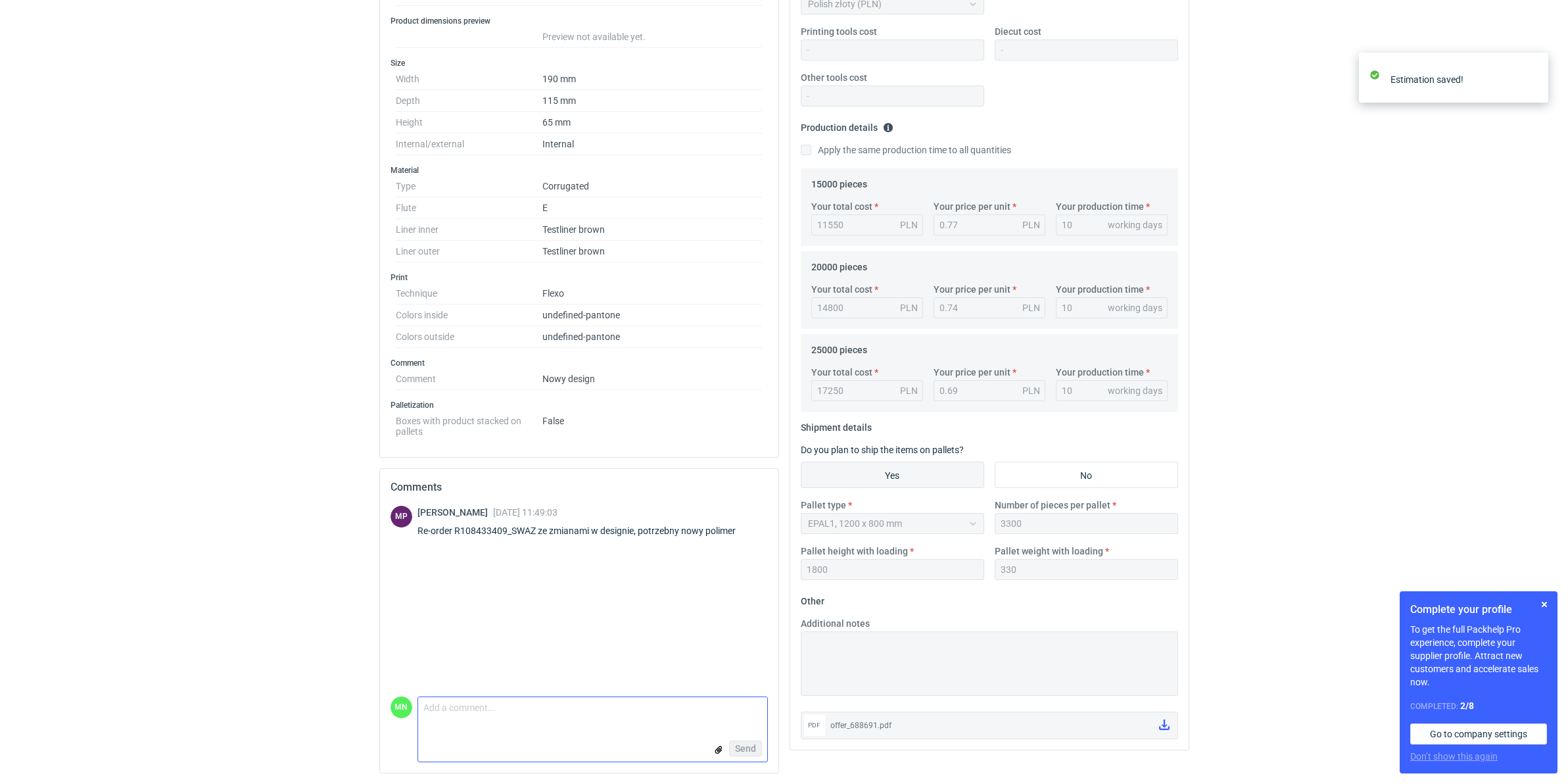
click at [462, 606] on textarea "Comment message" at bounding box center [593, 710] width 349 height 28
click at [510, 606] on textarea "koszt polimerów" at bounding box center [593, 710] width 349 height 28
type textarea "koszt polimerów 2600 zł"
click at [729, 606] on button "Send" at bounding box center [745, 748] width 33 height 16
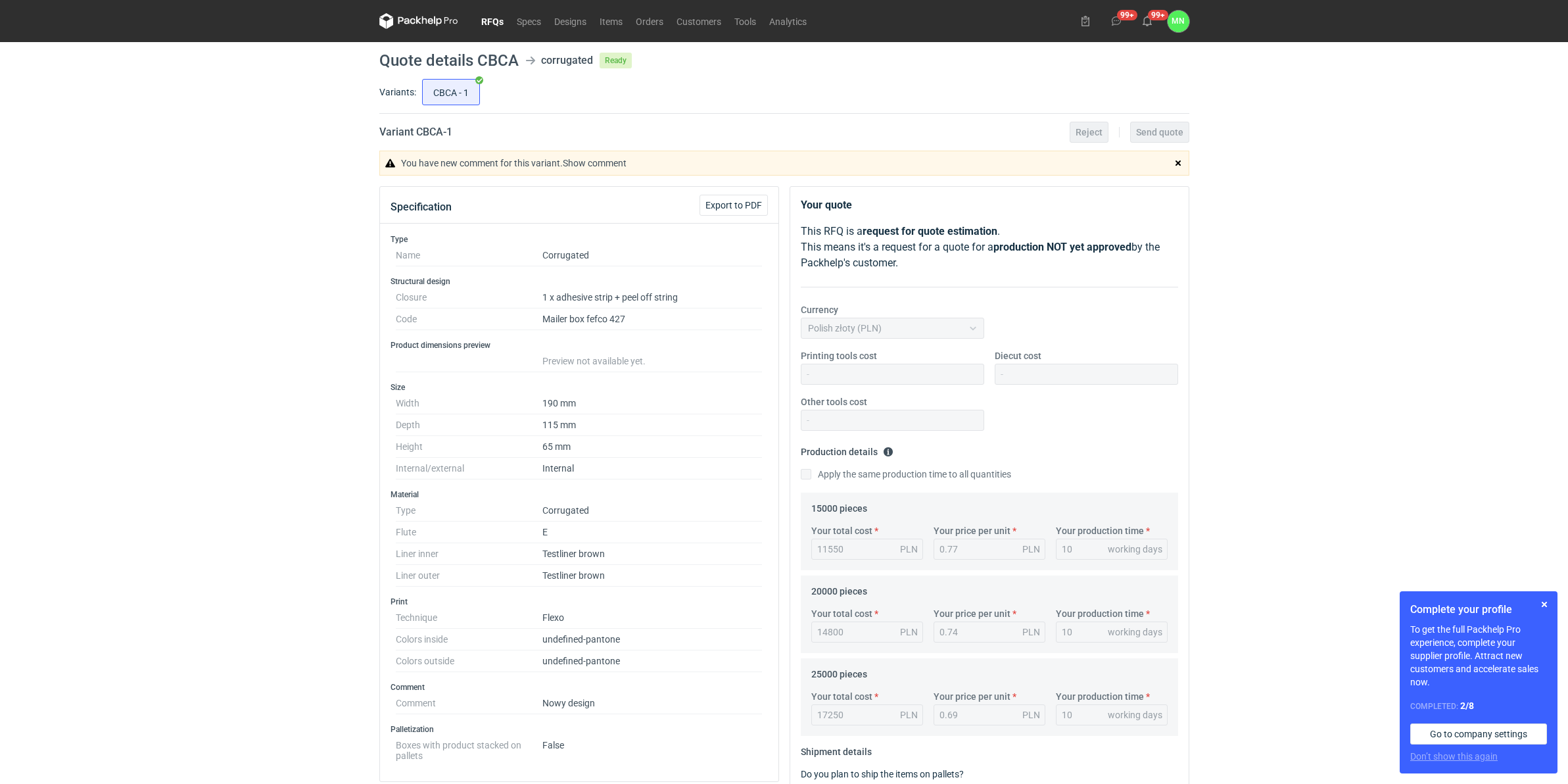
drag, startPoint x: 488, startPoint y: 11, endPoint x: 500, endPoint y: 45, distance: 36.1
click at [488, 11] on nav "RFQs Specs Designs Items Orders Customers Tools Analytics" at bounding box center [596, 21] width 434 height 42
click at [488, 25] on link "RFQs" at bounding box center [493, 21] width 36 height 16
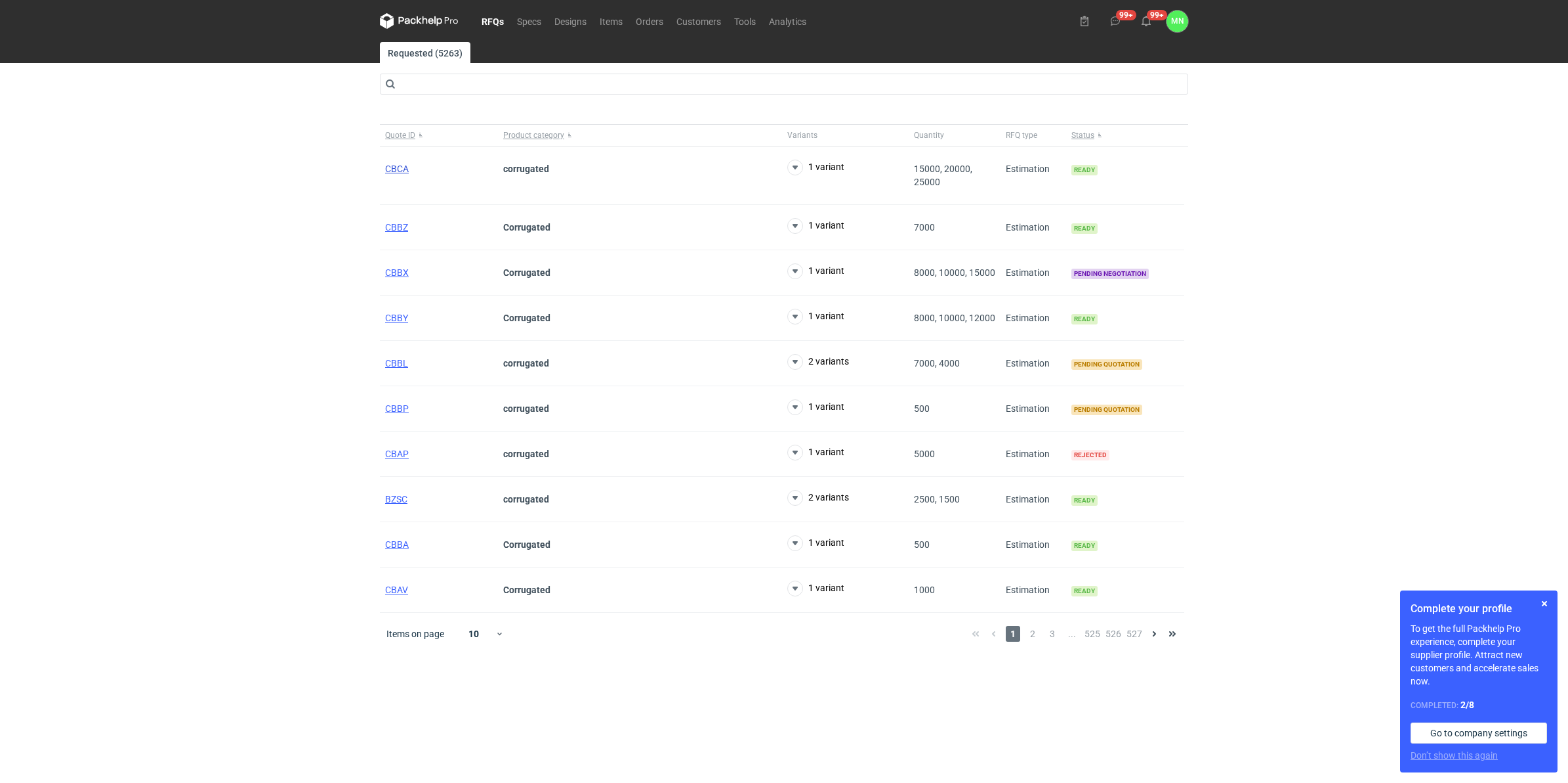
click at [407, 169] on span "CBCA" at bounding box center [397, 169] width 24 height 10
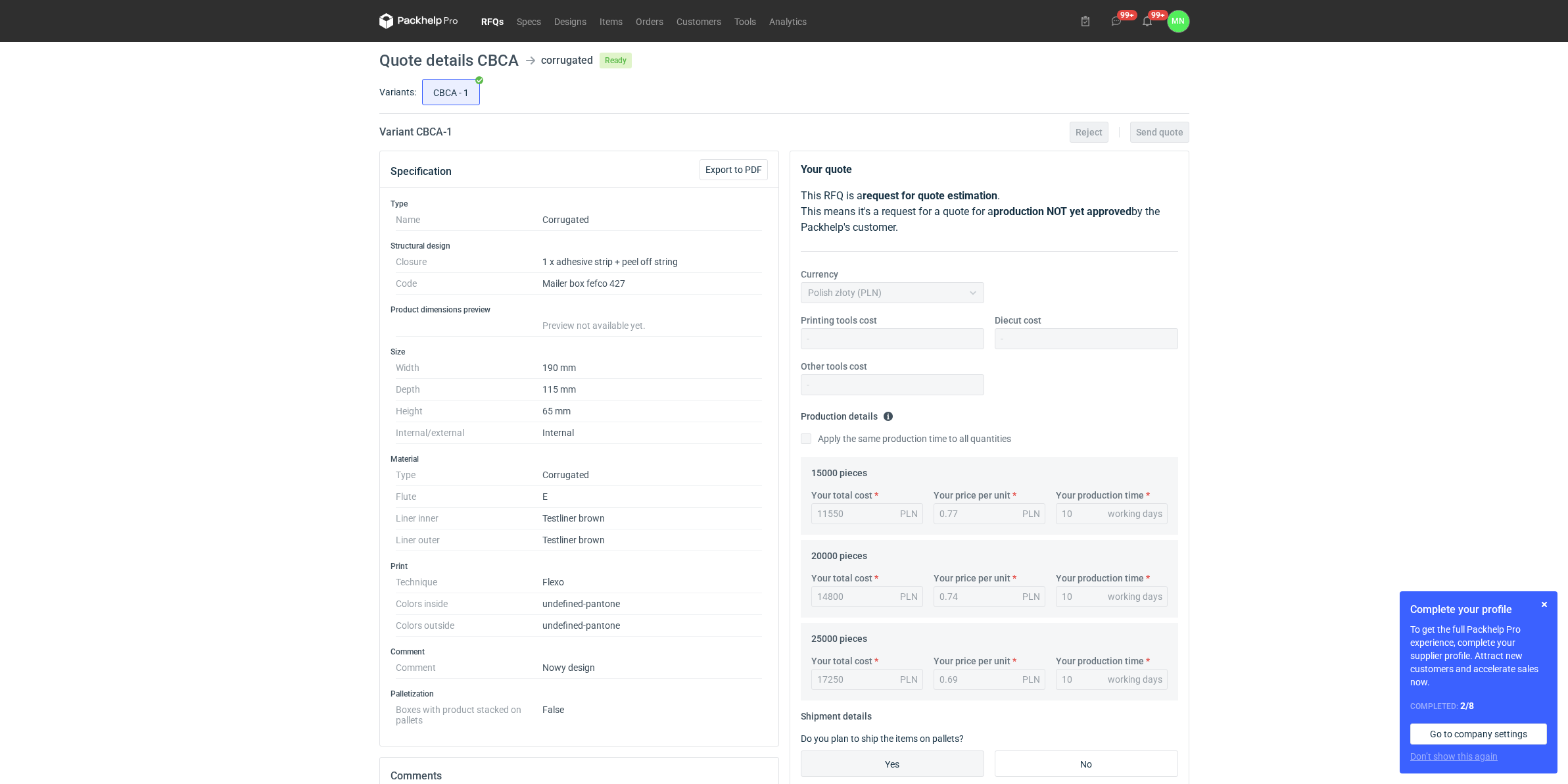
click at [495, 25] on link "RFQs" at bounding box center [493, 21] width 36 height 16
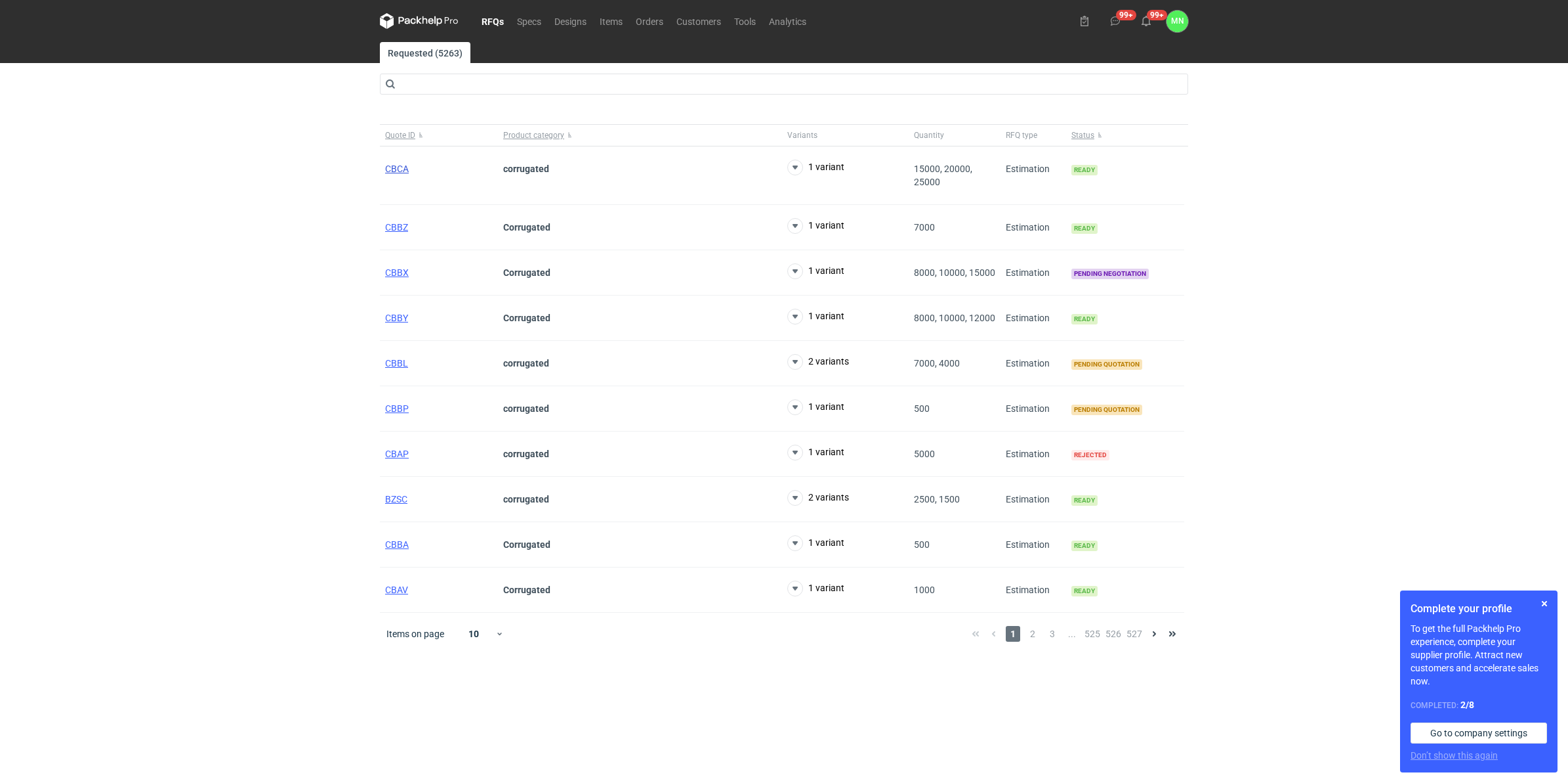
click at [404, 169] on span "CBCA" at bounding box center [397, 169] width 24 height 10
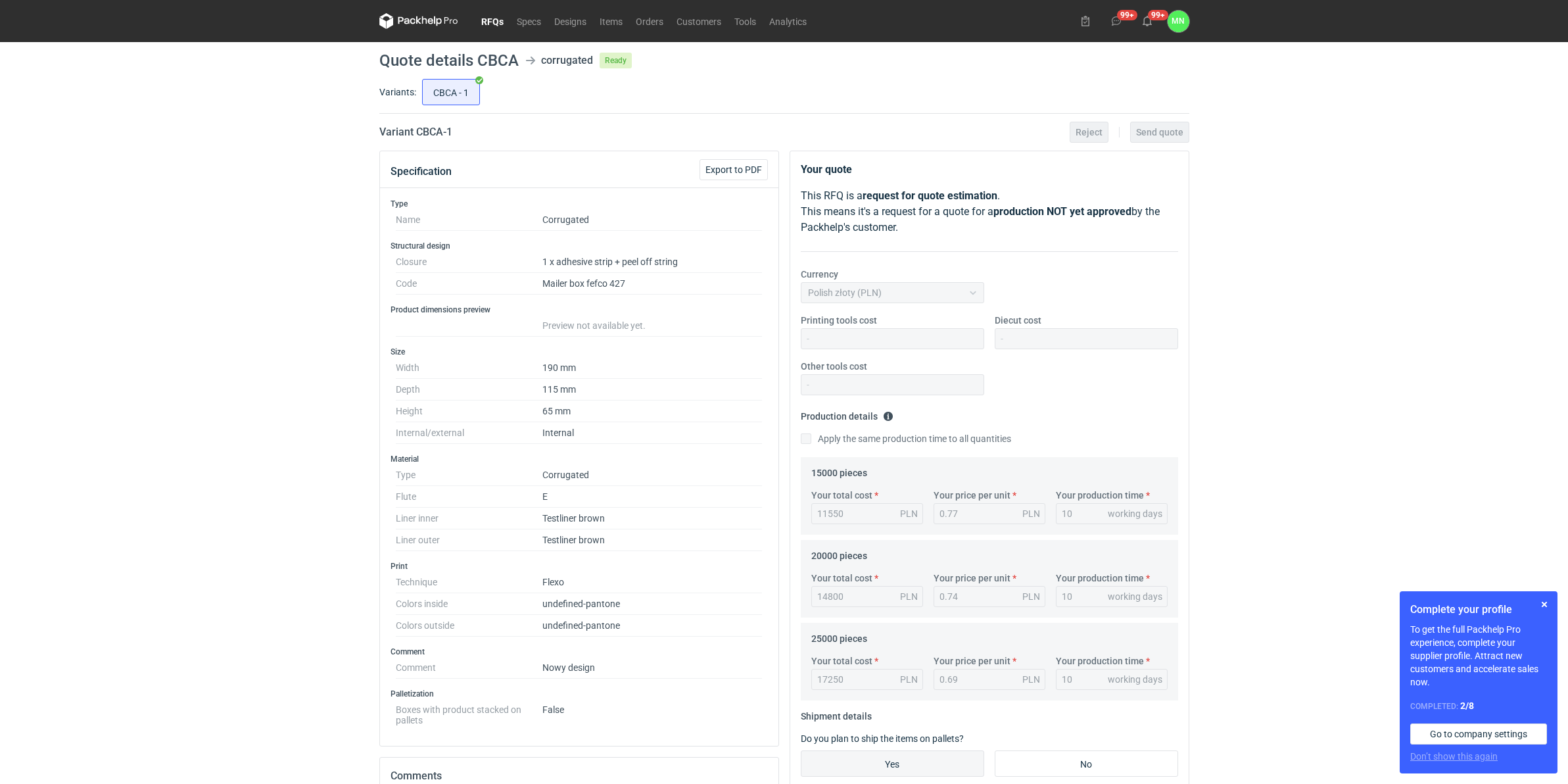
click at [488, 23] on link "RFQs" at bounding box center [493, 21] width 36 height 16
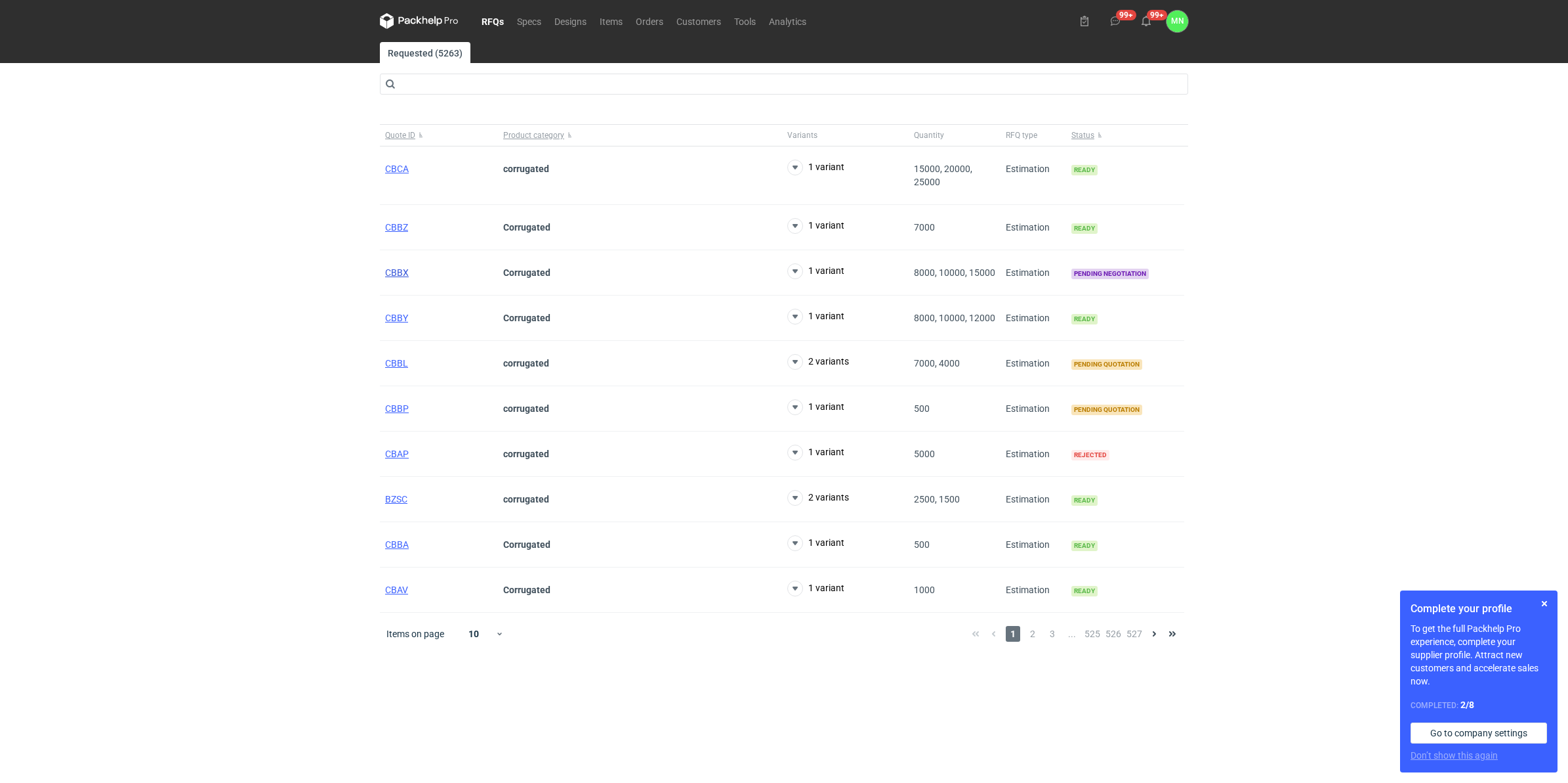
click at [391, 271] on span "CBBX" at bounding box center [397, 272] width 24 height 10
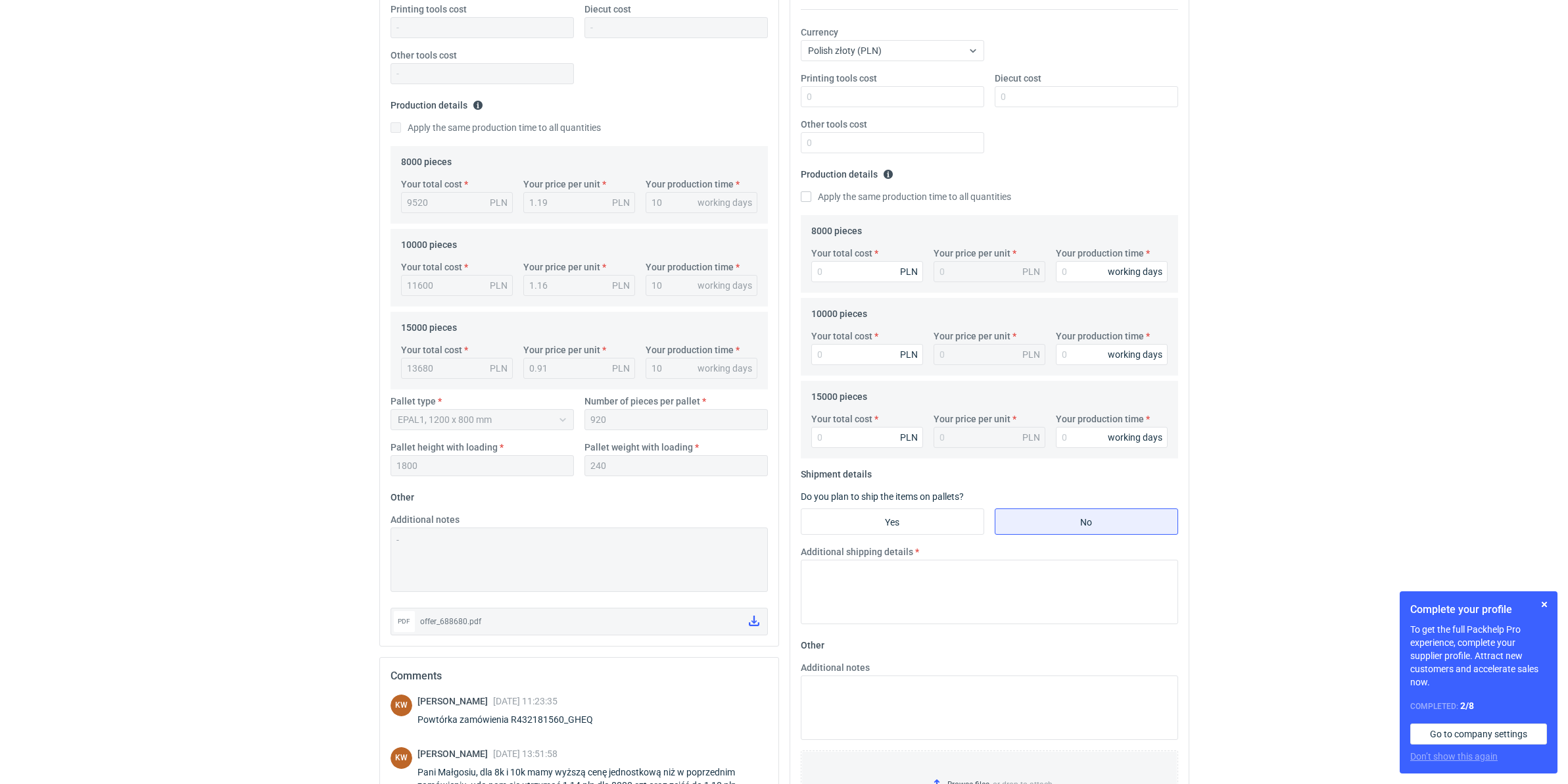
scroll to position [329, 0]
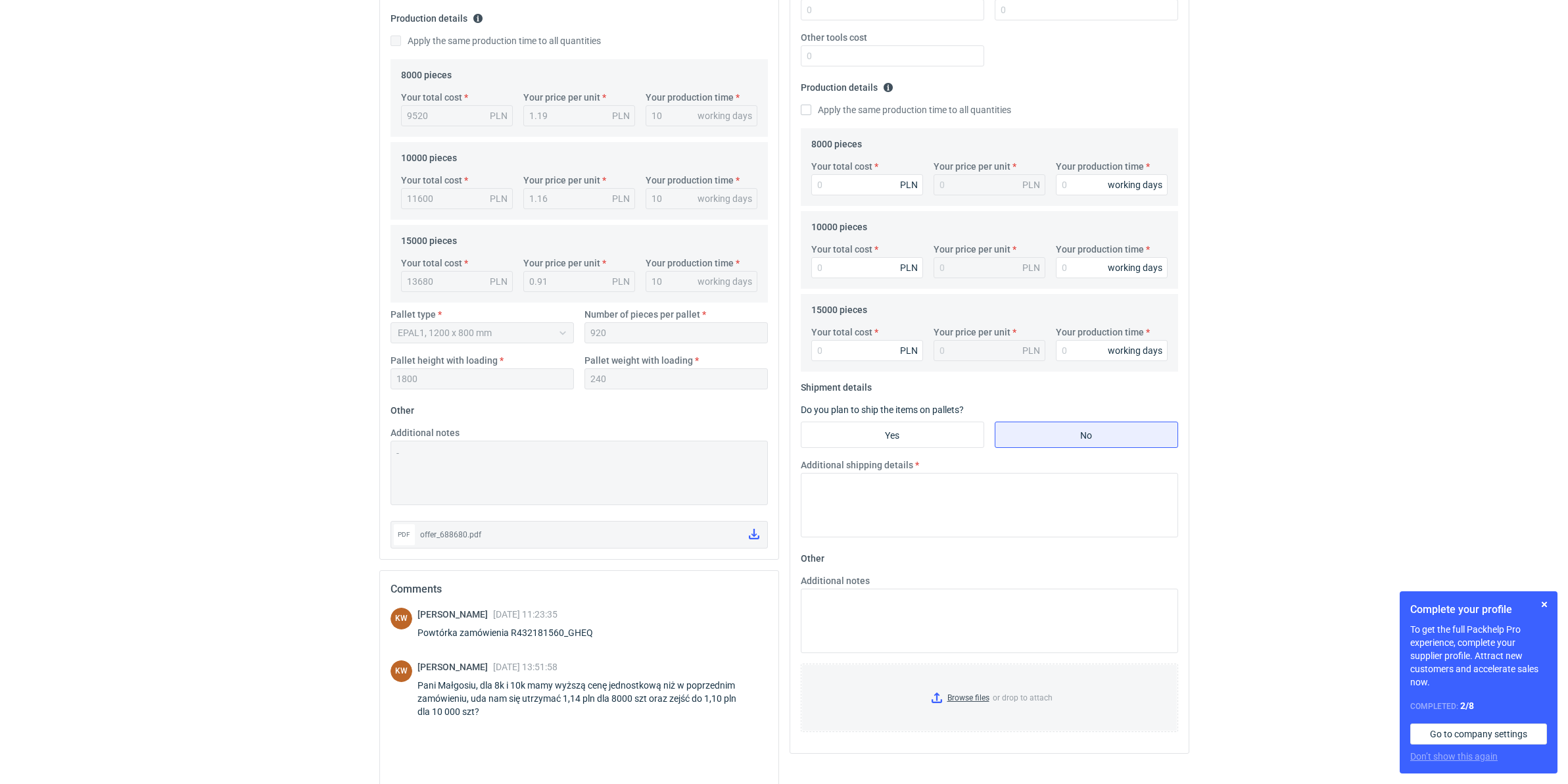
click at [588, 606] on div "Powtórka zamówienia R432181560_GHEQ" at bounding box center [513, 633] width 191 height 13
copy div "Powtórka zamówienia R432181560_GHEQ"
click at [570, 606] on div "Powtórka zamówienia R432181560_GHEQ" at bounding box center [513, 633] width 191 height 13
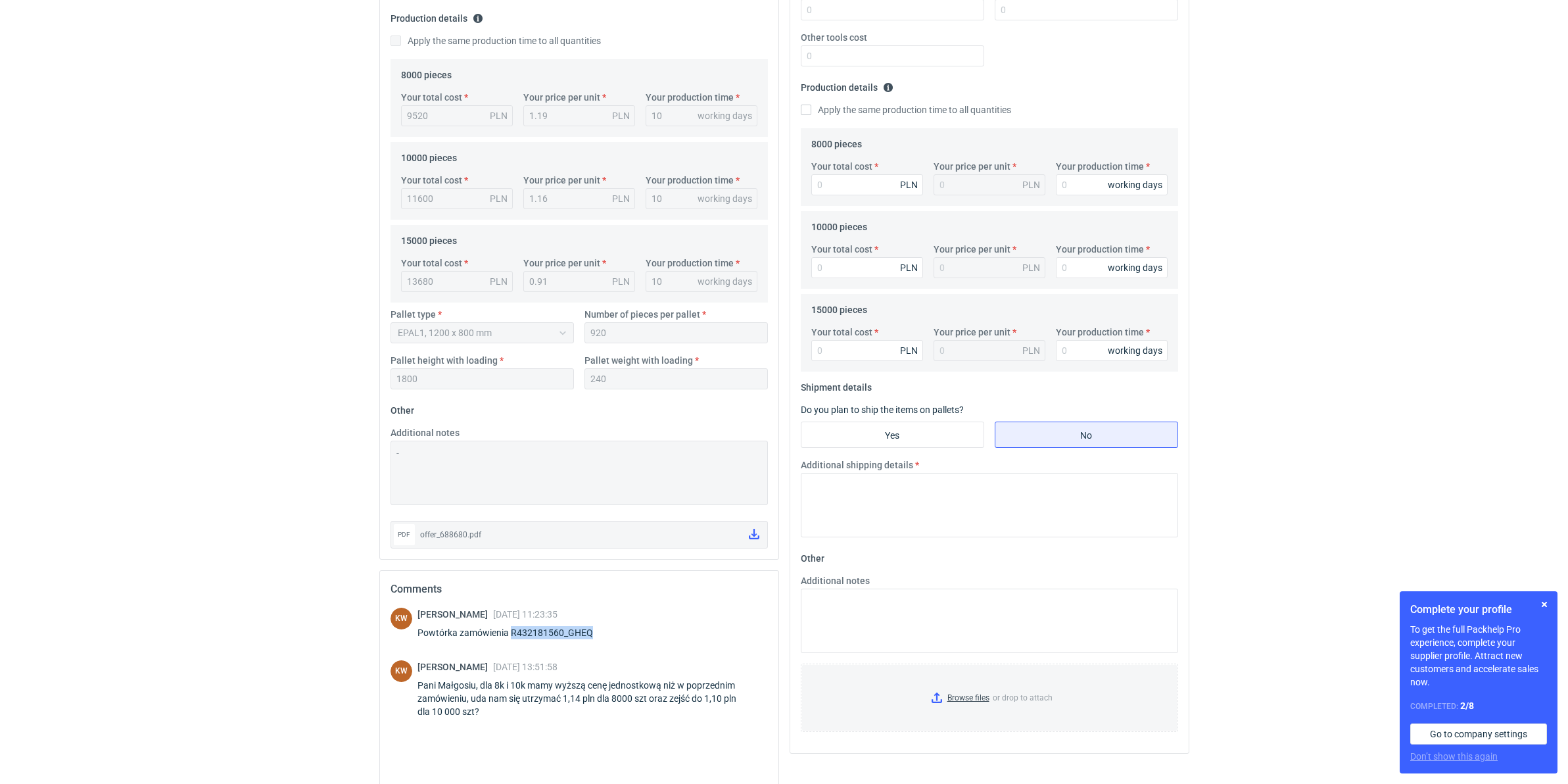
copy div "R432181560_GHEQ"
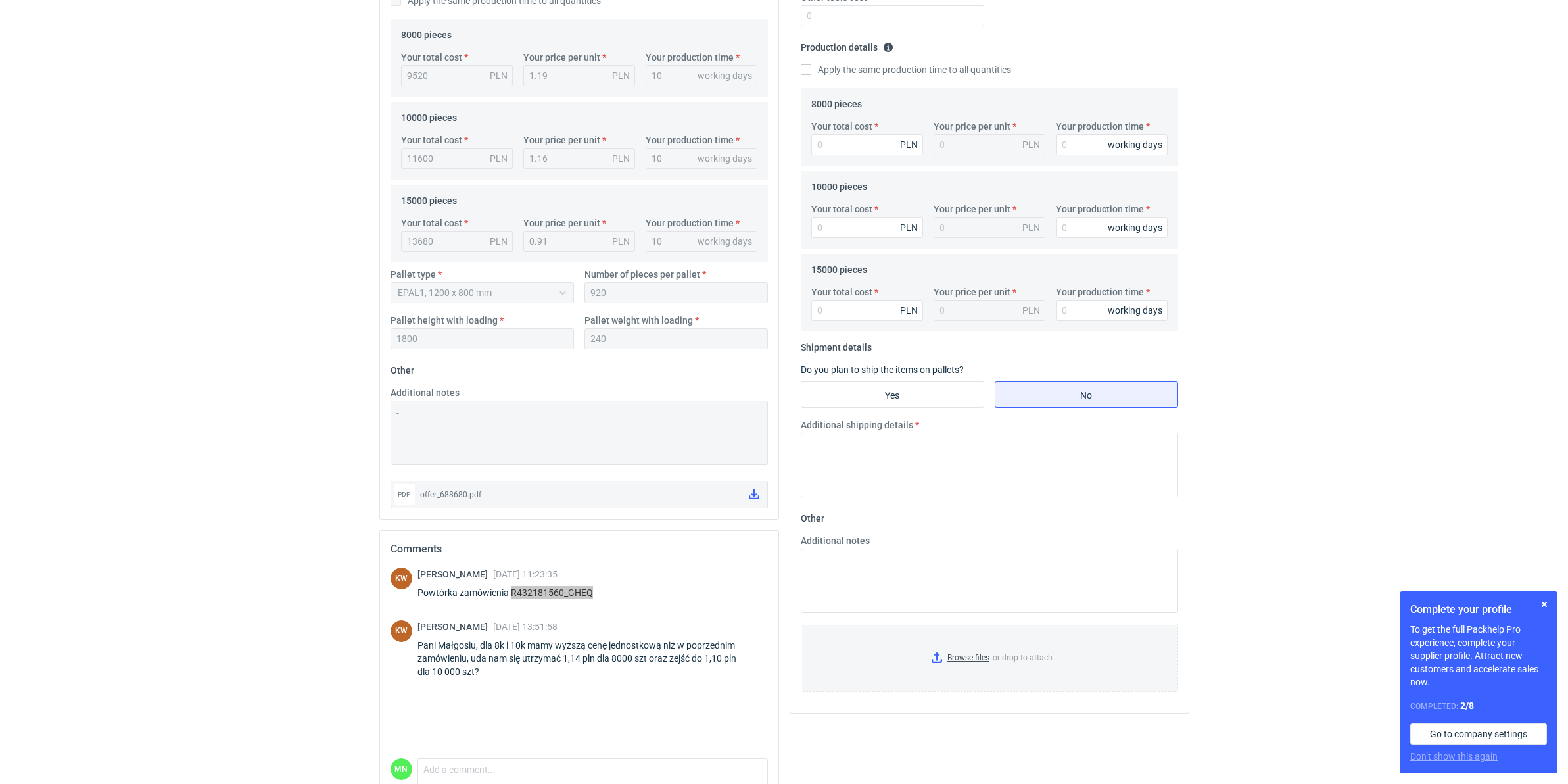
scroll to position [431, 0]
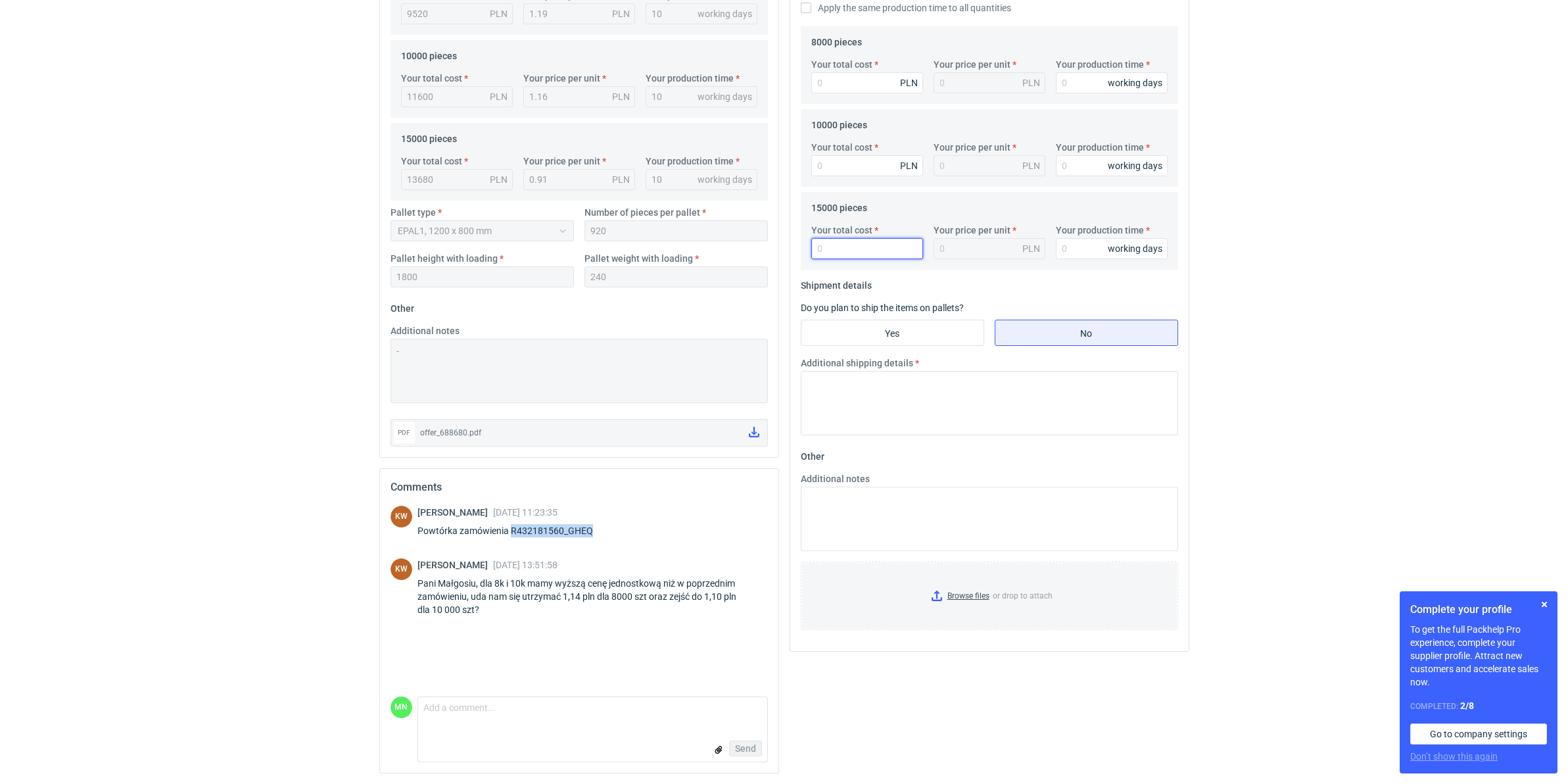
click at [850, 257] on input "Your total cost" at bounding box center [867, 249] width 112 height 21
type input "162000"
type input "10.8"
type input "16200"
type input "1.08"
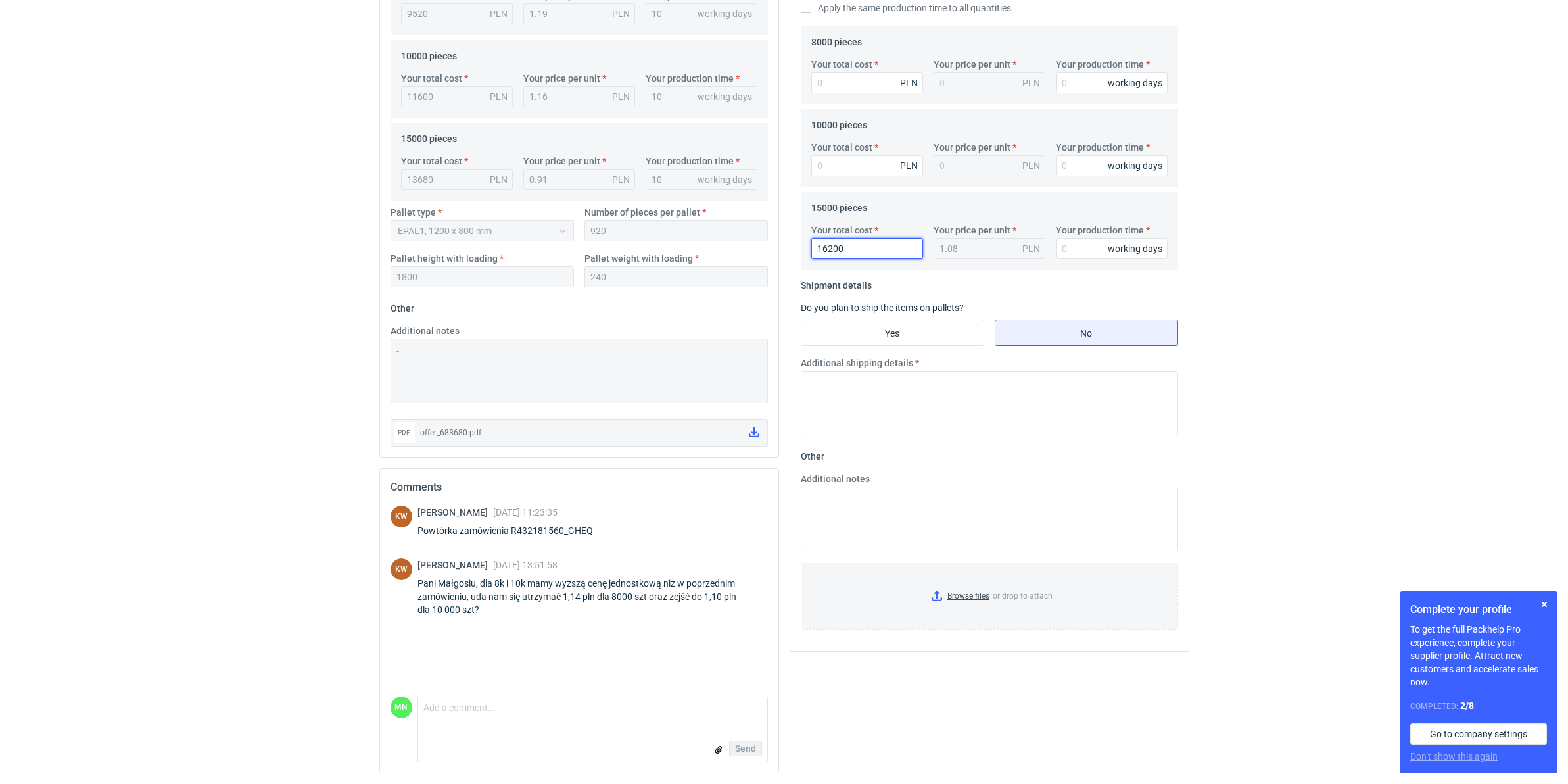
type input "16200"
click at [859, 165] on input "Your total cost" at bounding box center [867, 165] width 112 height 21
type input "11300"
type input "1.13"
type input "11300"
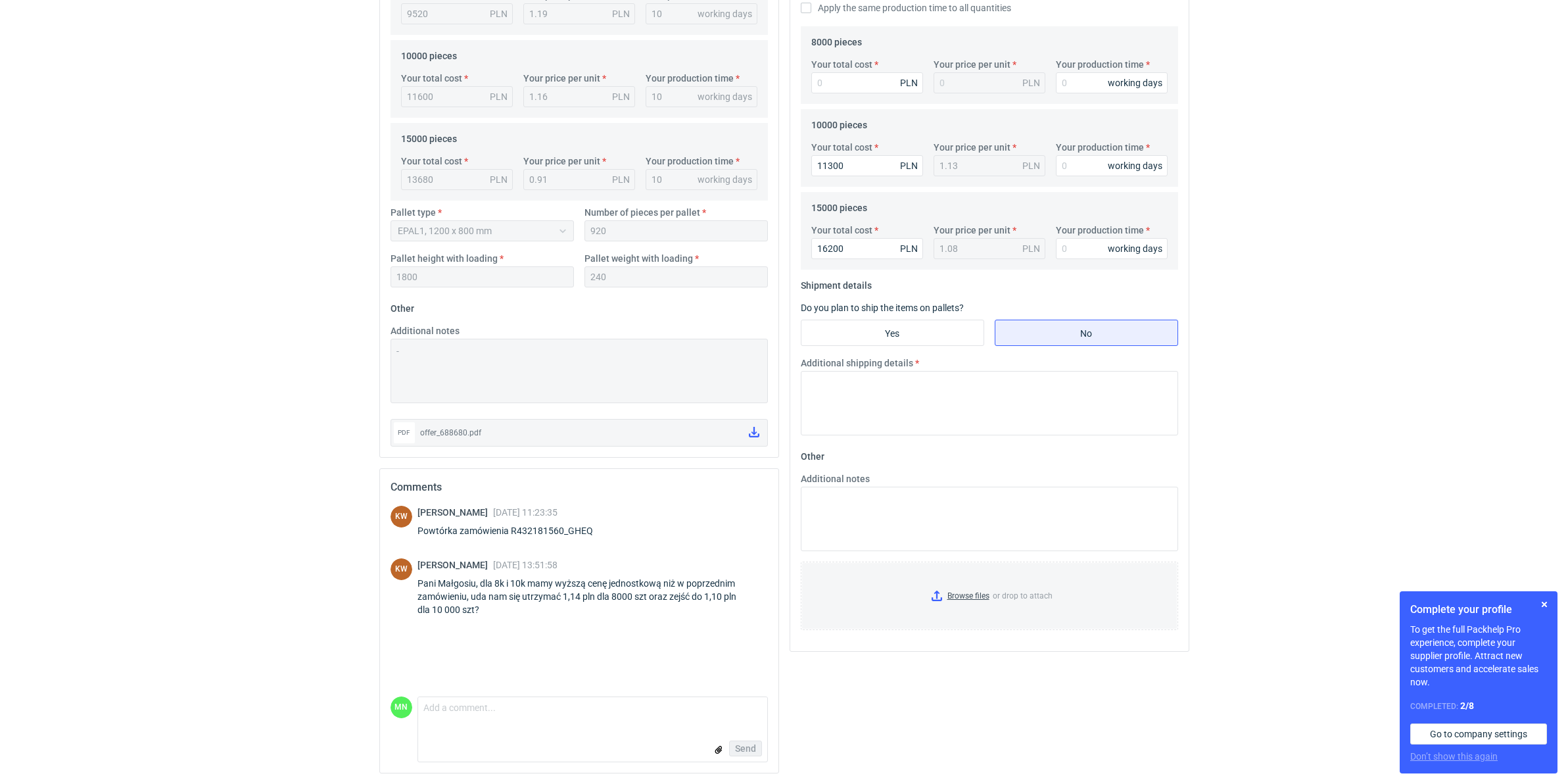
click at [826, 65] on label "Your total cost" at bounding box center [842, 65] width 61 height 13
click at [826, 72] on input "Your total cost" at bounding box center [867, 83] width 112 height 21
click at [829, 79] on input "Your total cost" at bounding box center [867, 83] width 112 height 21
type input "9120"
type input "1.14"
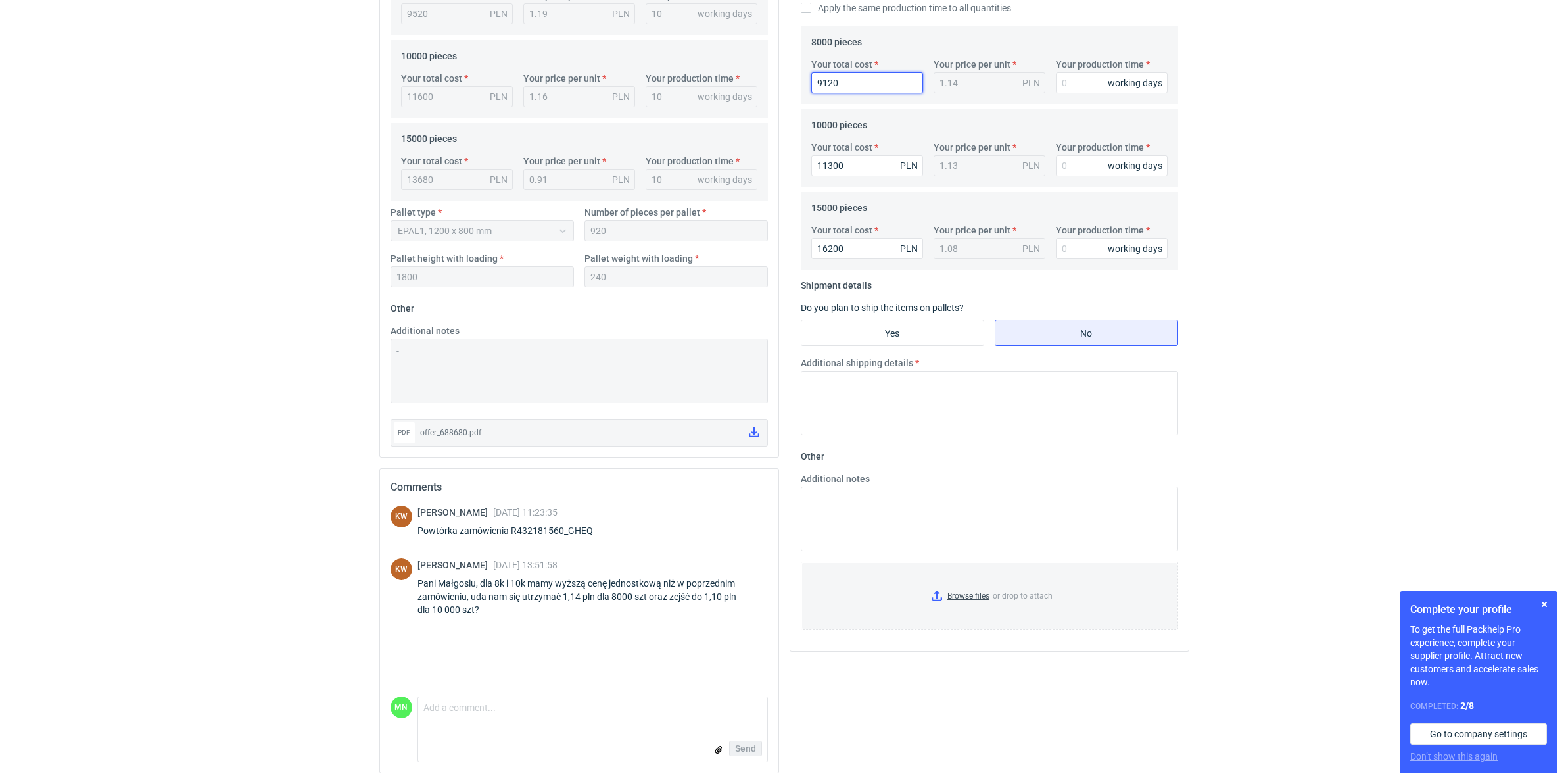
type input "9120"
type input "10"
click at [905, 326] on input "Yes" at bounding box center [892, 333] width 182 height 25
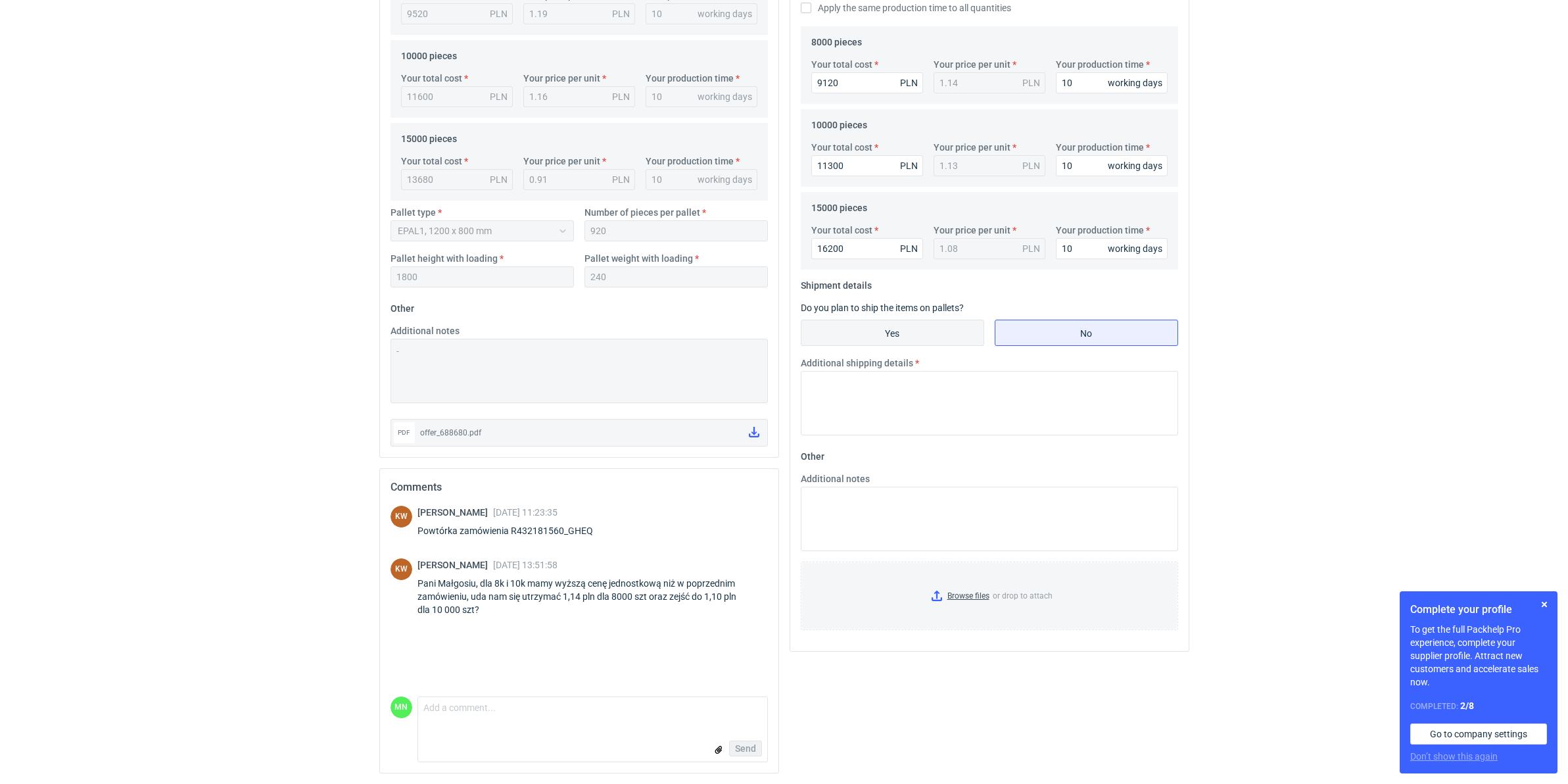
radio input "true"
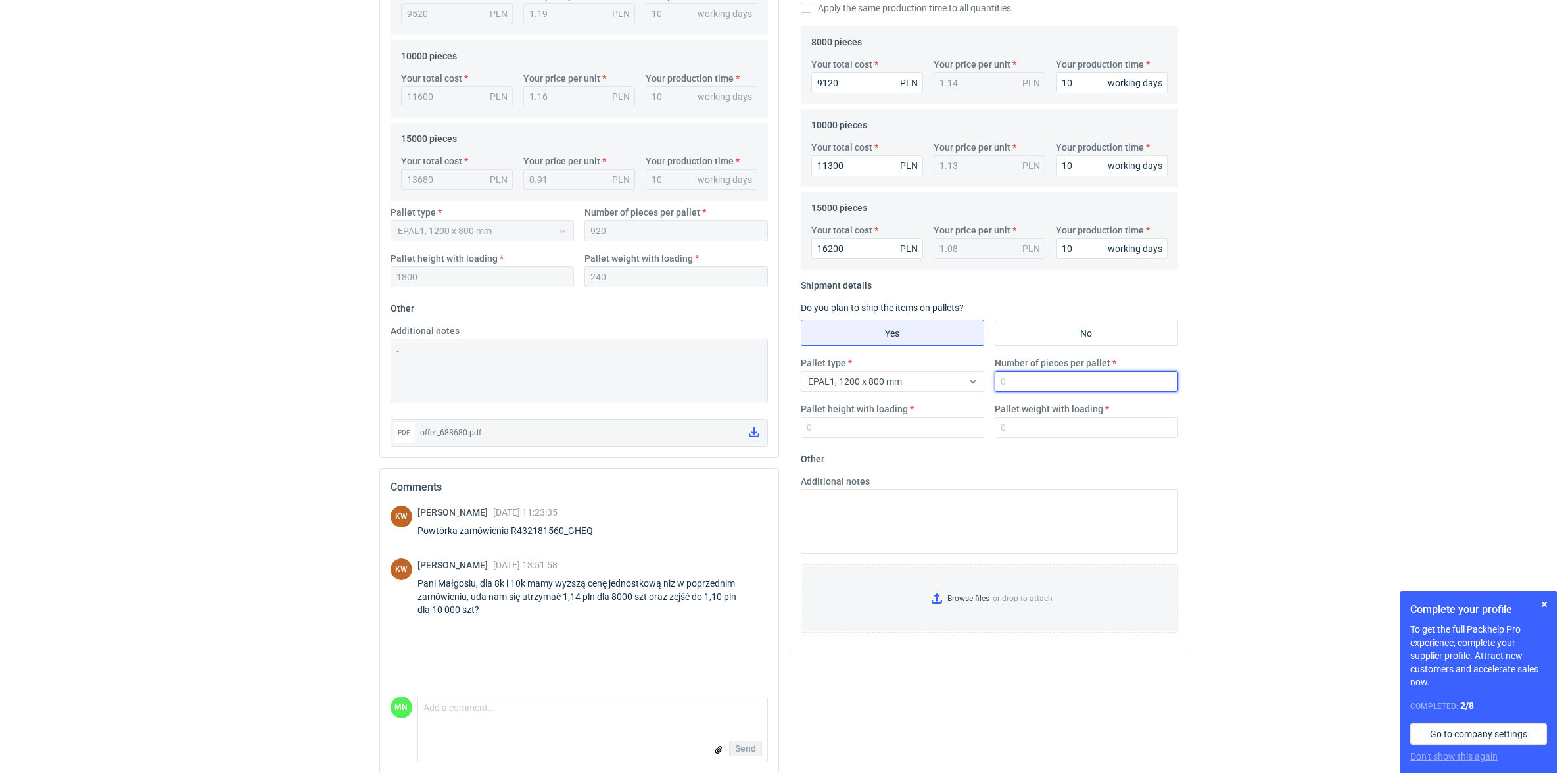
click at [1046, 378] on input "Number of pieces per pallet" at bounding box center [1086, 381] width 183 height 21
type input "920"
type input "1800"
type input "240"
click at [554, 606] on form "Comment message Send" at bounding box center [593, 729] width 351 height 66
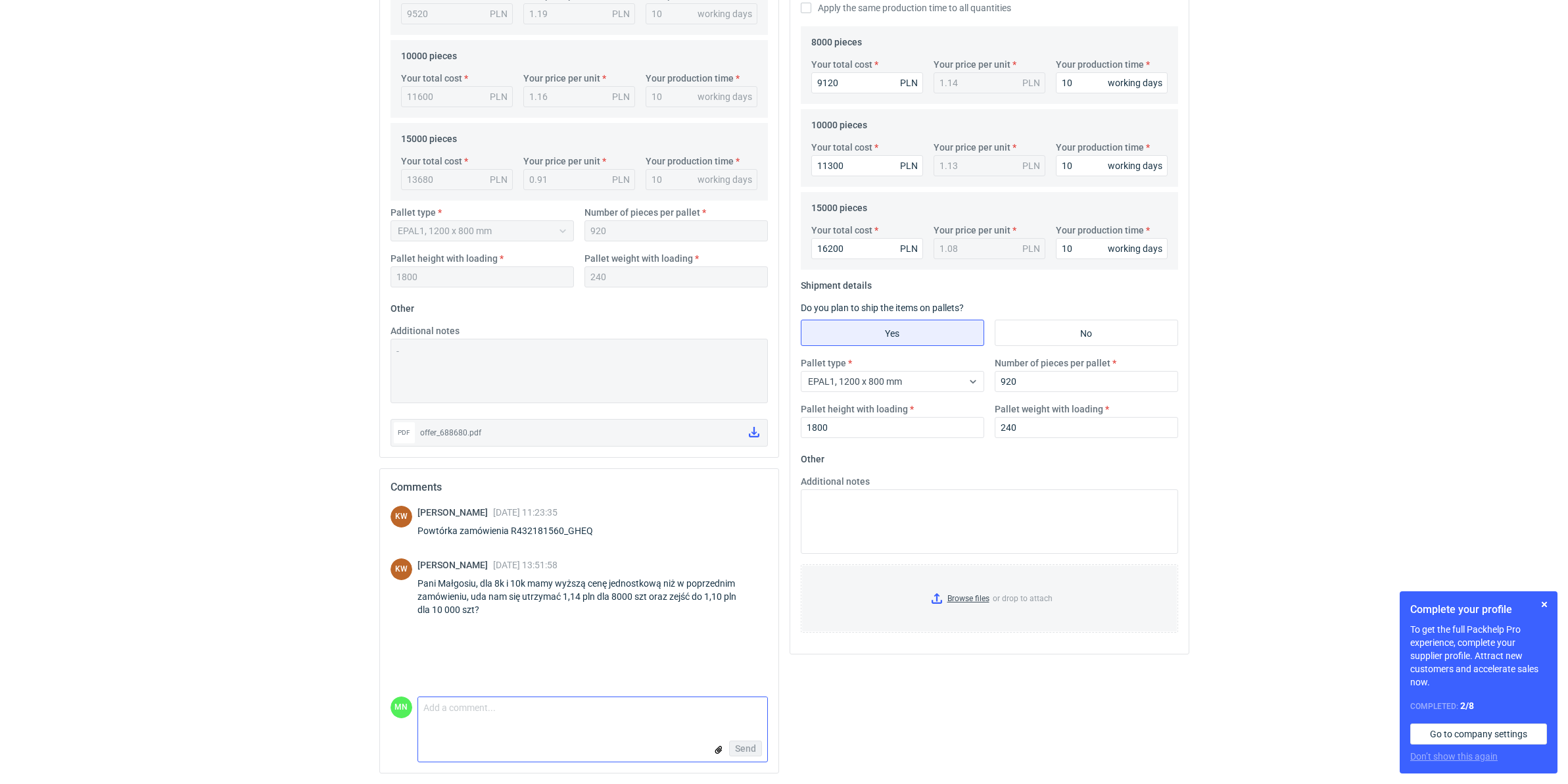
click at [534, 606] on textarea "Comment message" at bounding box center [593, 710] width 349 height 28
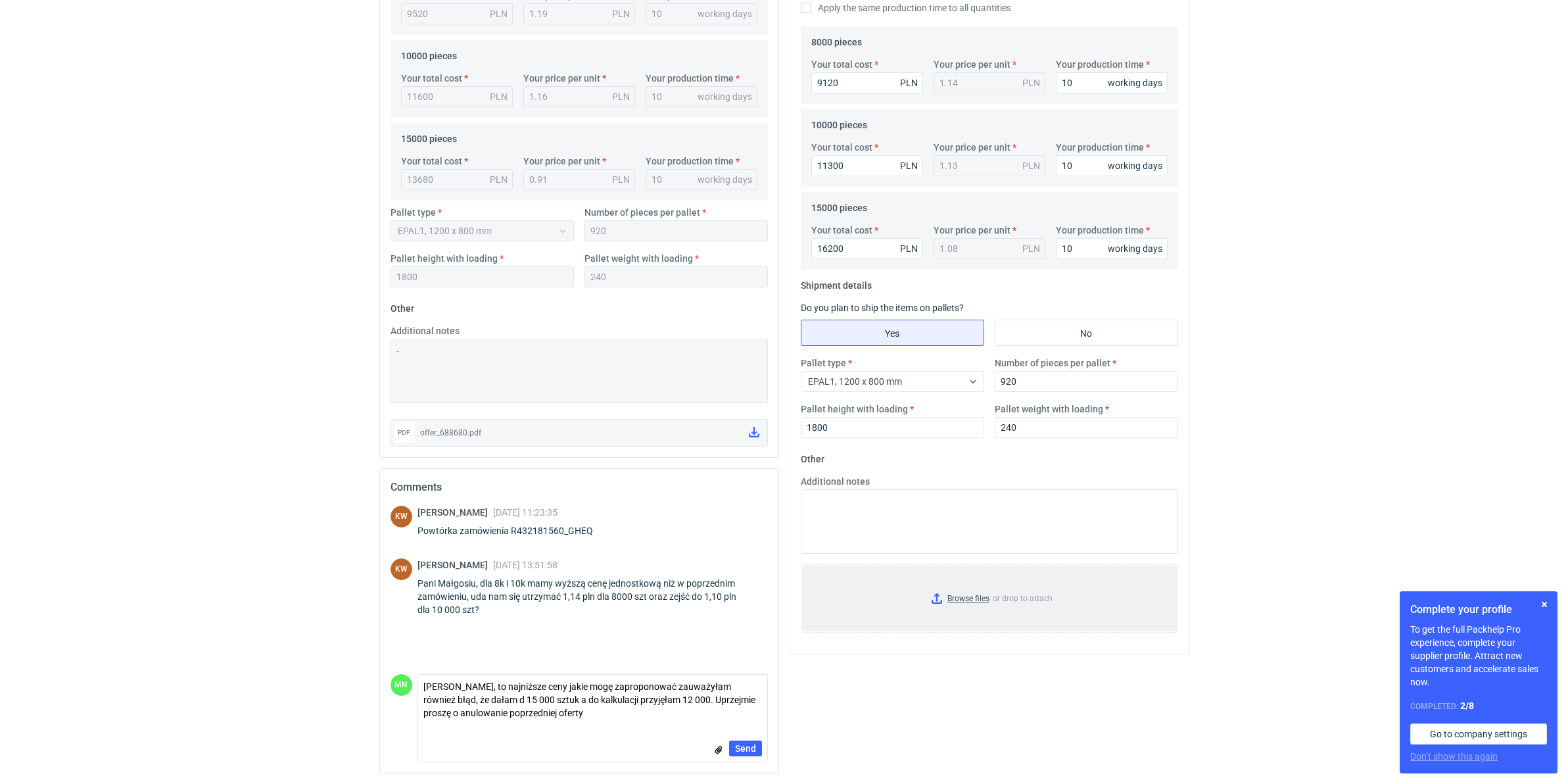
click at [974, 599] on input "Browse files or drop to attach" at bounding box center [989, 598] width 375 height 66
click at [969, 599] on input "Browse files or drop to attach" at bounding box center [989, 598] width 375 height 66
click at [491, 606] on textarea "[PERSON_NAME], to najniższe ceny jakie mogę zaproponować zauważyłam również błą…" at bounding box center [593, 699] width 349 height 50
type textarea "[PERSON_NAME], to najniższe ceny jakie mogę zaproponować zauważyłam również błą…"
click at [750, 606] on button "Send" at bounding box center [745, 748] width 33 height 16
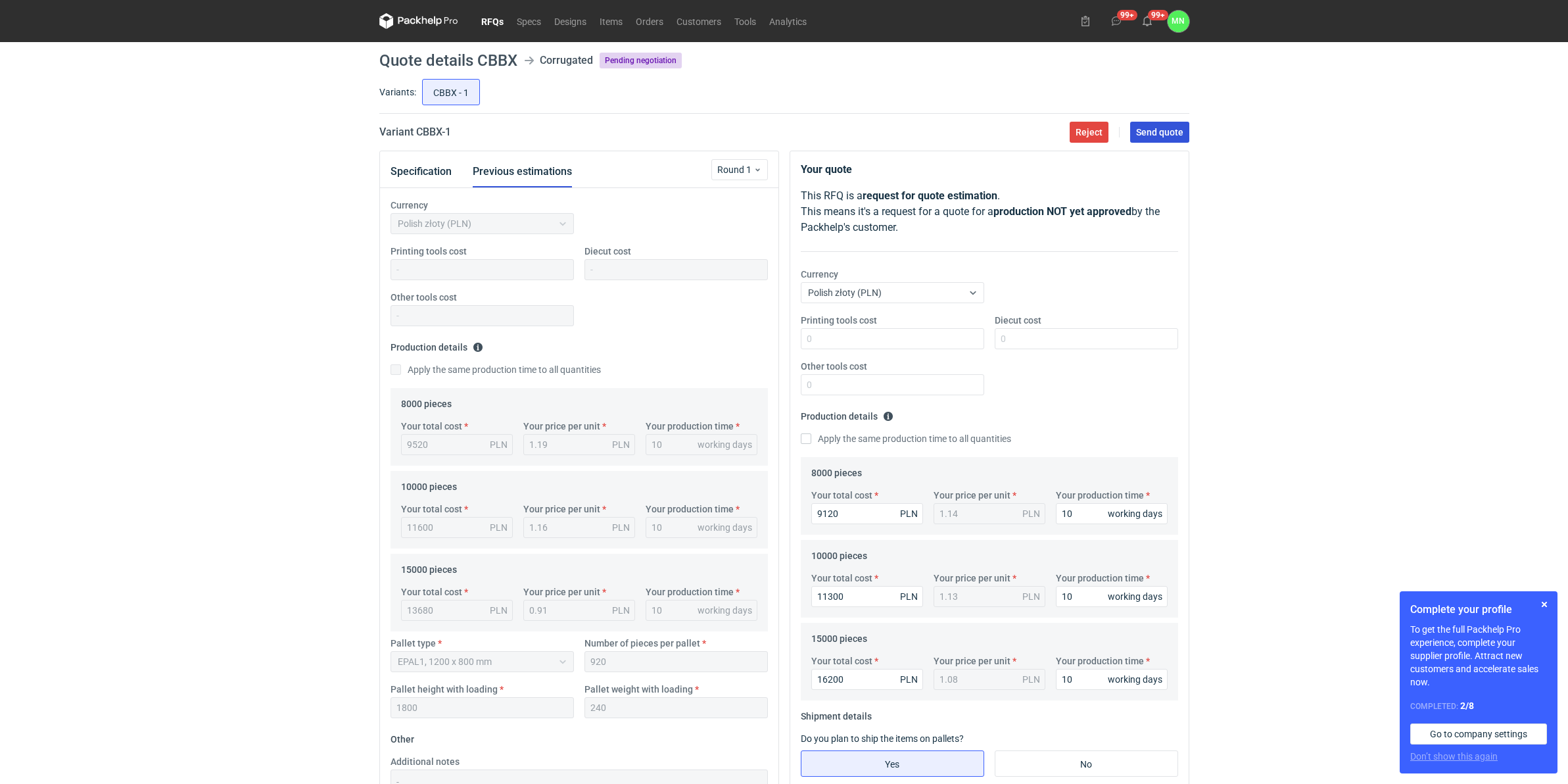
click at [1143, 130] on span "Send quote" at bounding box center [1160, 132] width 48 height 9
